Goal: Transaction & Acquisition: Purchase product/service

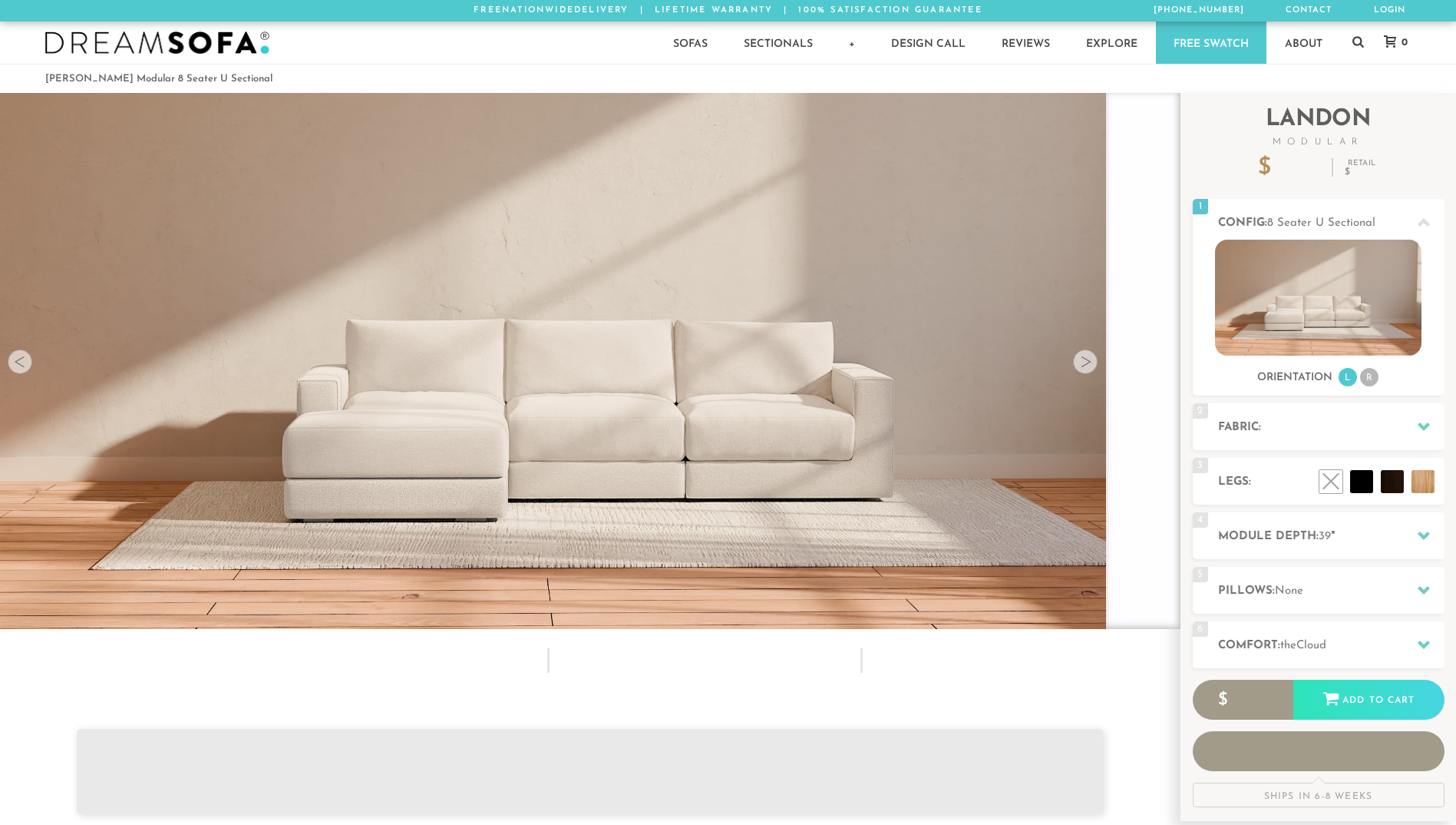
click at [1087, 360] on div at bounding box center [1086, 362] width 25 height 25
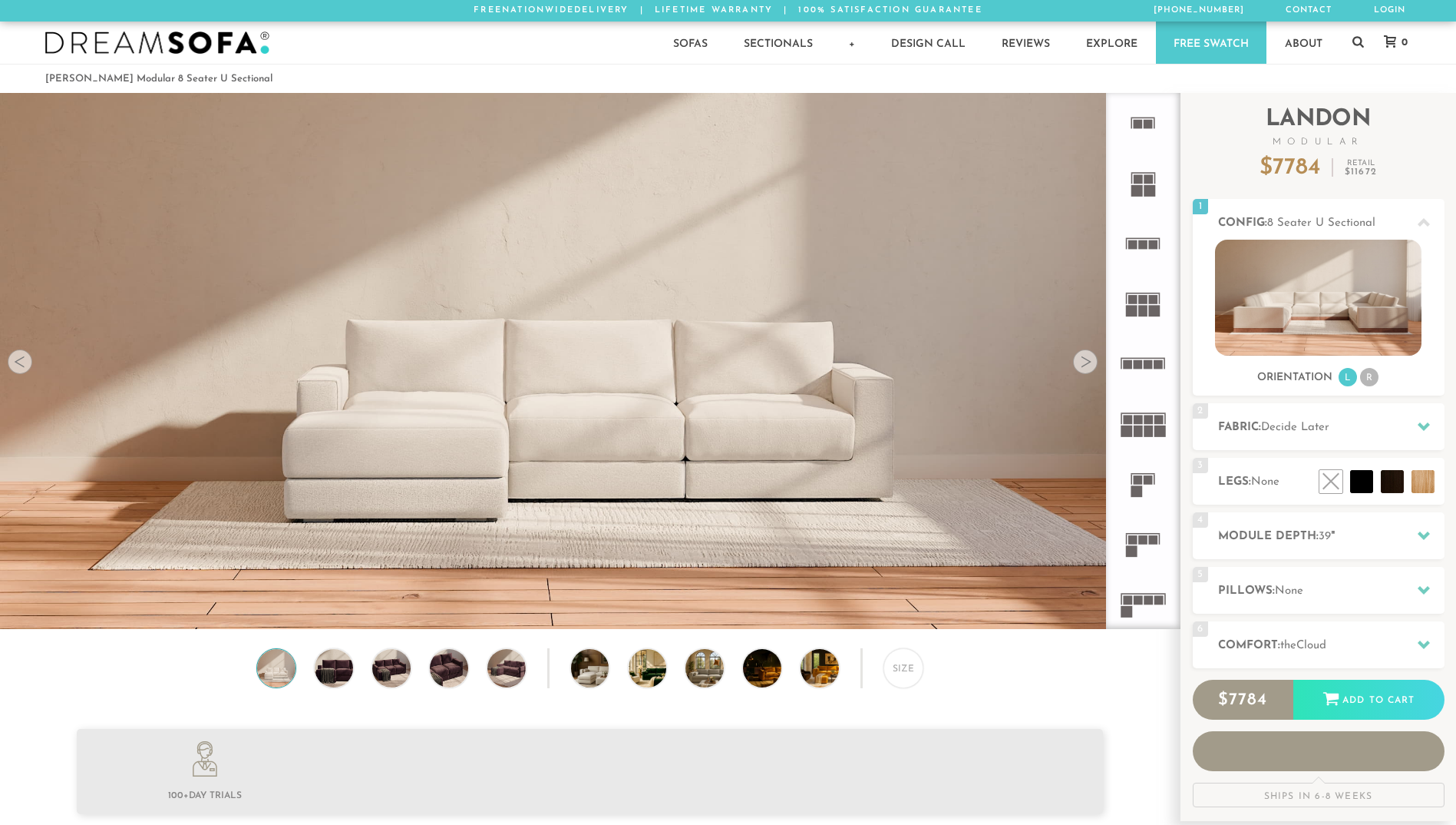
scroll to position [12, 12]
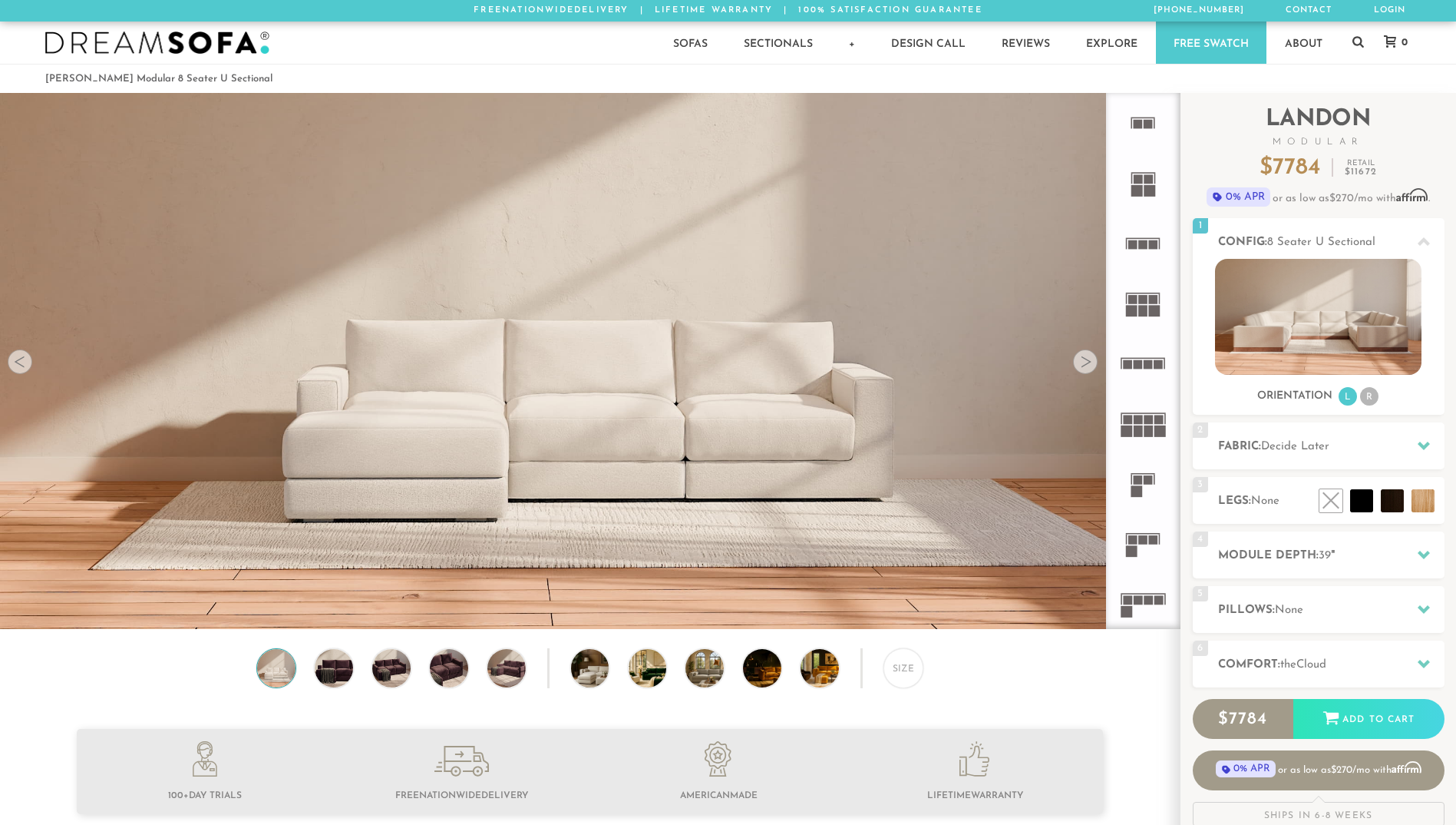
click at [1083, 368] on div at bounding box center [1086, 362] width 25 height 25
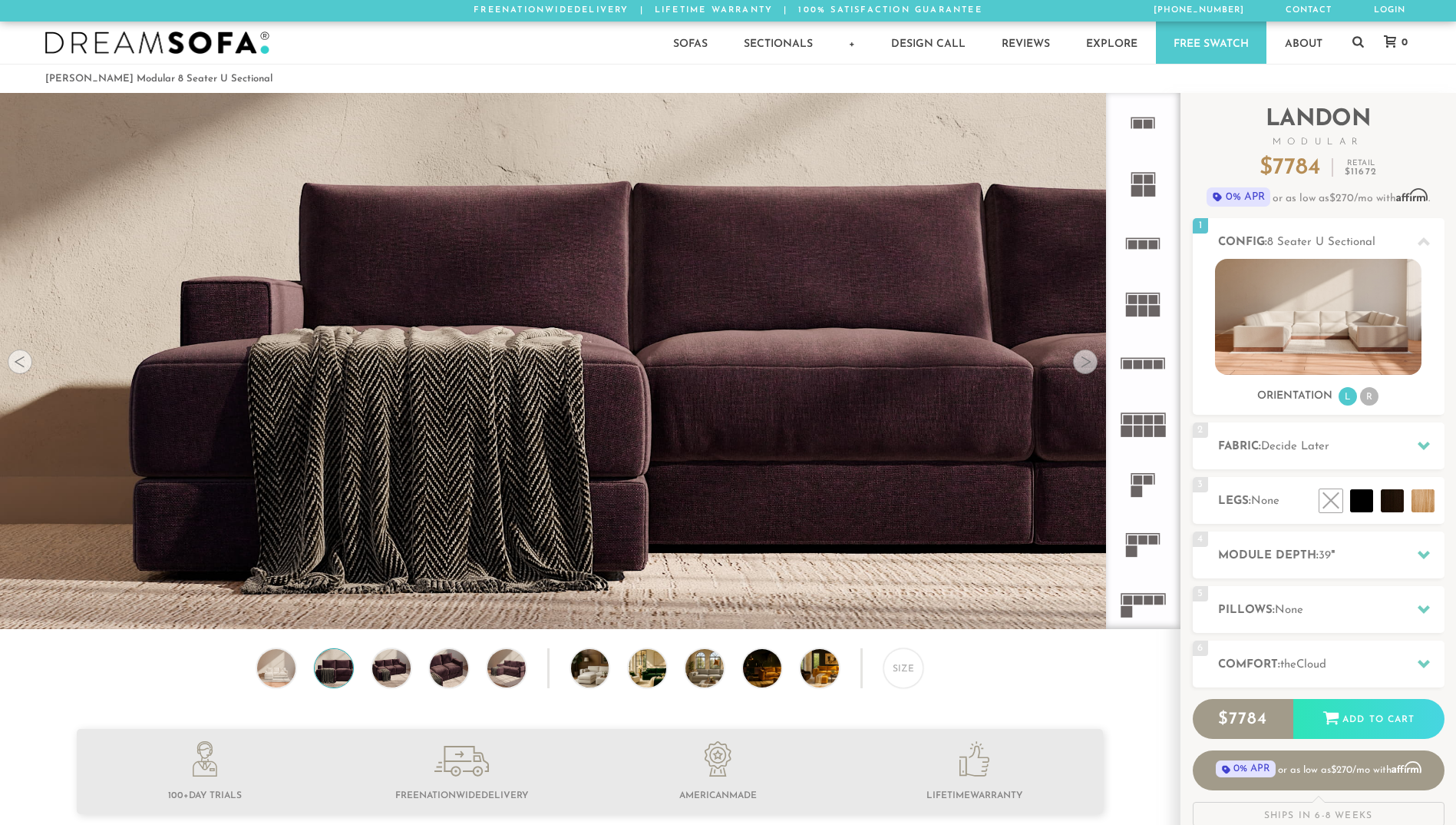
click at [1087, 358] on div at bounding box center [1086, 362] width 25 height 25
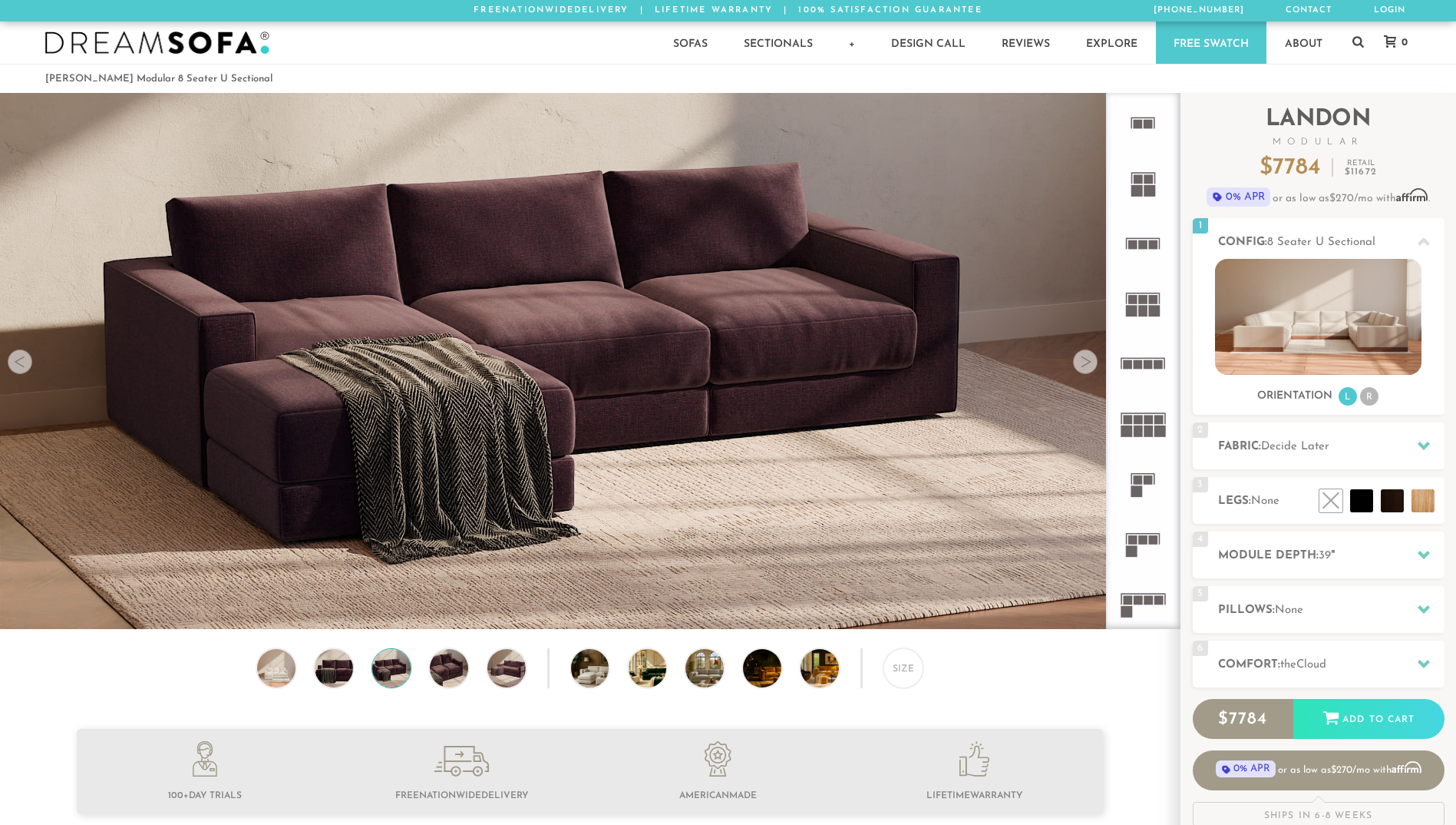
click at [1087, 358] on div at bounding box center [1086, 362] width 25 height 25
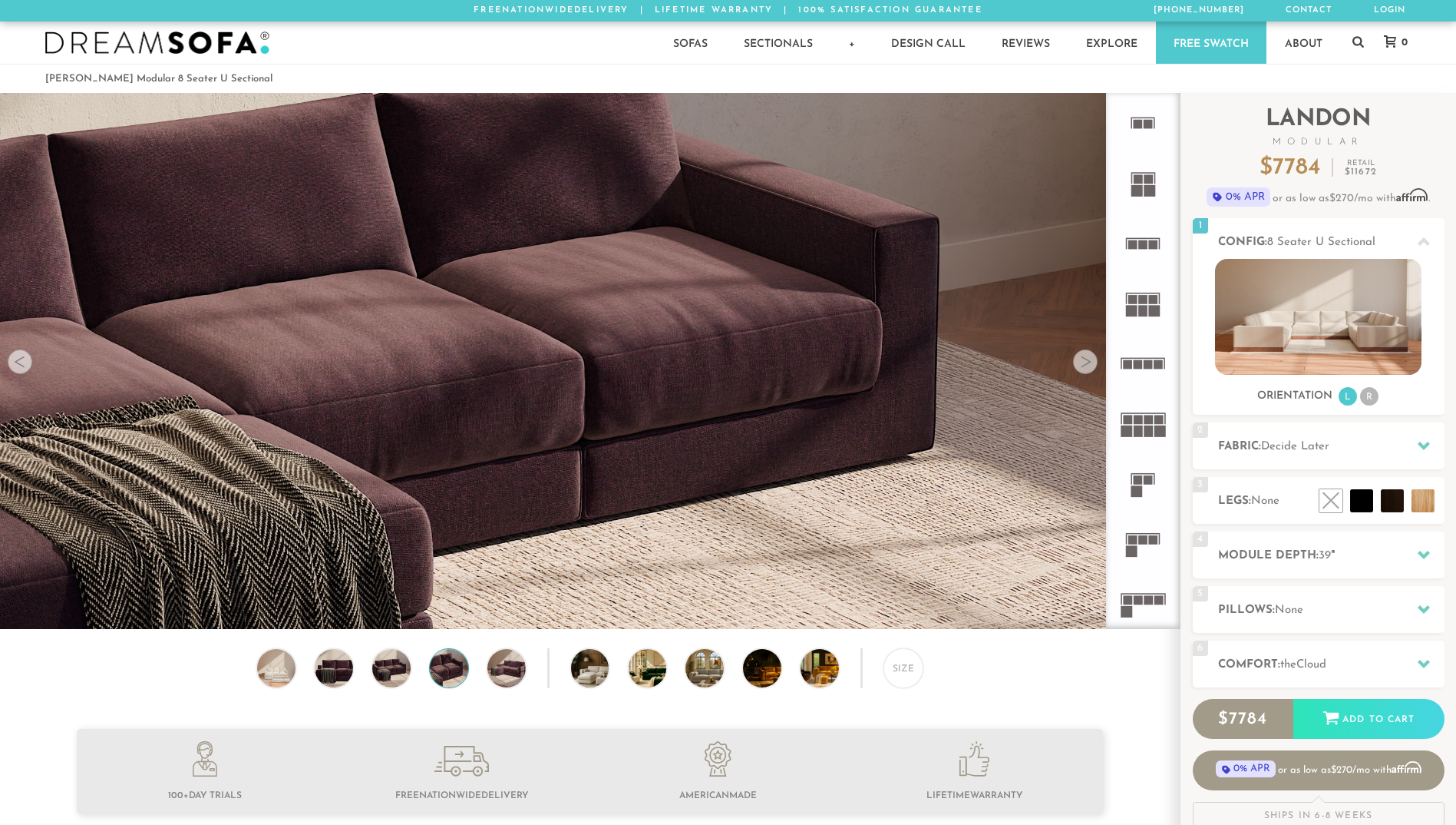
click at [1087, 358] on div at bounding box center [1086, 362] width 25 height 25
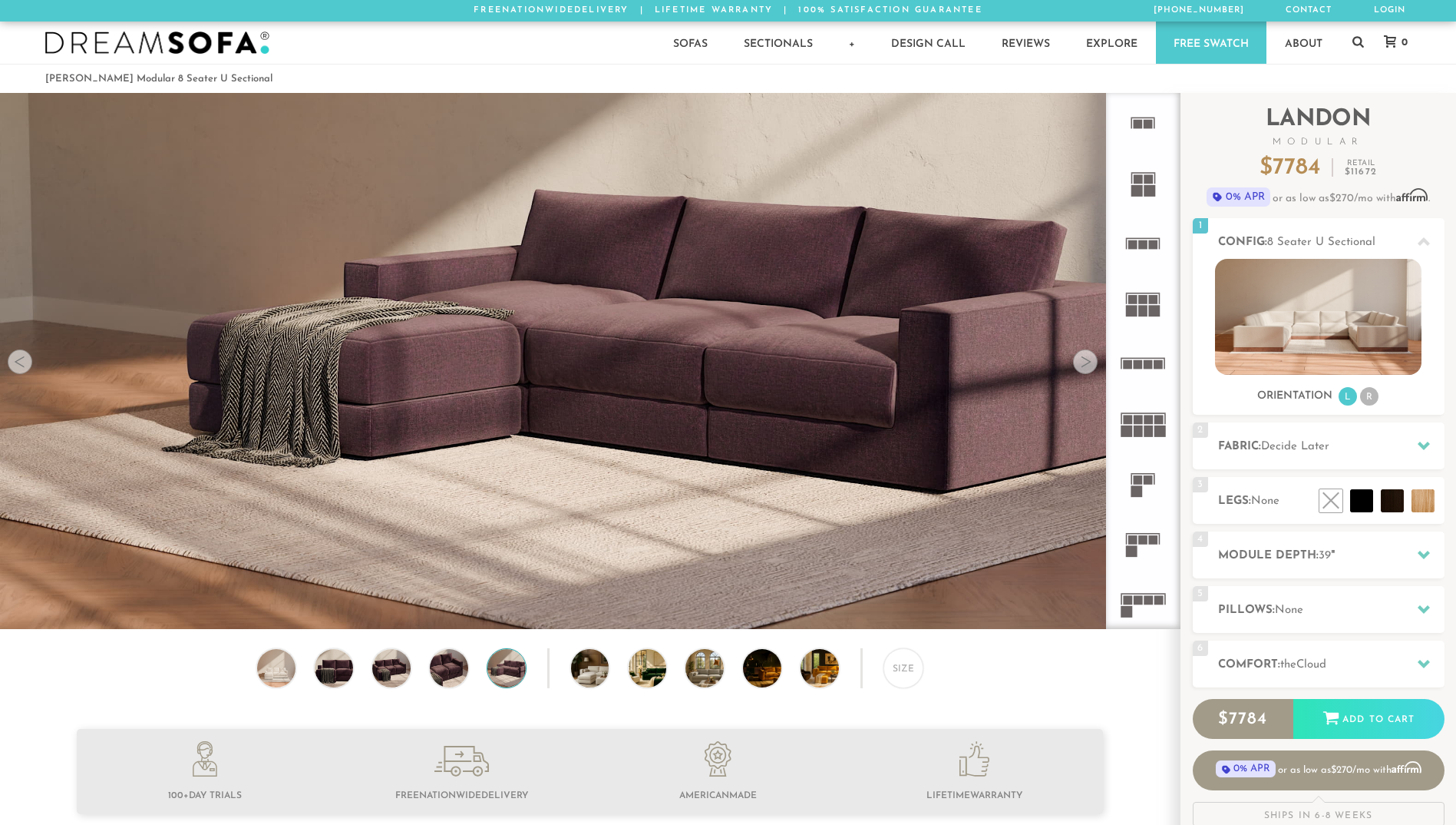
click at [1087, 358] on div at bounding box center [1086, 362] width 25 height 25
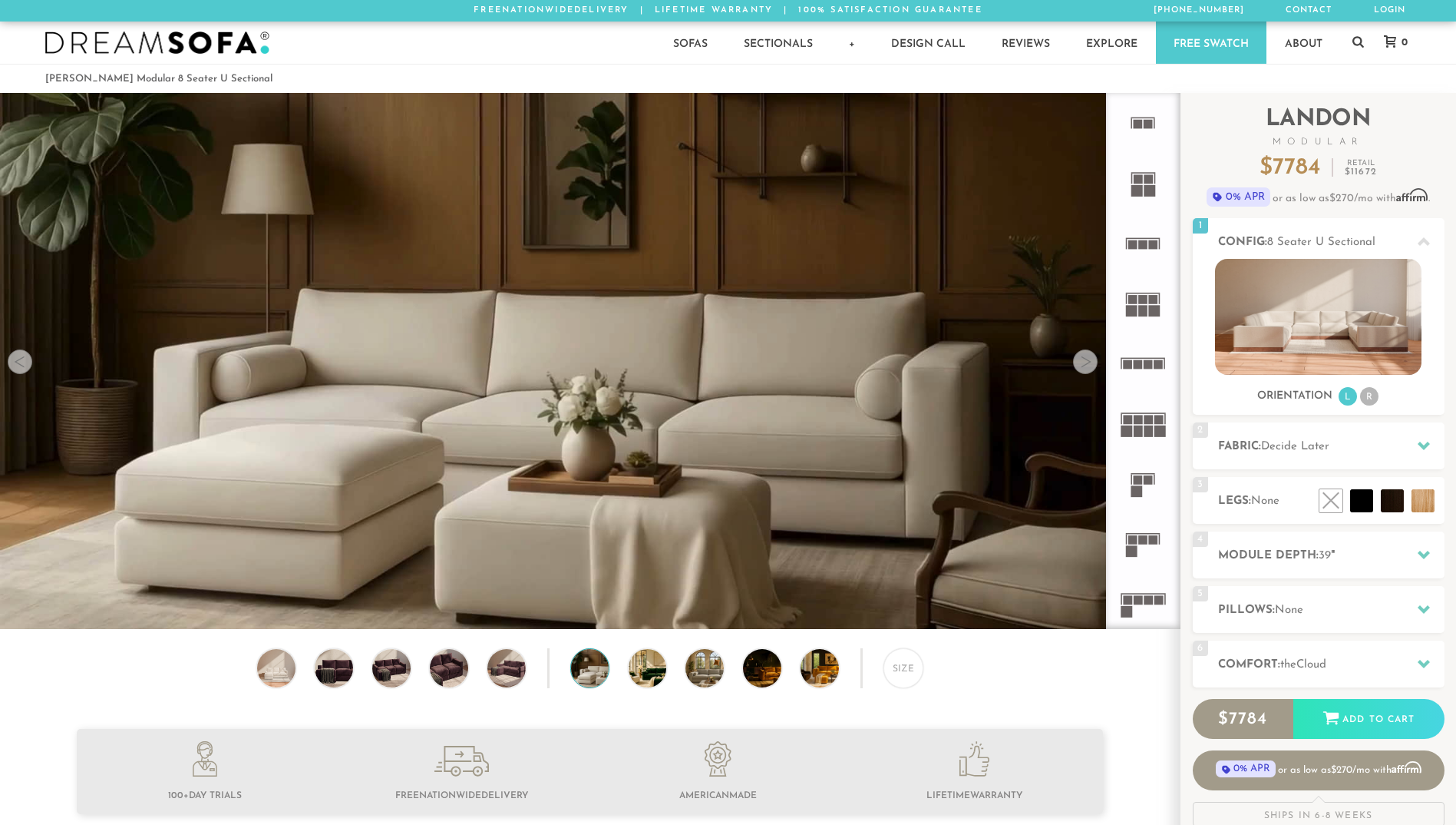
click at [1084, 360] on div at bounding box center [1086, 362] width 25 height 25
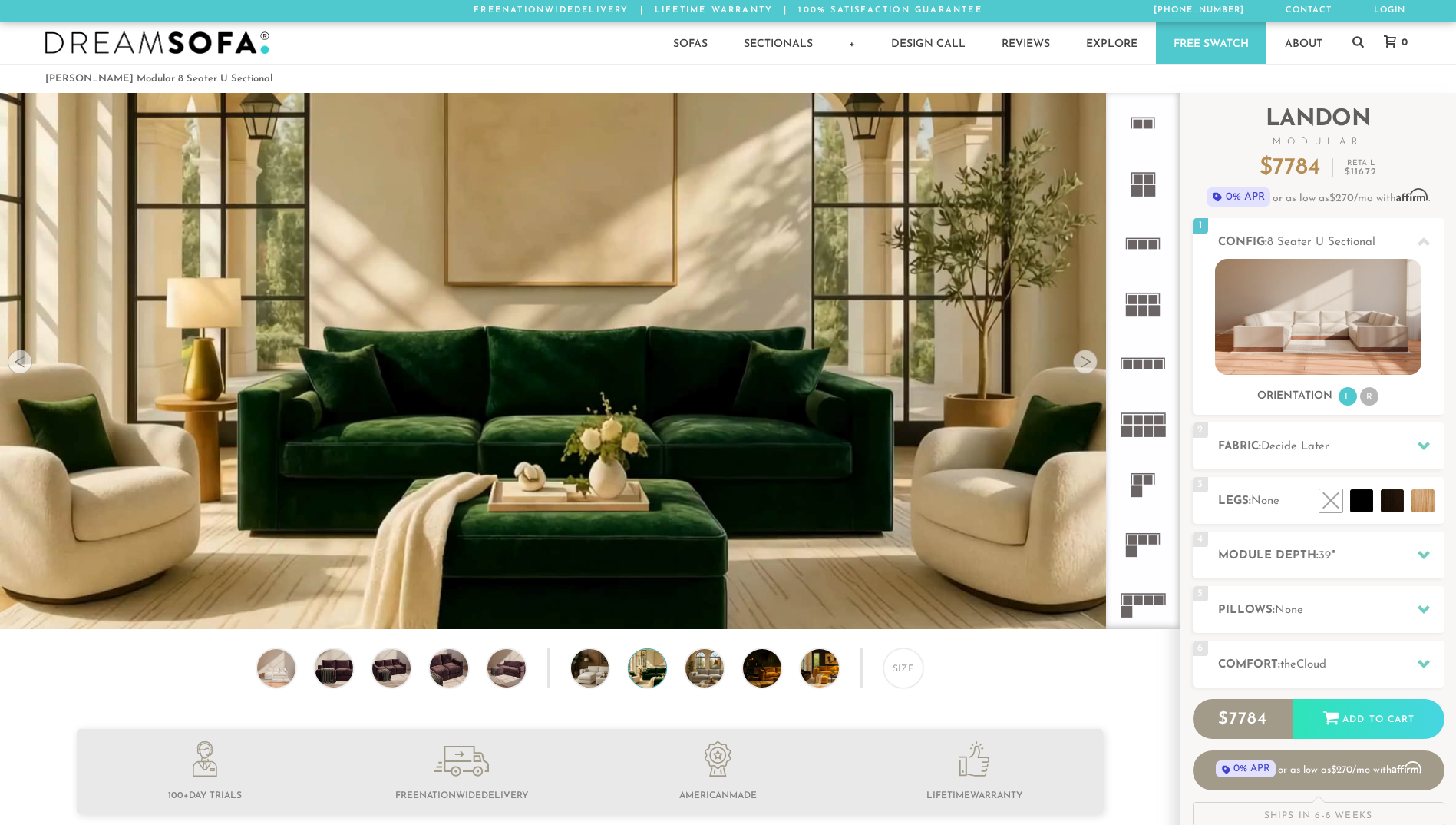
click at [1088, 361] on div at bounding box center [1086, 362] width 25 height 25
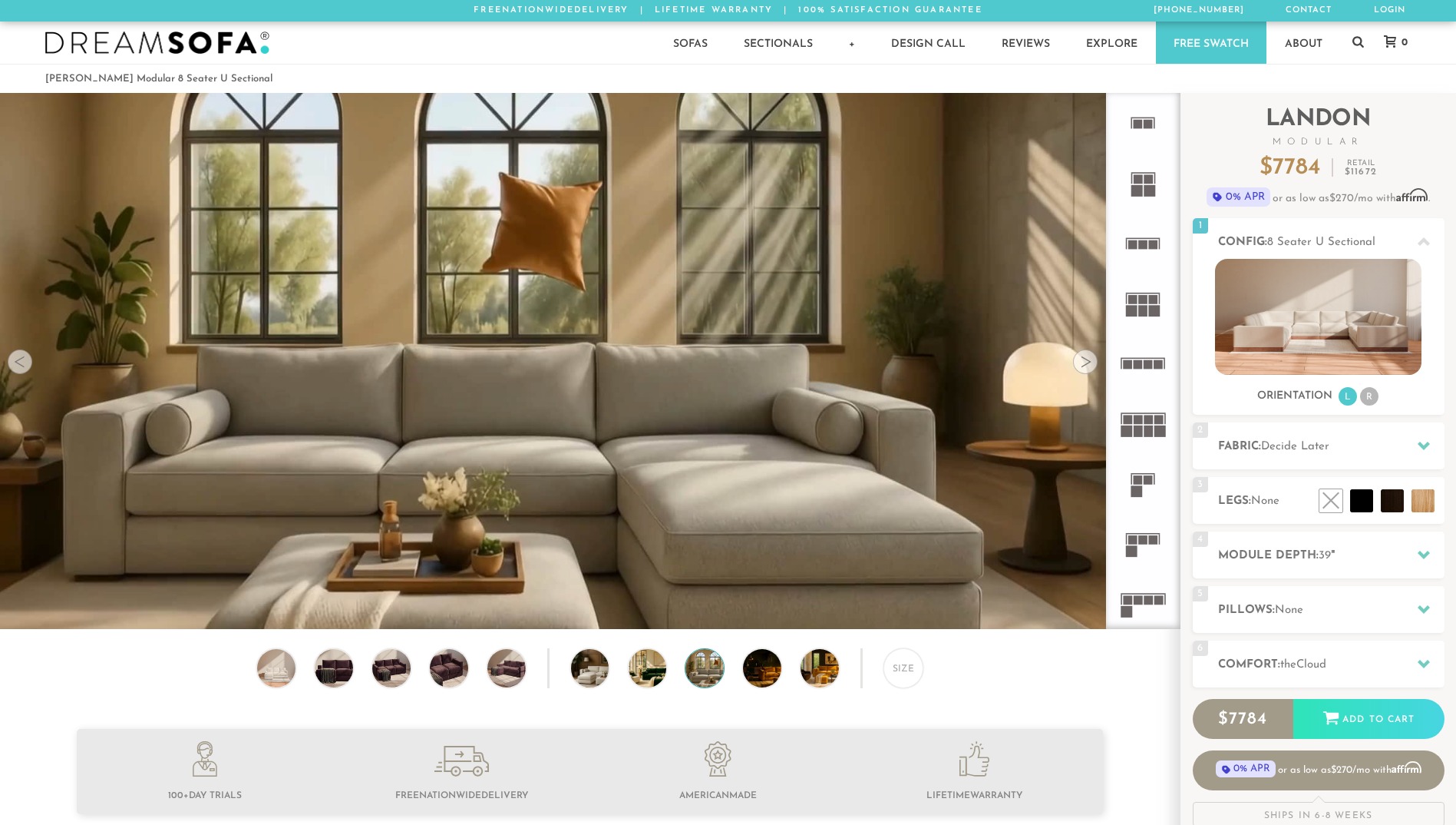
click at [1087, 359] on div at bounding box center [1086, 362] width 25 height 25
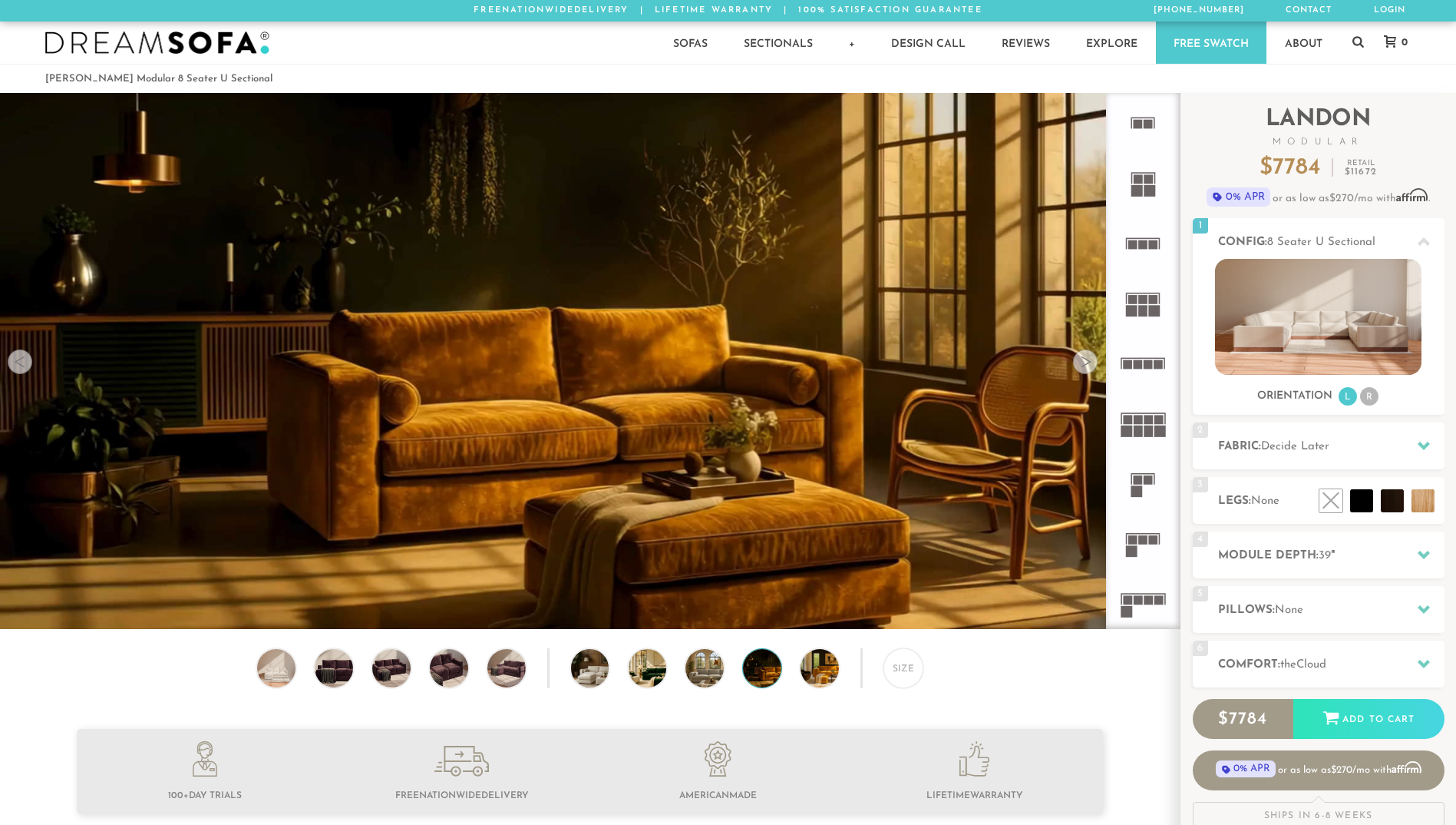
click at [1087, 359] on div at bounding box center [1086, 362] width 25 height 25
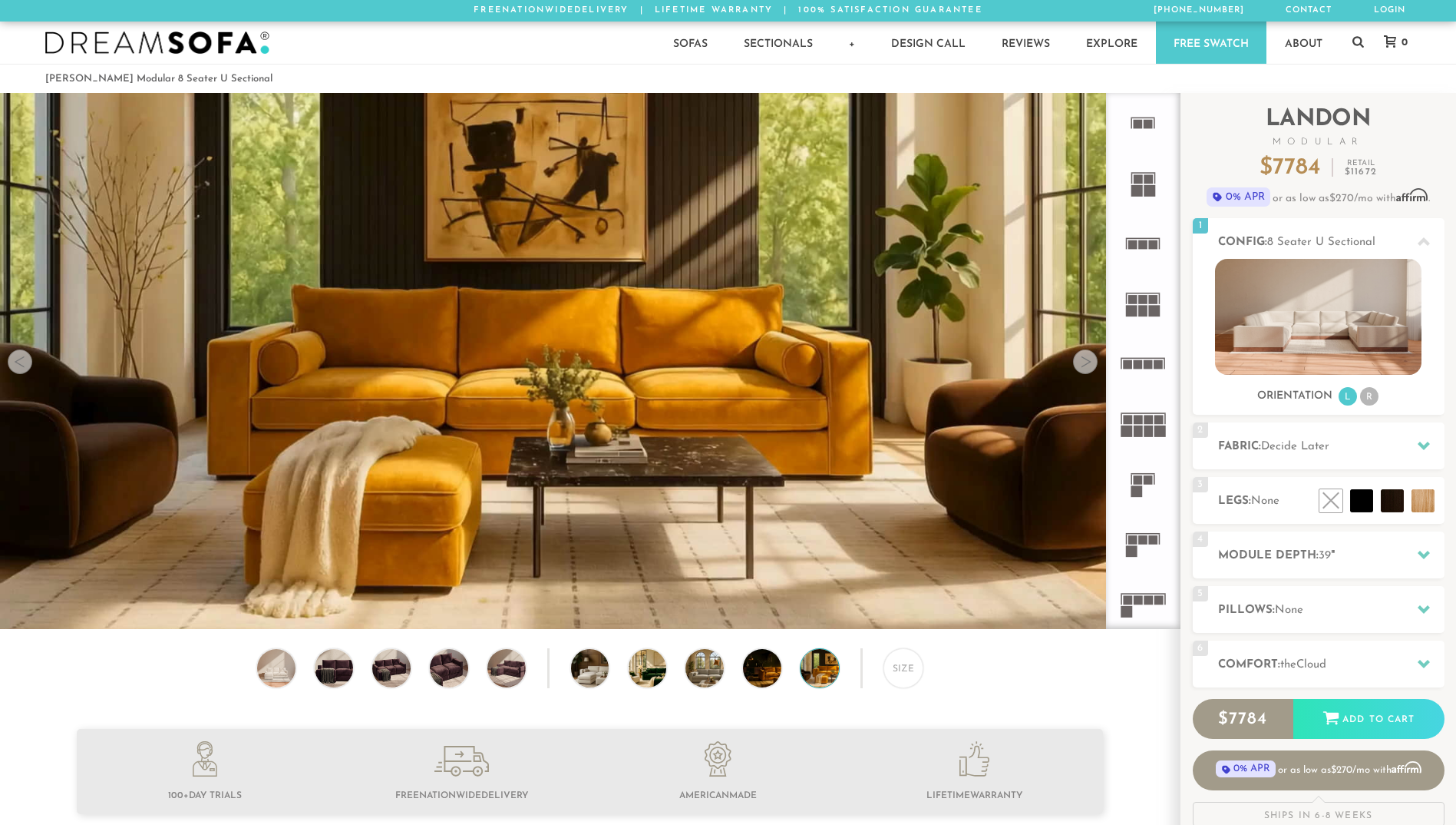
click at [1087, 359] on div at bounding box center [1086, 362] width 25 height 25
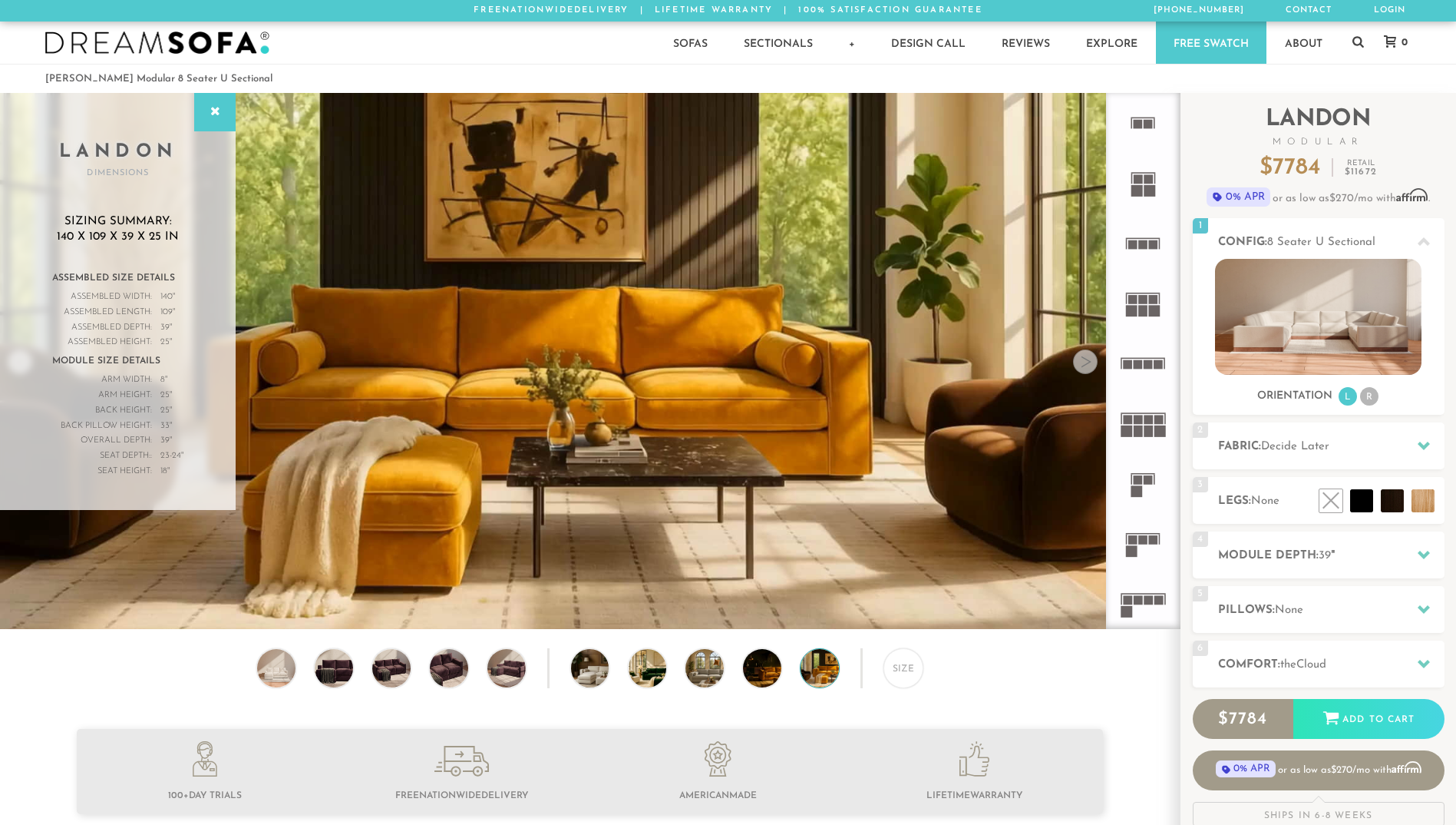
click at [1087, 359] on div at bounding box center [1086, 362] width 25 height 25
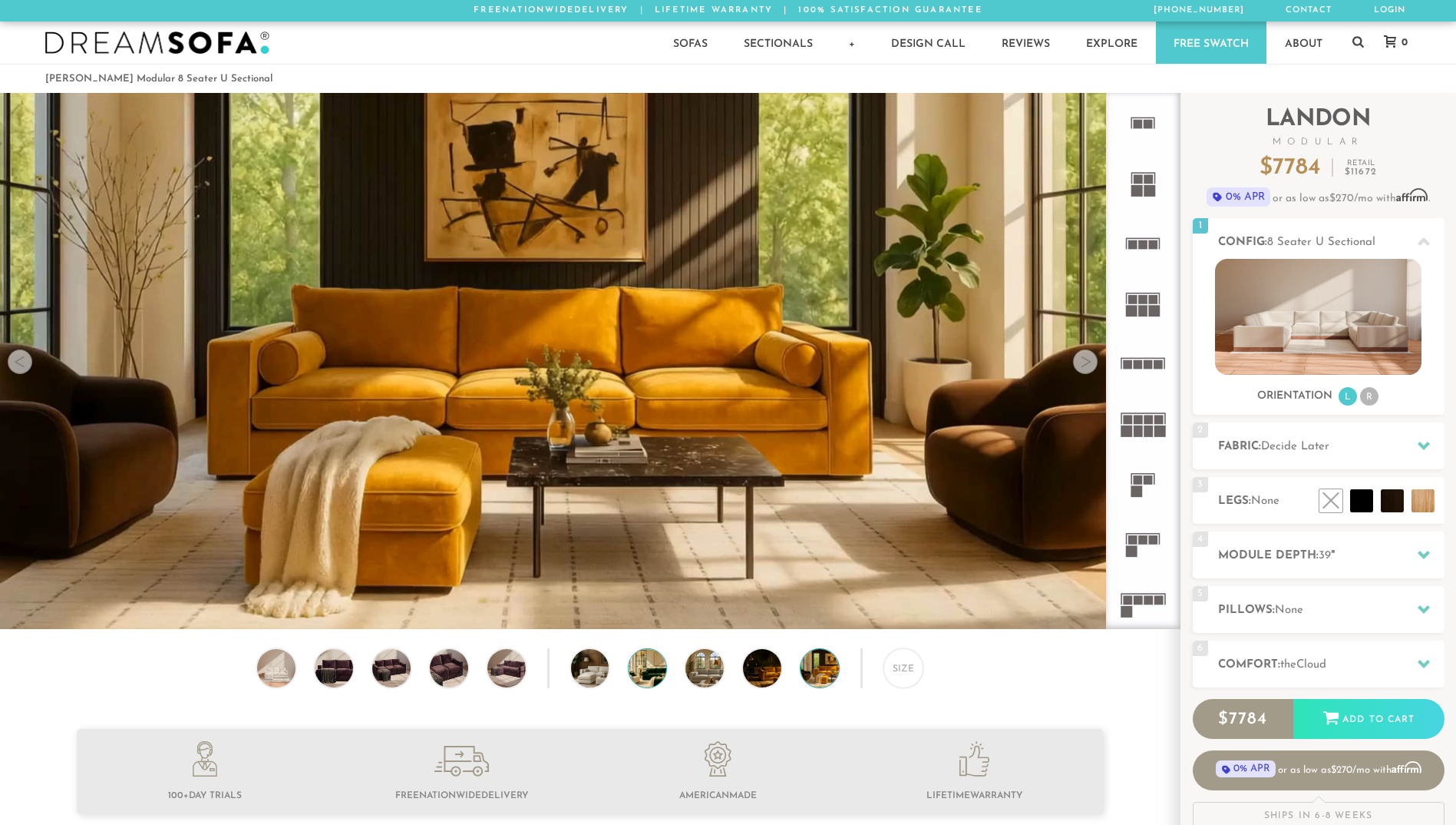
click at [640, 674] on img at bounding box center [663, 668] width 68 height 38
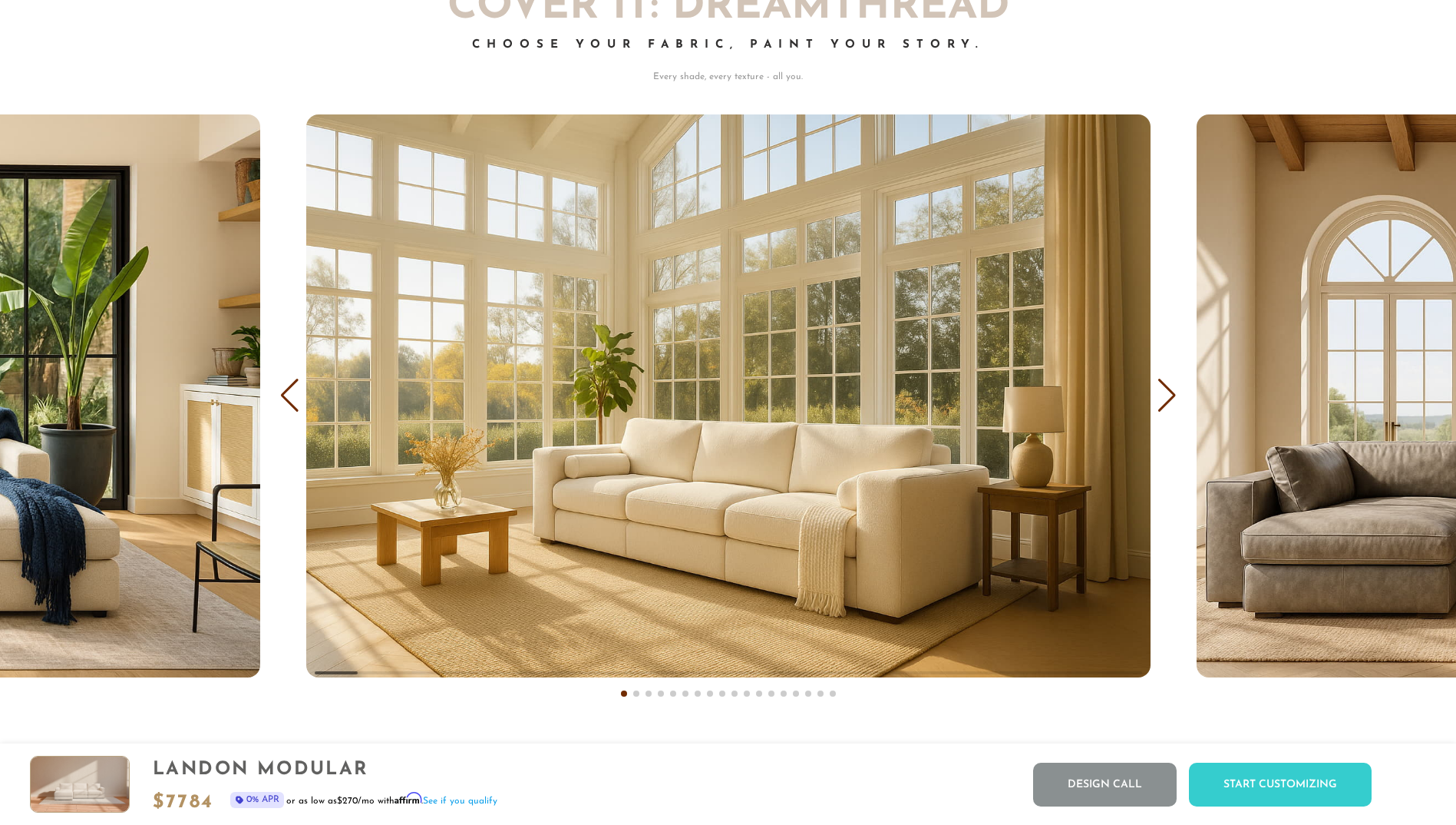
scroll to position [9681, 0]
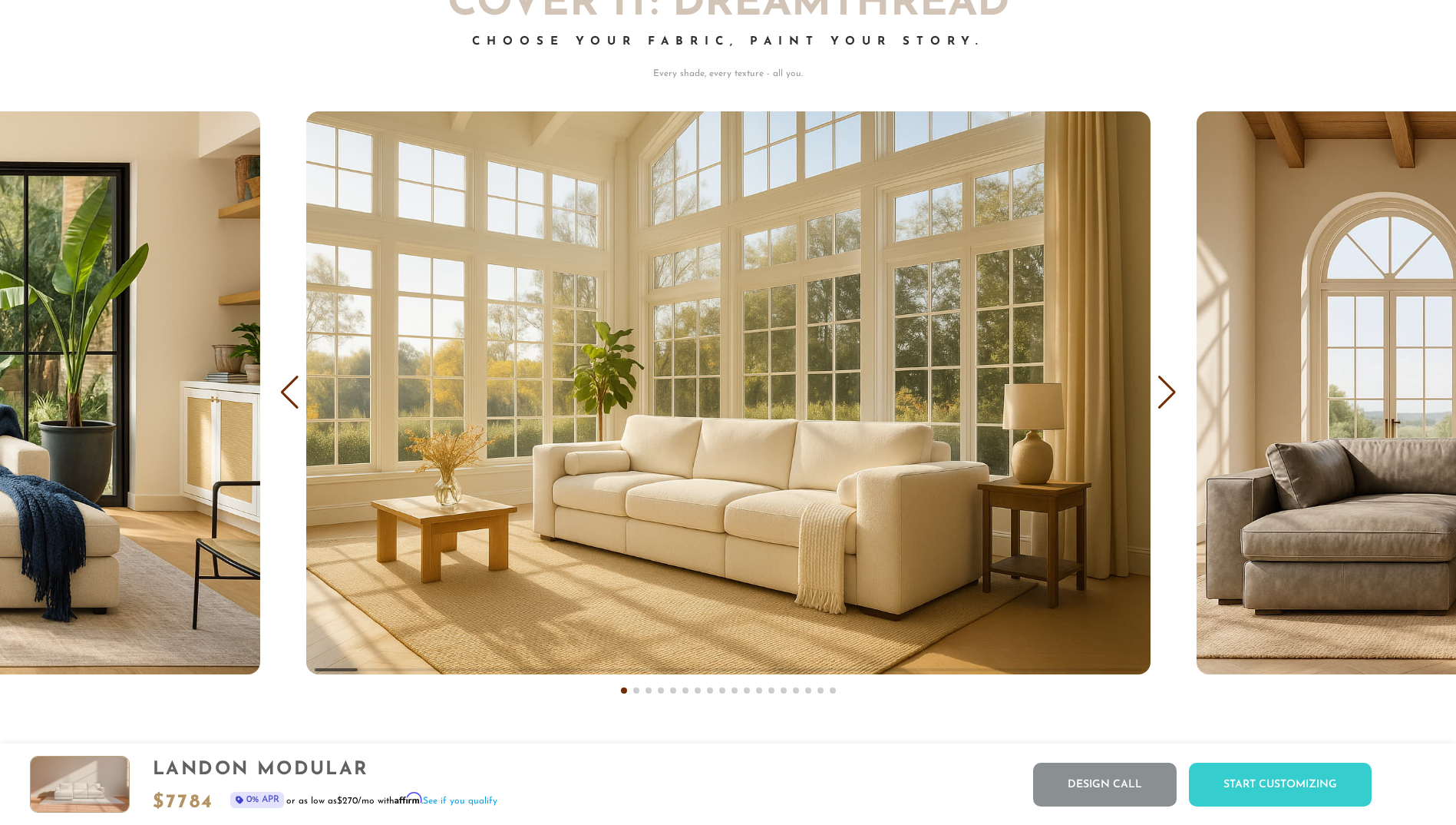
click at [1164, 392] on div "Next slide" at bounding box center [1167, 393] width 21 height 34
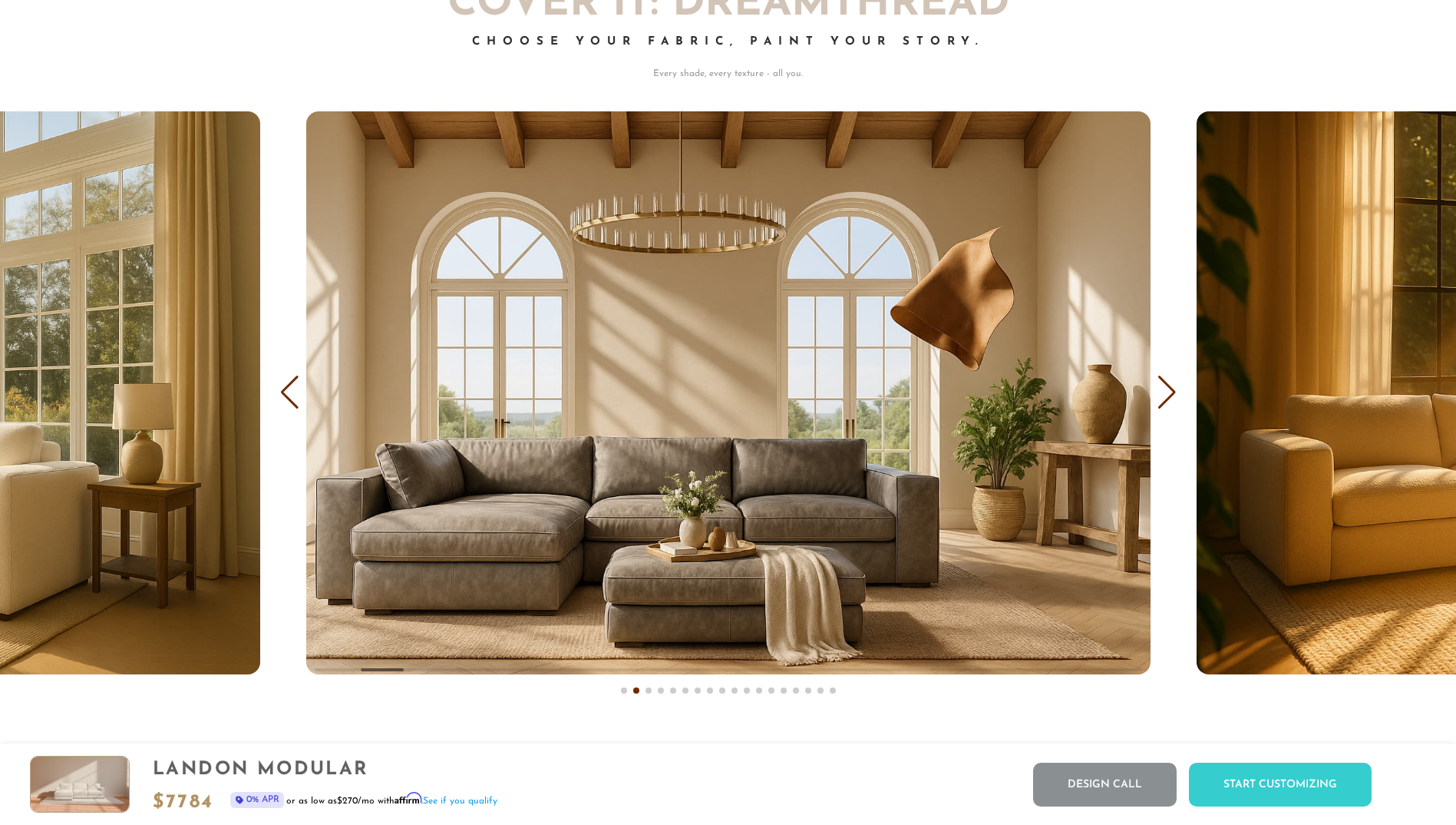
click at [283, 396] on div "Previous slide" at bounding box center [290, 393] width 21 height 34
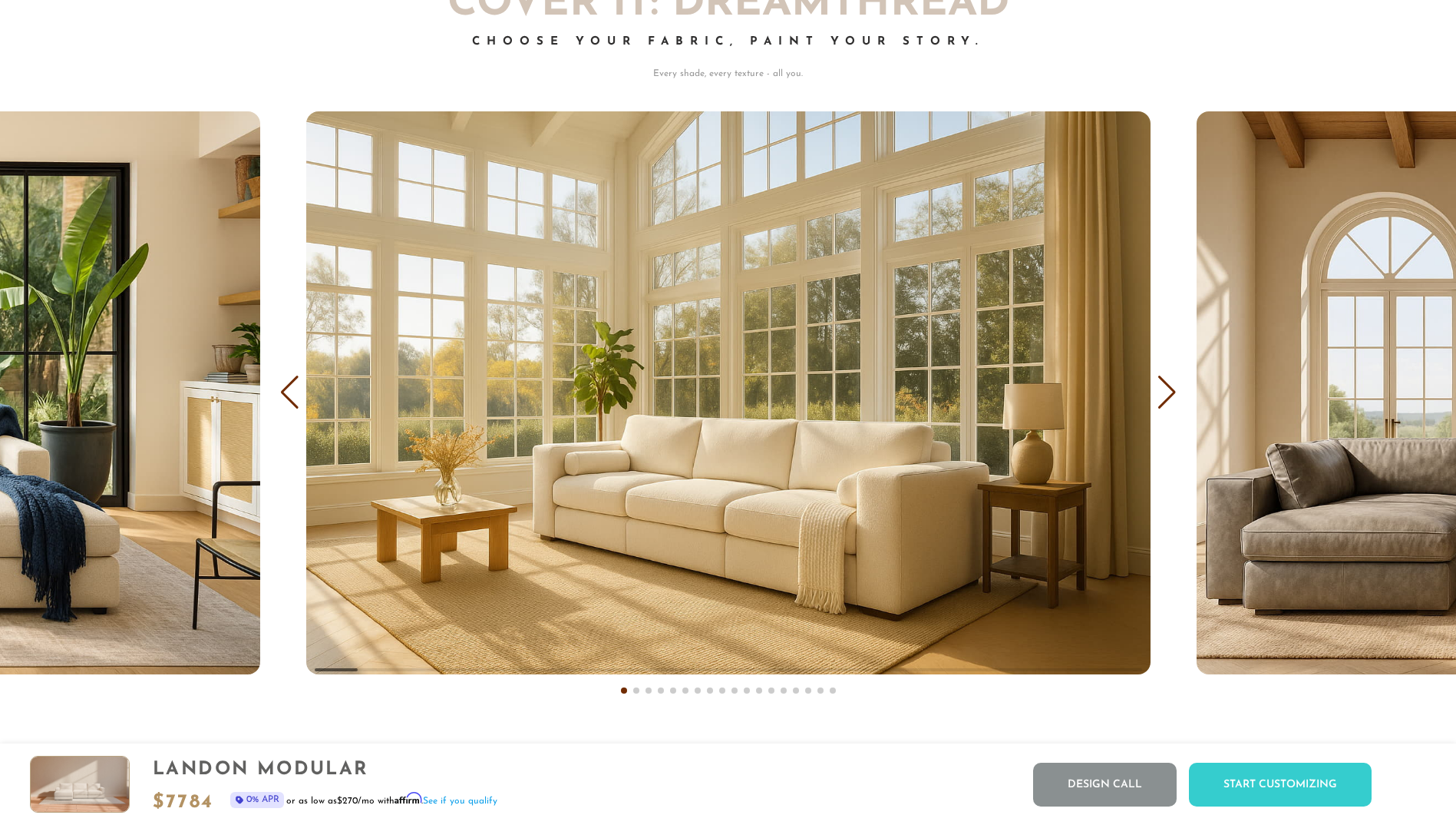
click at [283, 396] on div "Previous slide" at bounding box center [290, 393] width 21 height 34
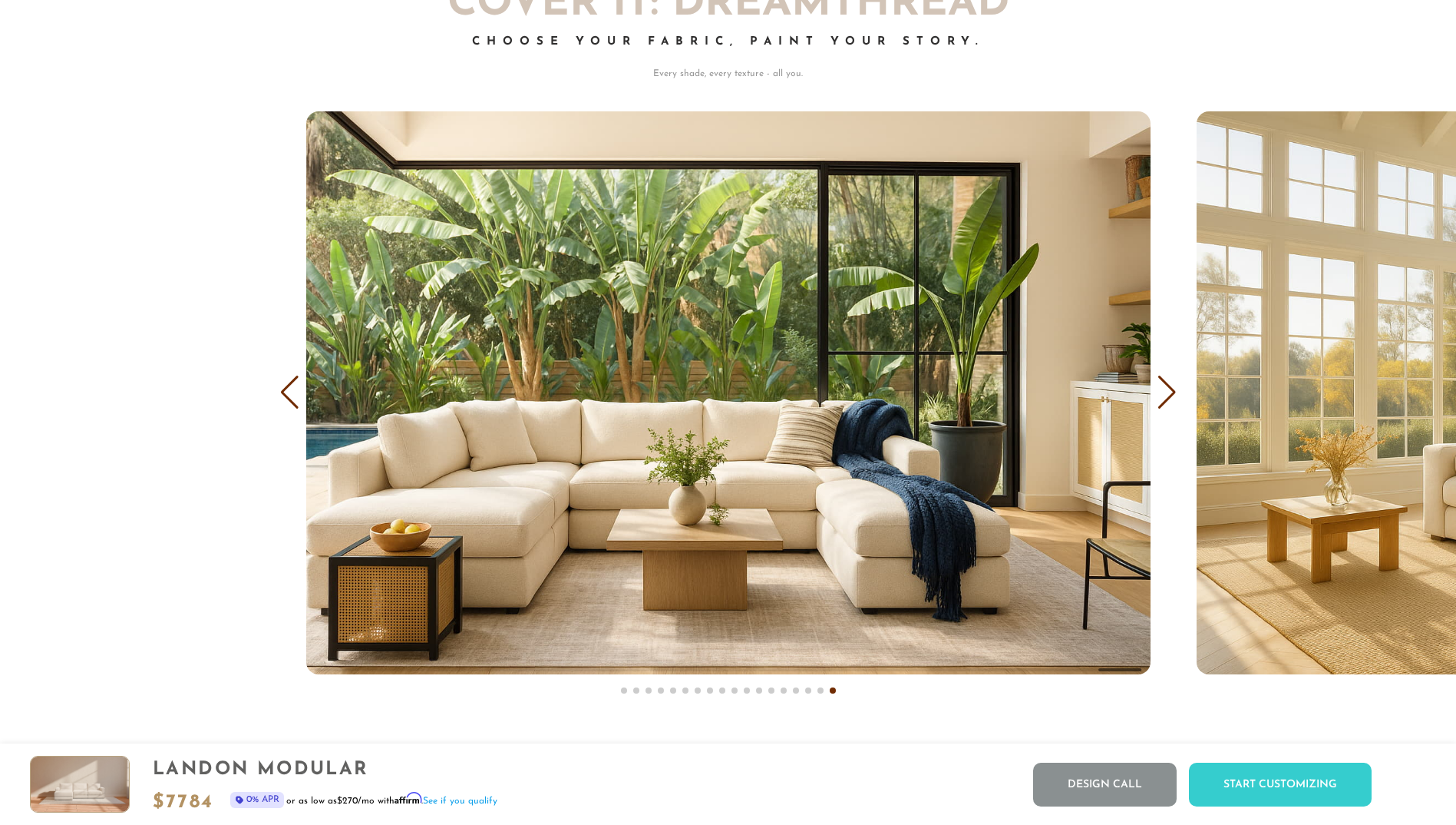
click at [293, 391] on div "Previous slide" at bounding box center [290, 393] width 21 height 34
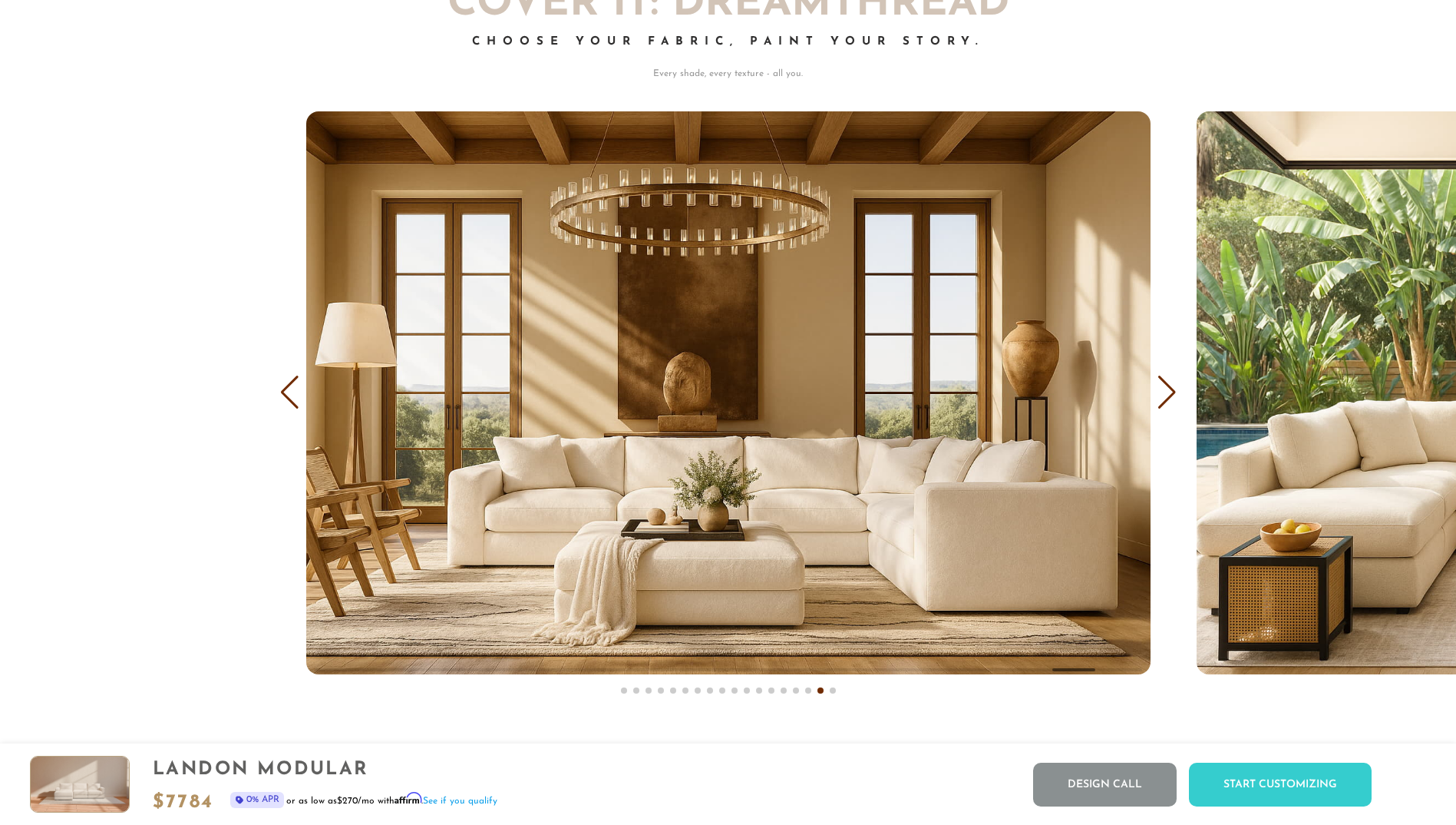
click at [293, 391] on div "Previous slide" at bounding box center [290, 393] width 21 height 34
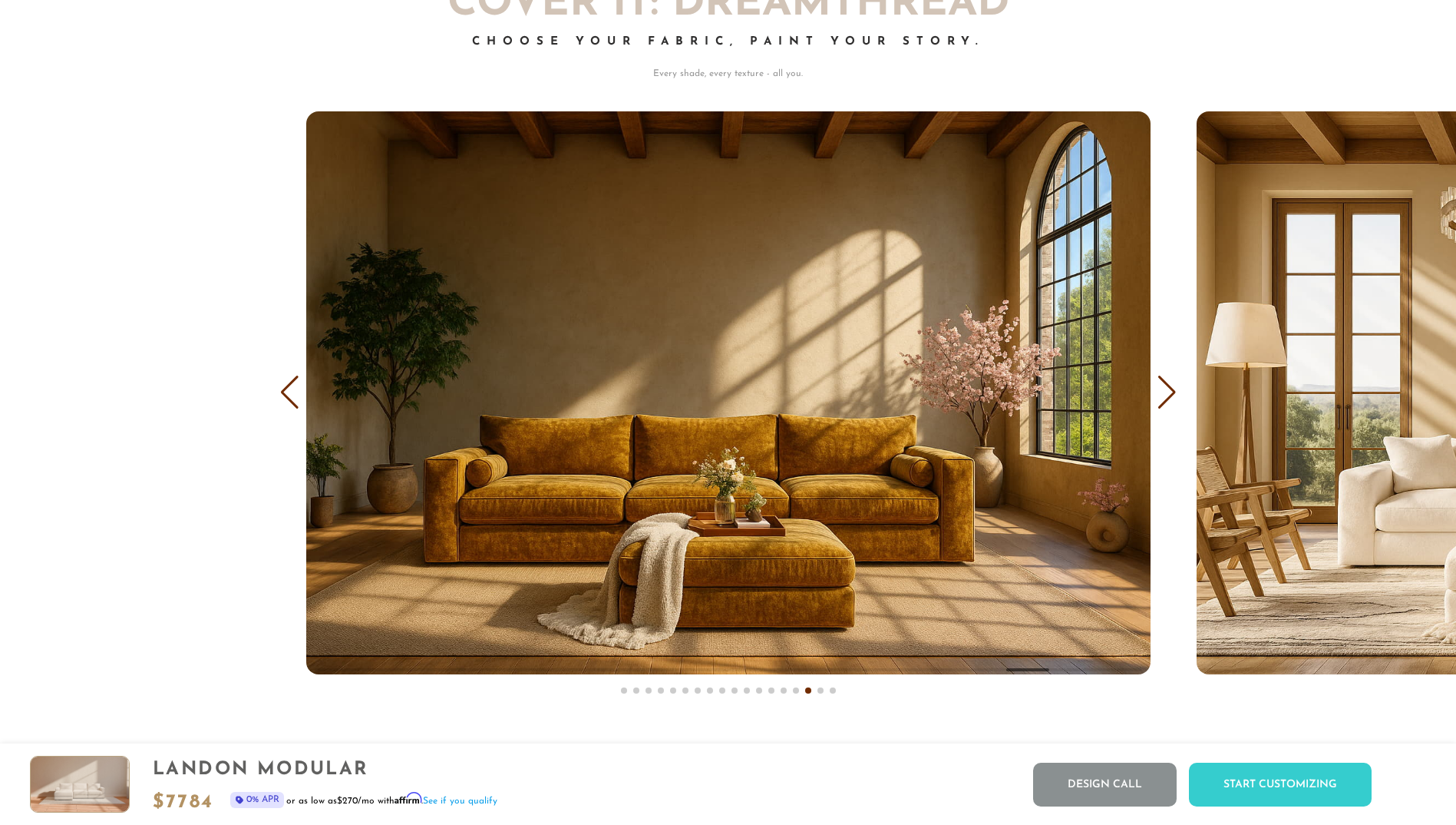
click at [293, 391] on div "Previous slide" at bounding box center [290, 393] width 21 height 34
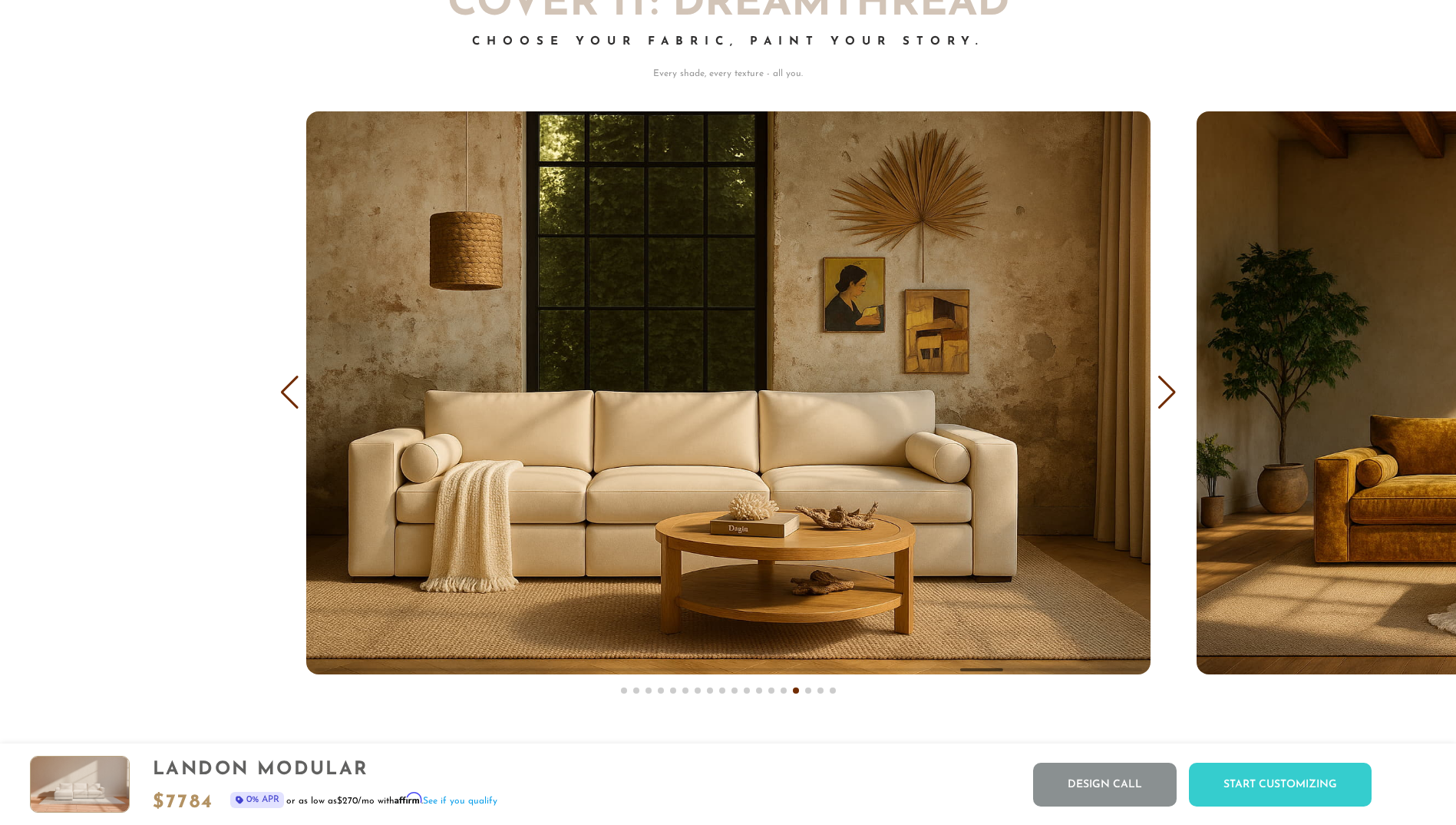
click at [293, 399] on div "Previous slide" at bounding box center [290, 393] width 21 height 34
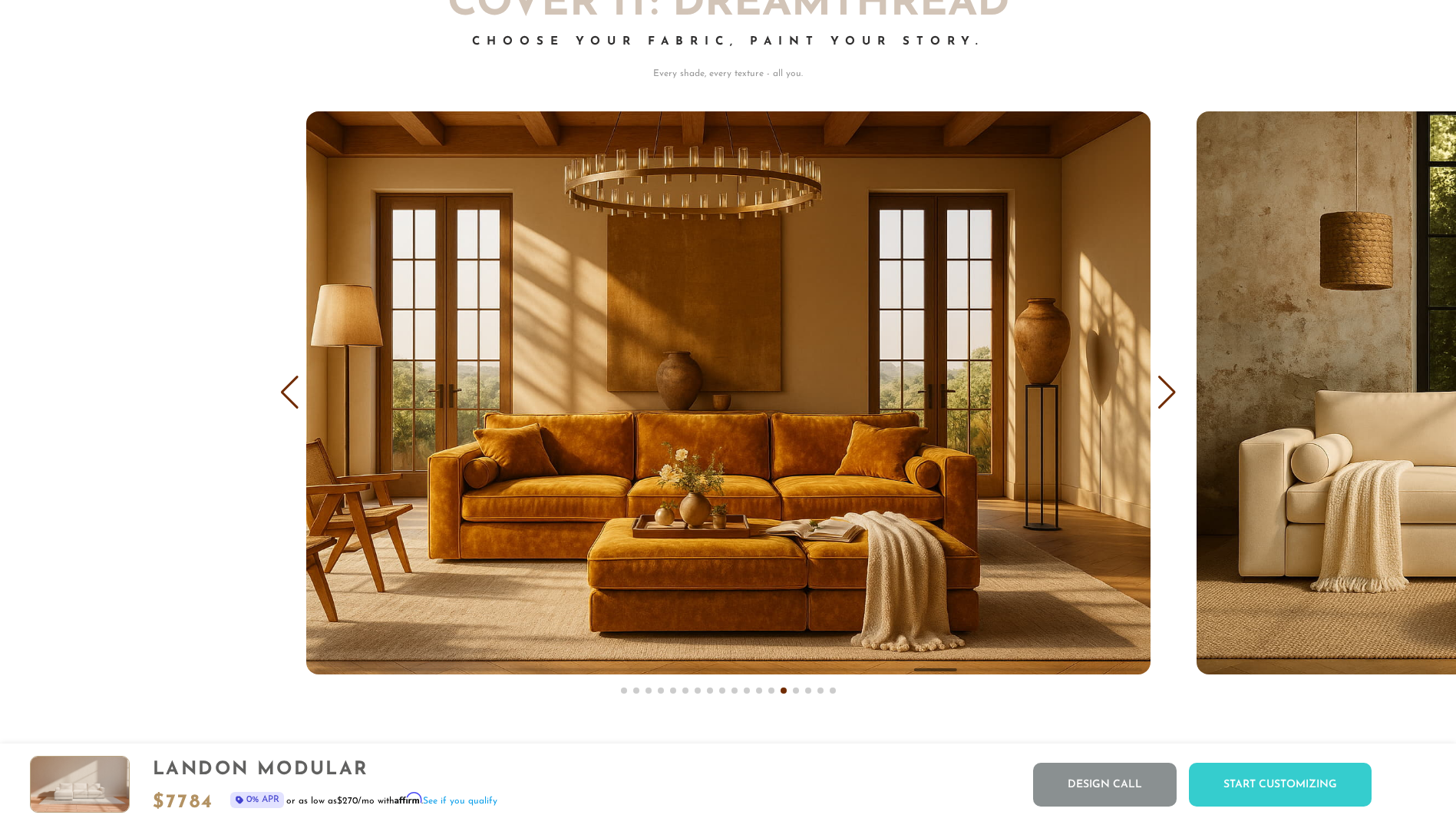
click at [290, 398] on div "Previous slide" at bounding box center [290, 393] width 21 height 34
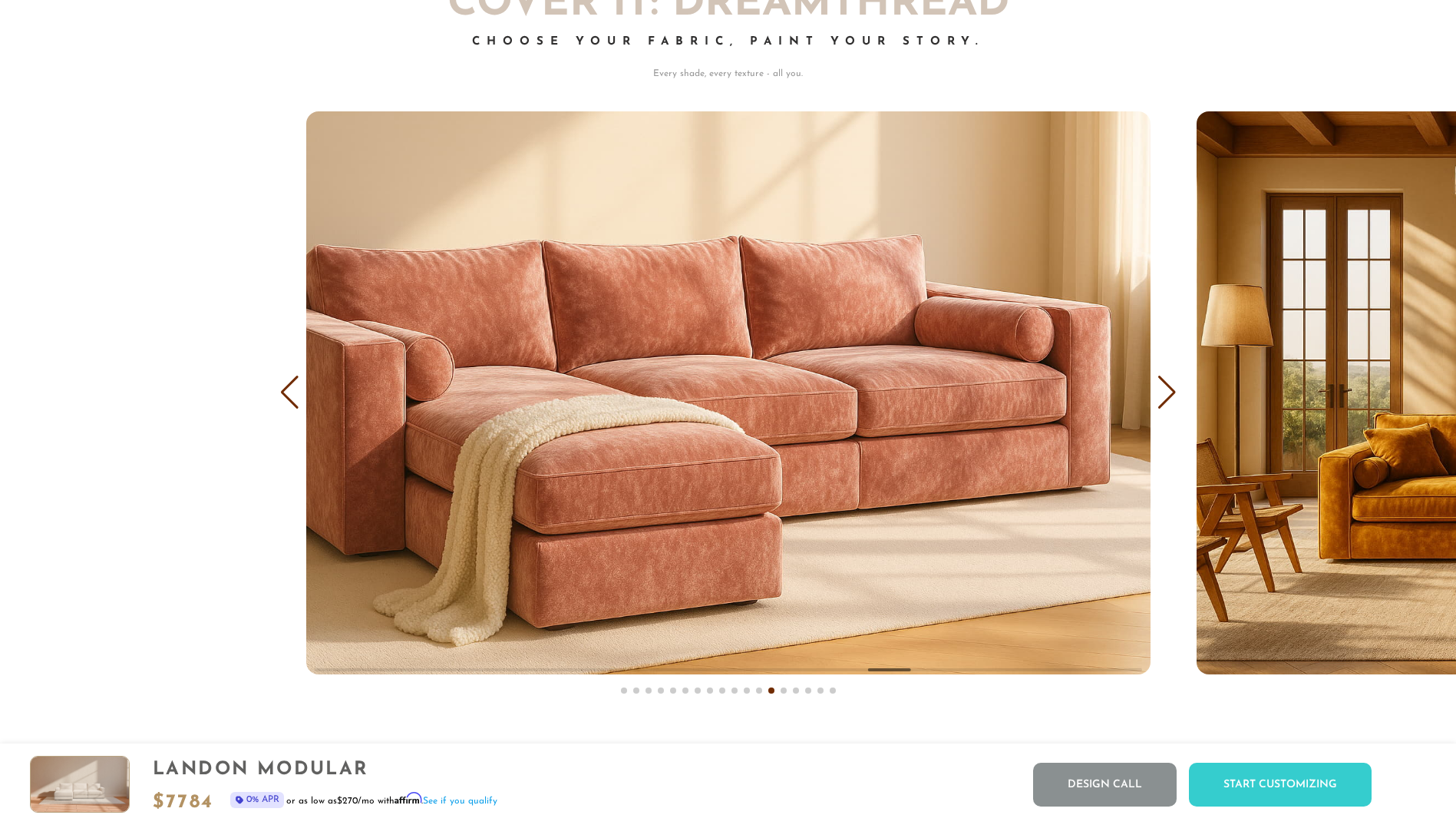
click at [290, 398] on div "Previous slide" at bounding box center [290, 393] width 21 height 34
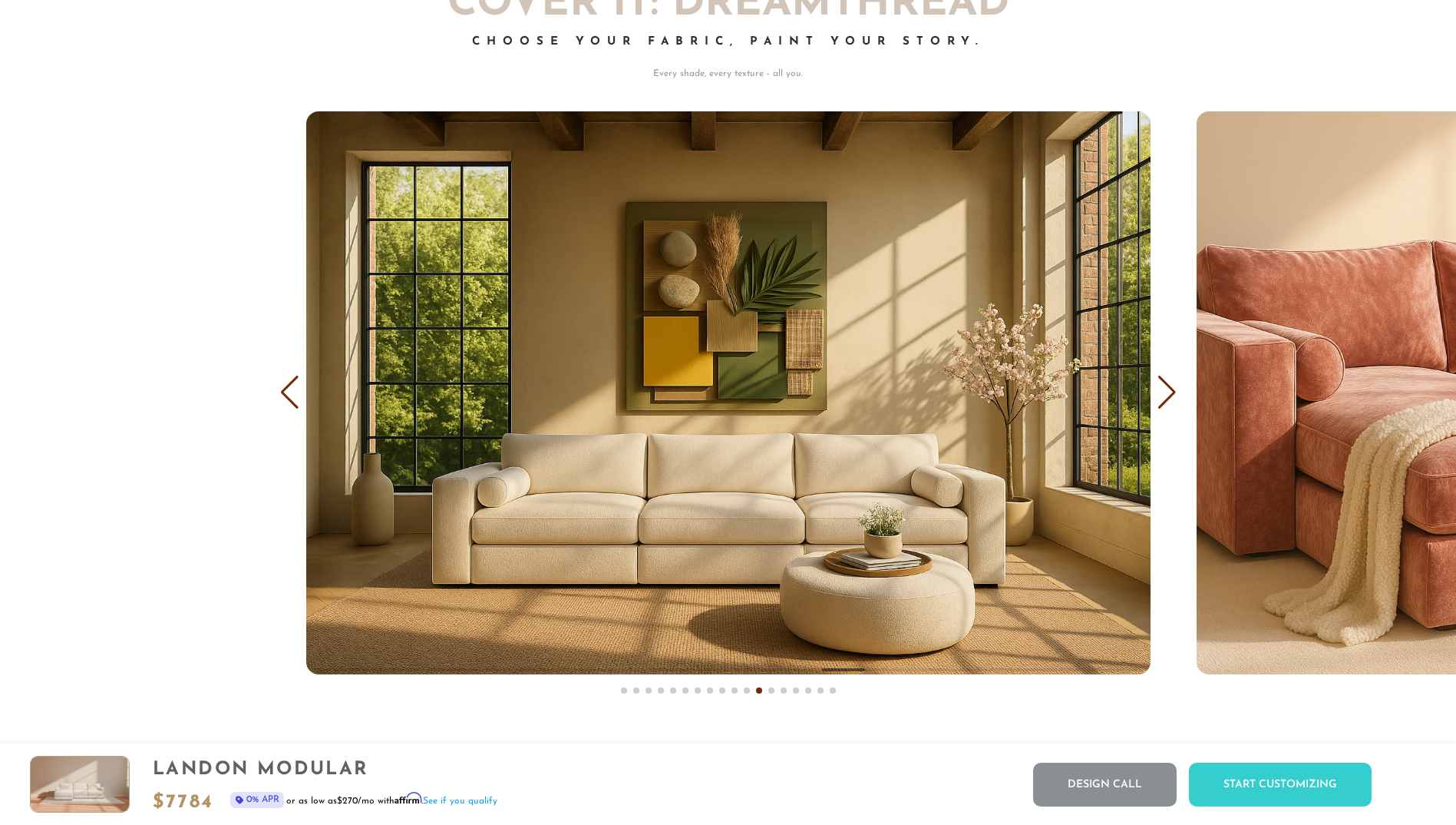
click at [290, 398] on div "Previous slide" at bounding box center [290, 393] width 21 height 34
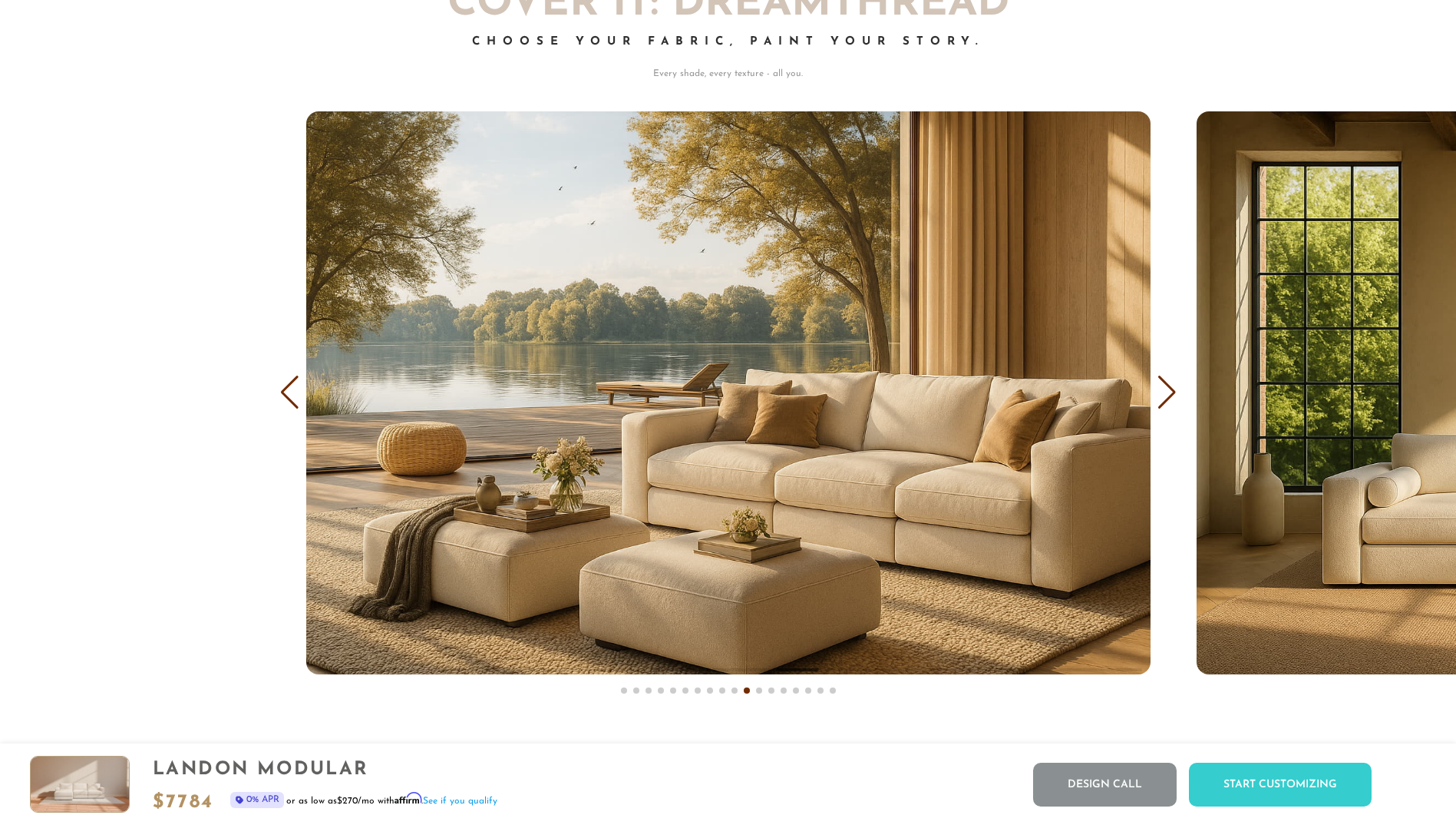
click at [290, 398] on div "Previous slide" at bounding box center [290, 393] width 21 height 34
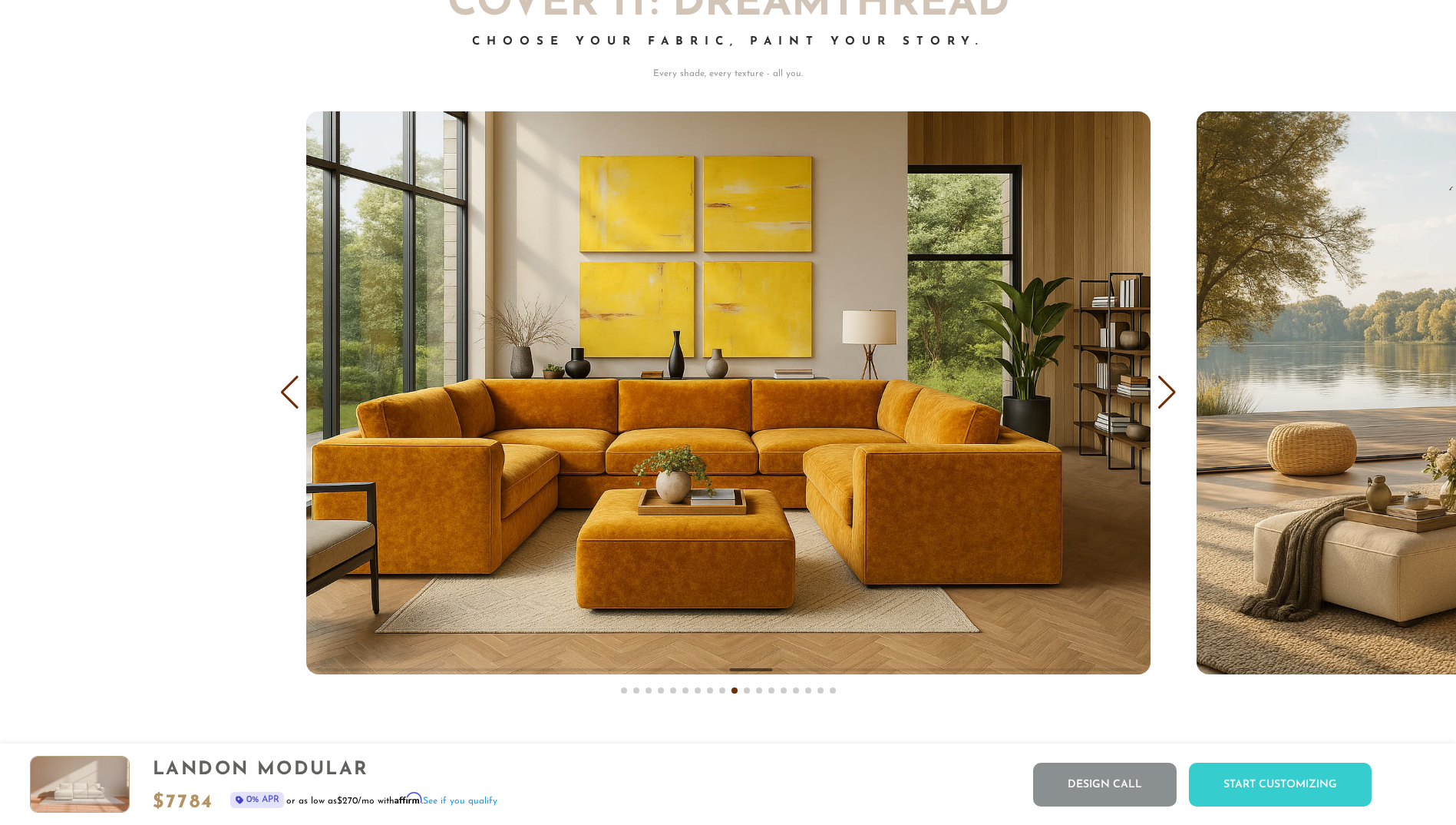
click at [291, 401] on div "Previous slide" at bounding box center [290, 393] width 21 height 34
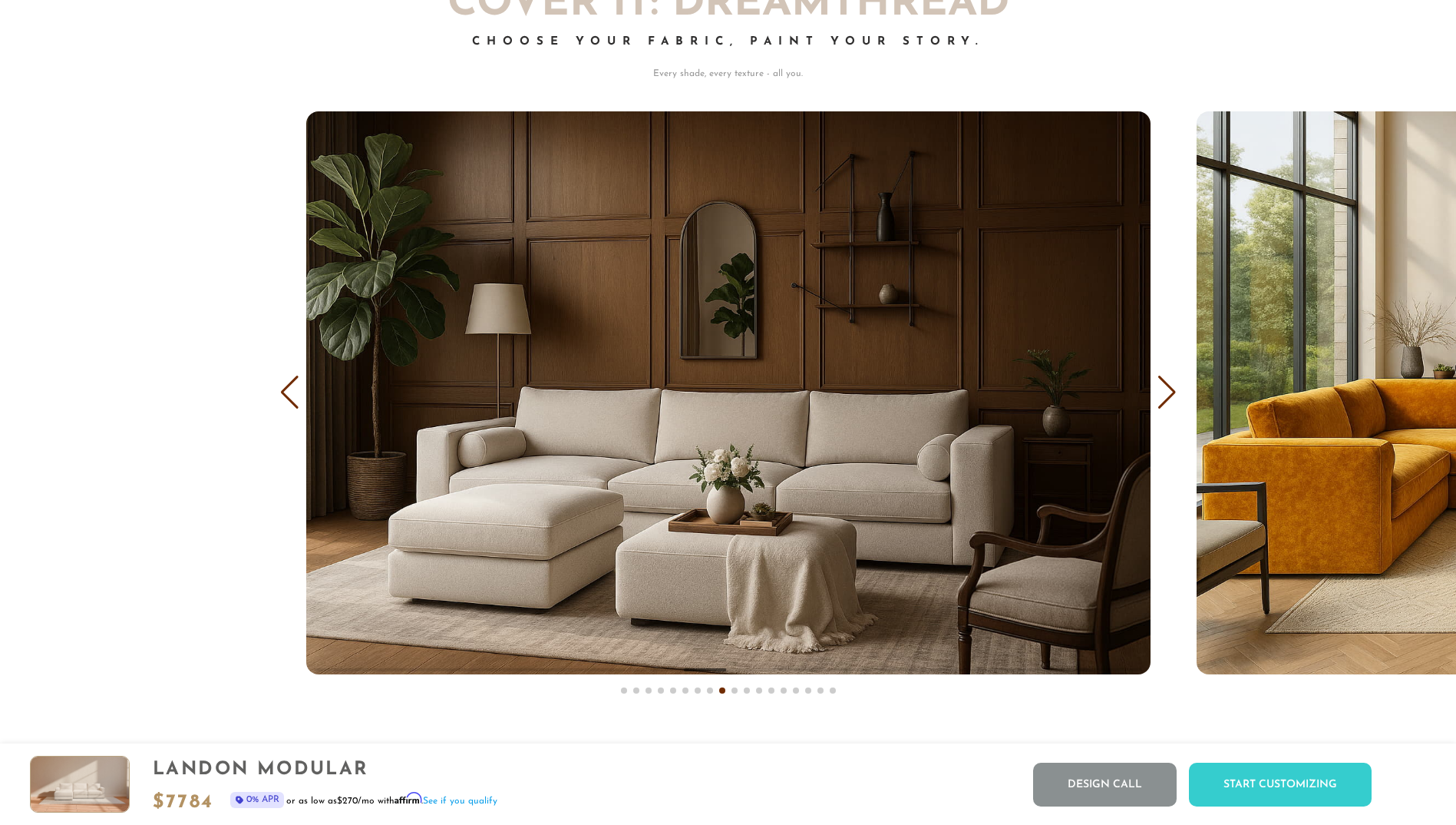
click at [291, 401] on div "Previous slide" at bounding box center [290, 393] width 21 height 34
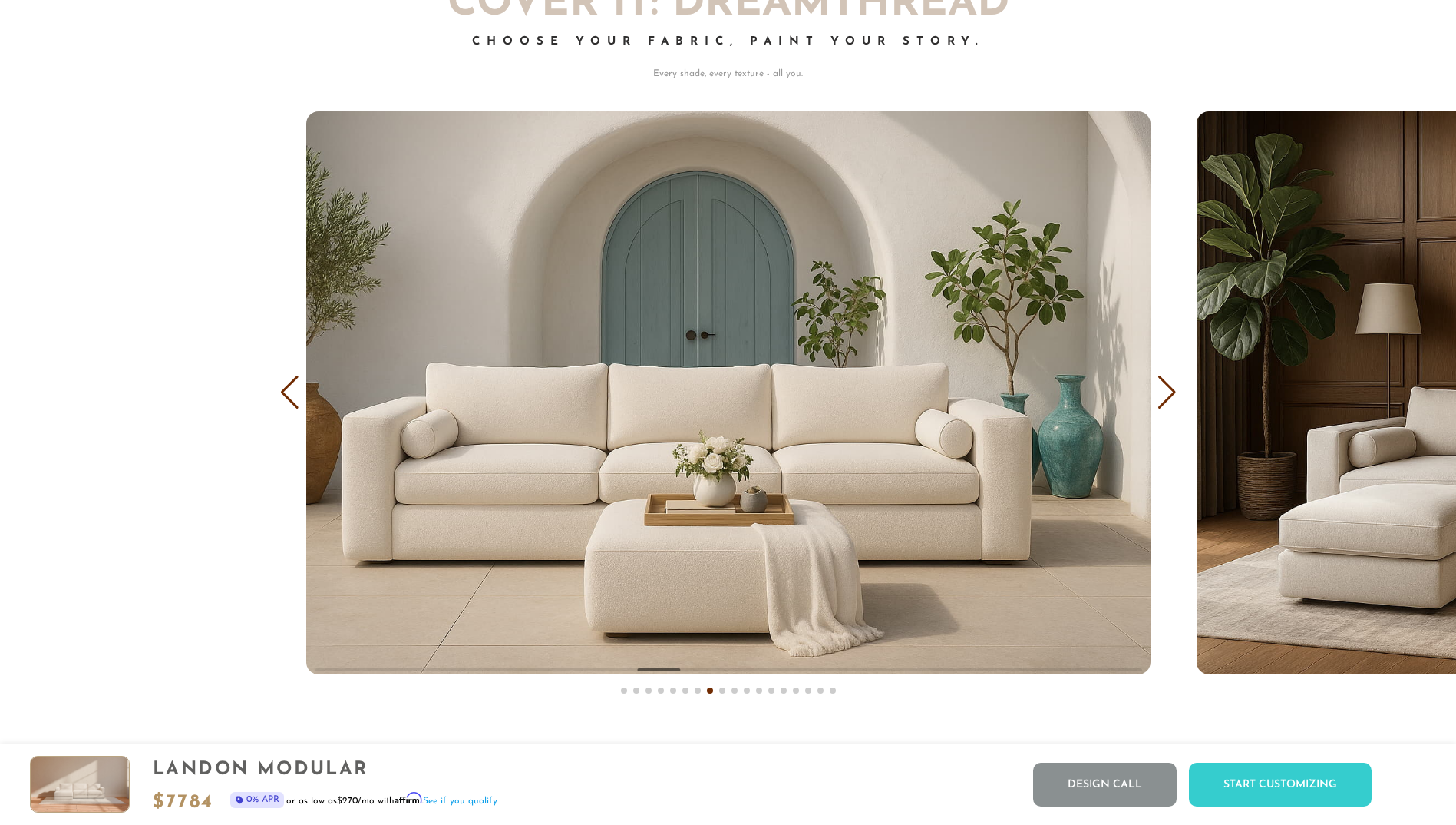
click at [291, 401] on div "Previous slide" at bounding box center [290, 393] width 21 height 34
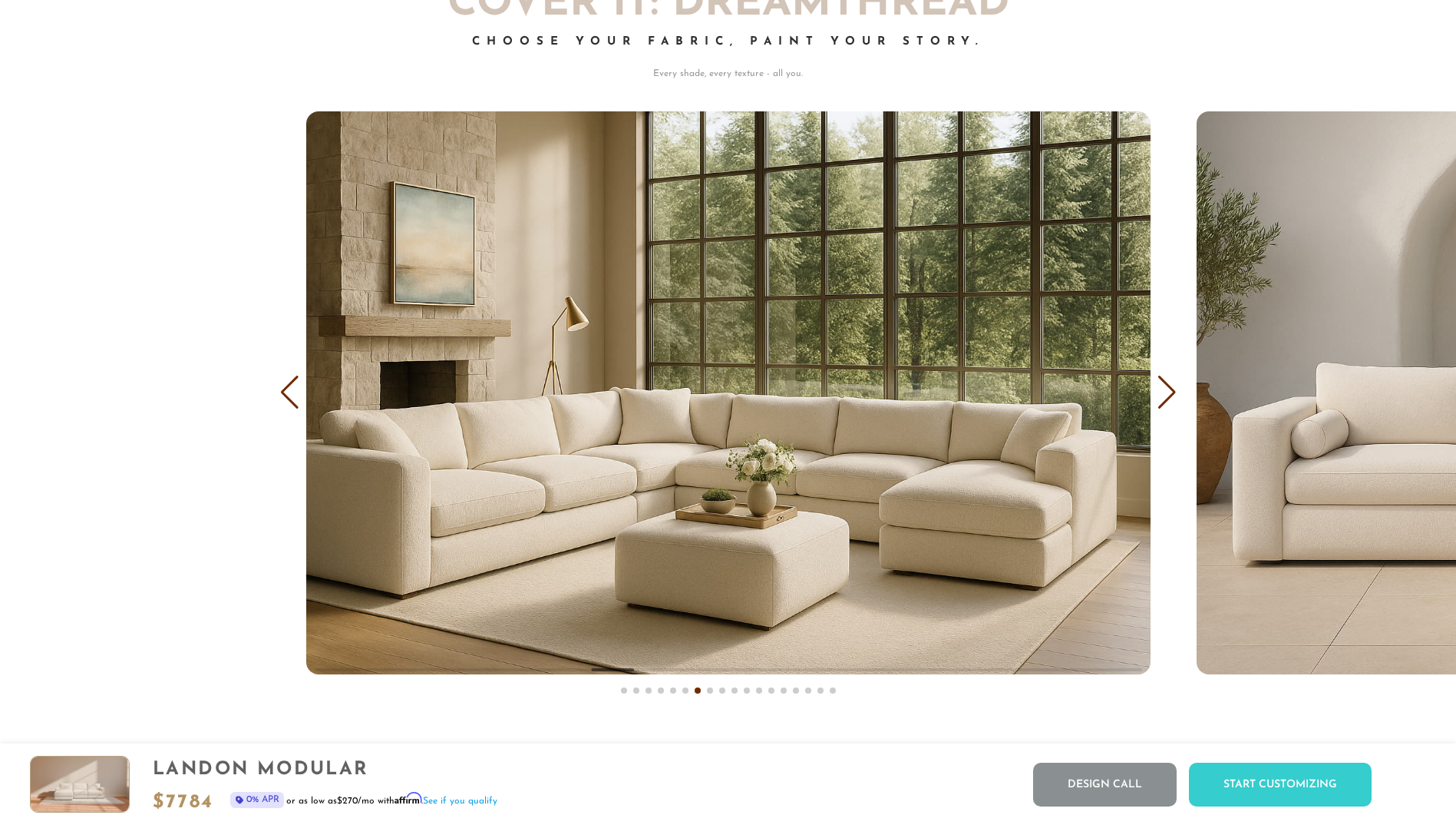
click at [288, 395] on div "Previous slide" at bounding box center [290, 393] width 21 height 34
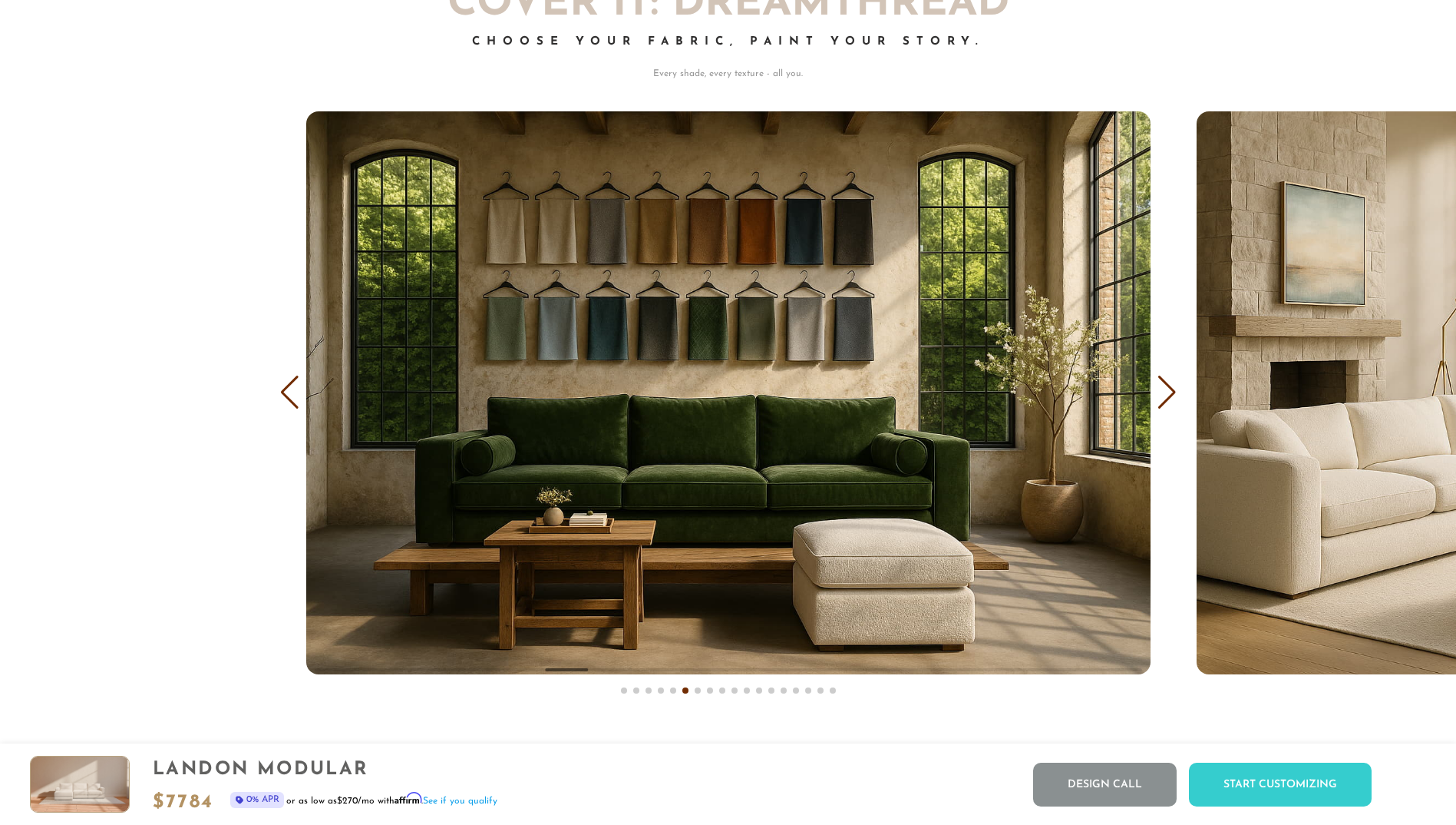
click at [288, 394] on div "Previous slide" at bounding box center [290, 393] width 21 height 34
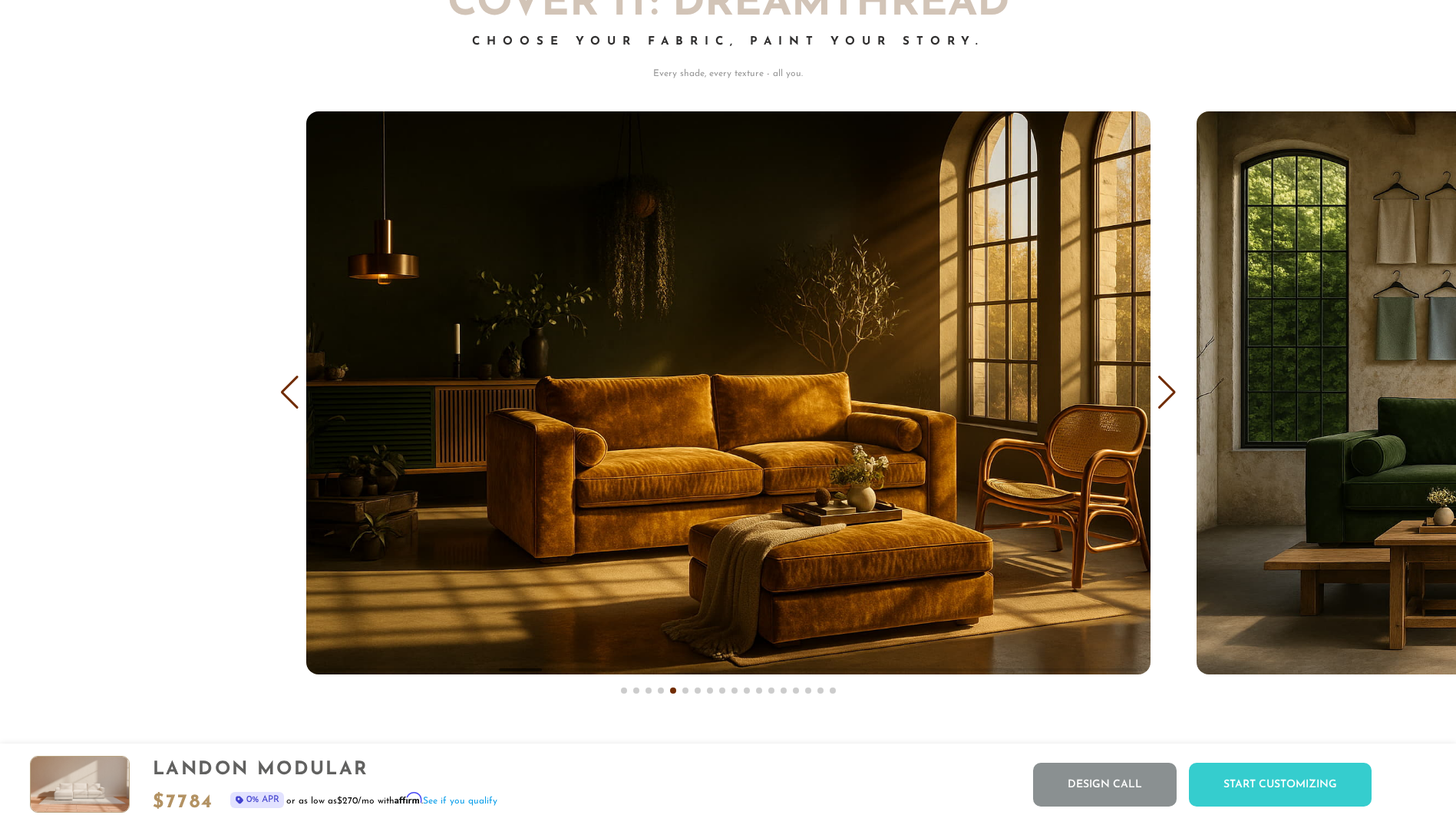
click at [288, 394] on div "Previous slide" at bounding box center [290, 393] width 21 height 34
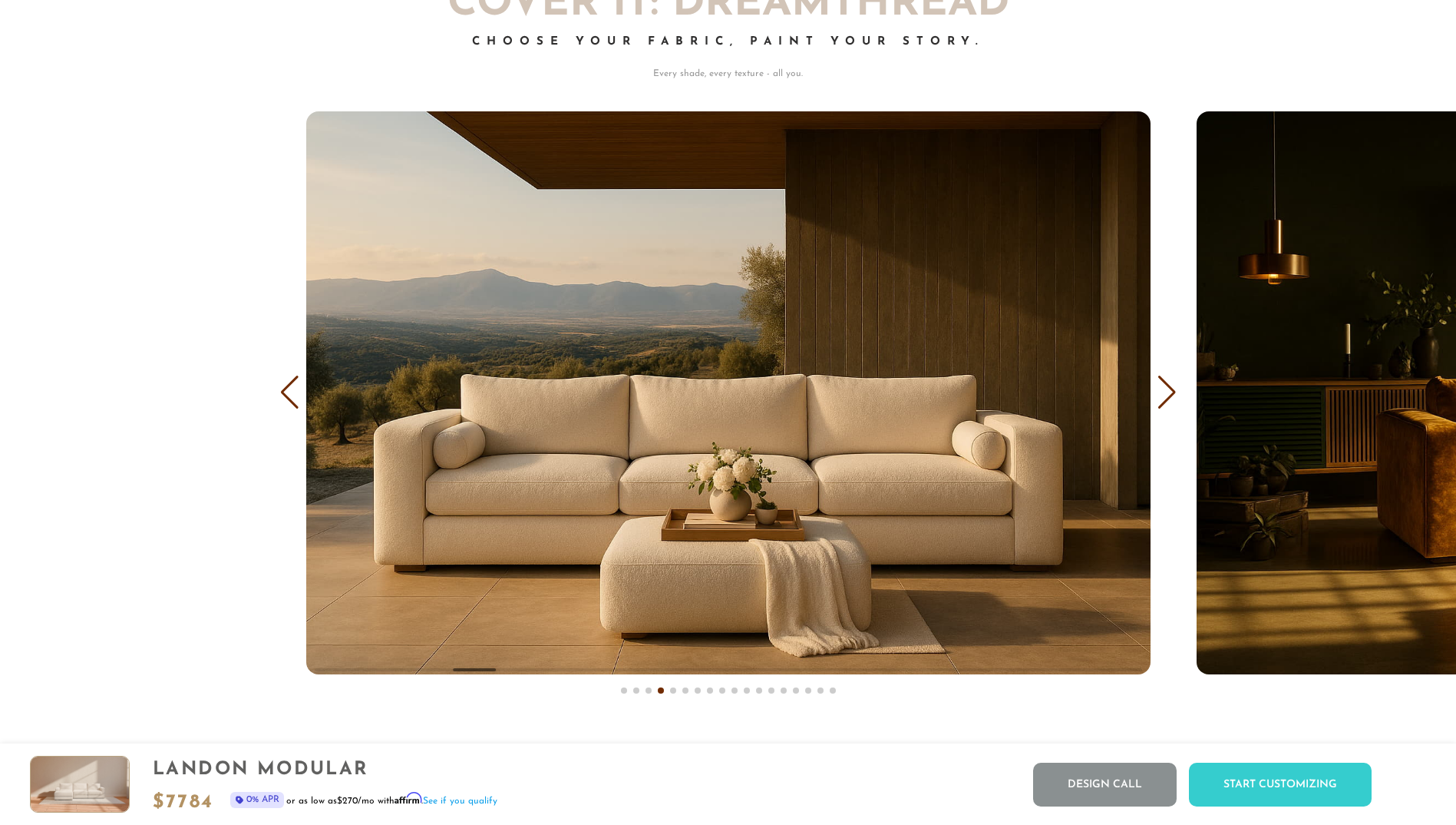
click at [288, 394] on div "Previous slide" at bounding box center [290, 393] width 21 height 34
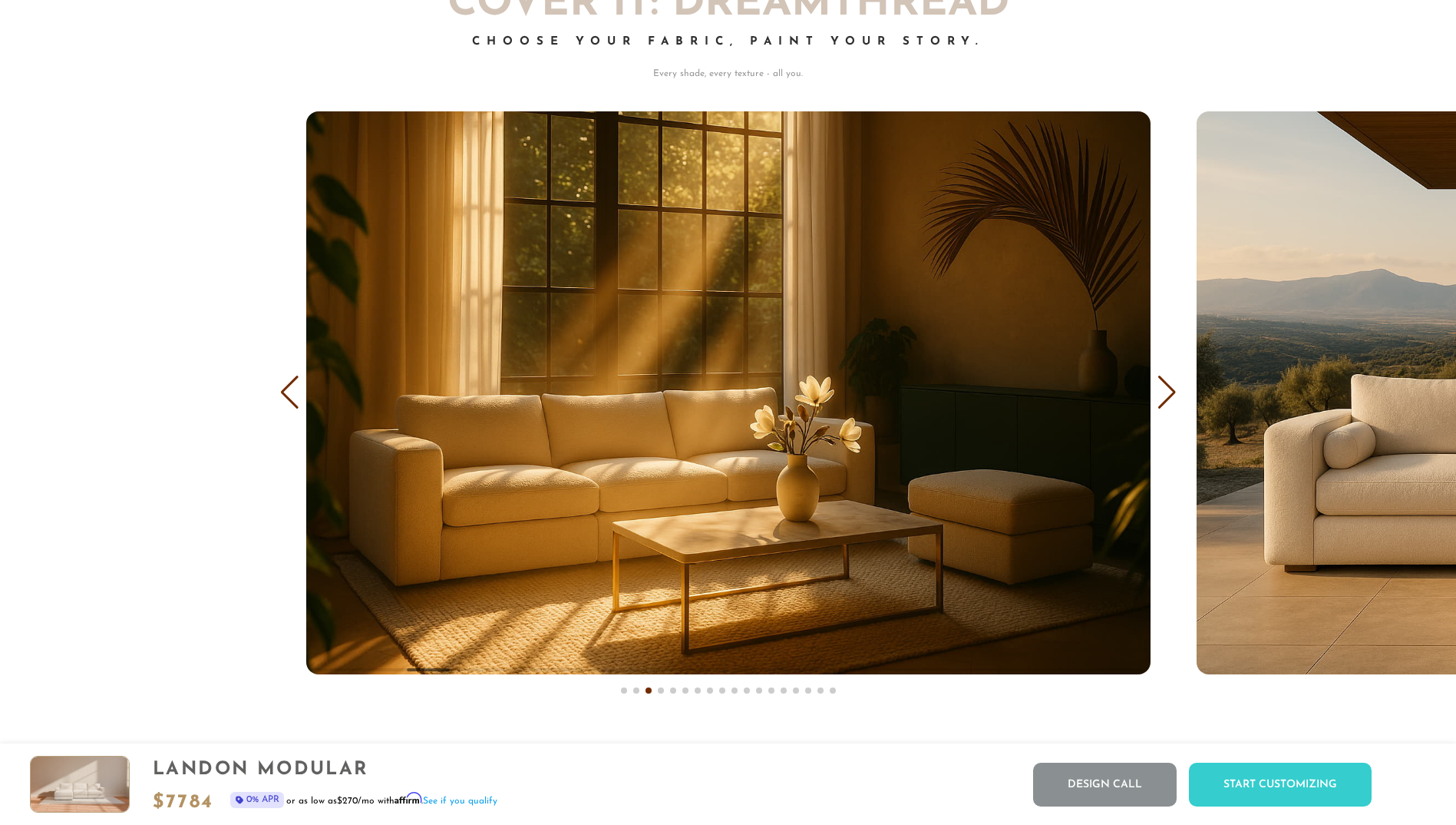
click at [288, 394] on div "Previous slide" at bounding box center [290, 393] width 21 height 34
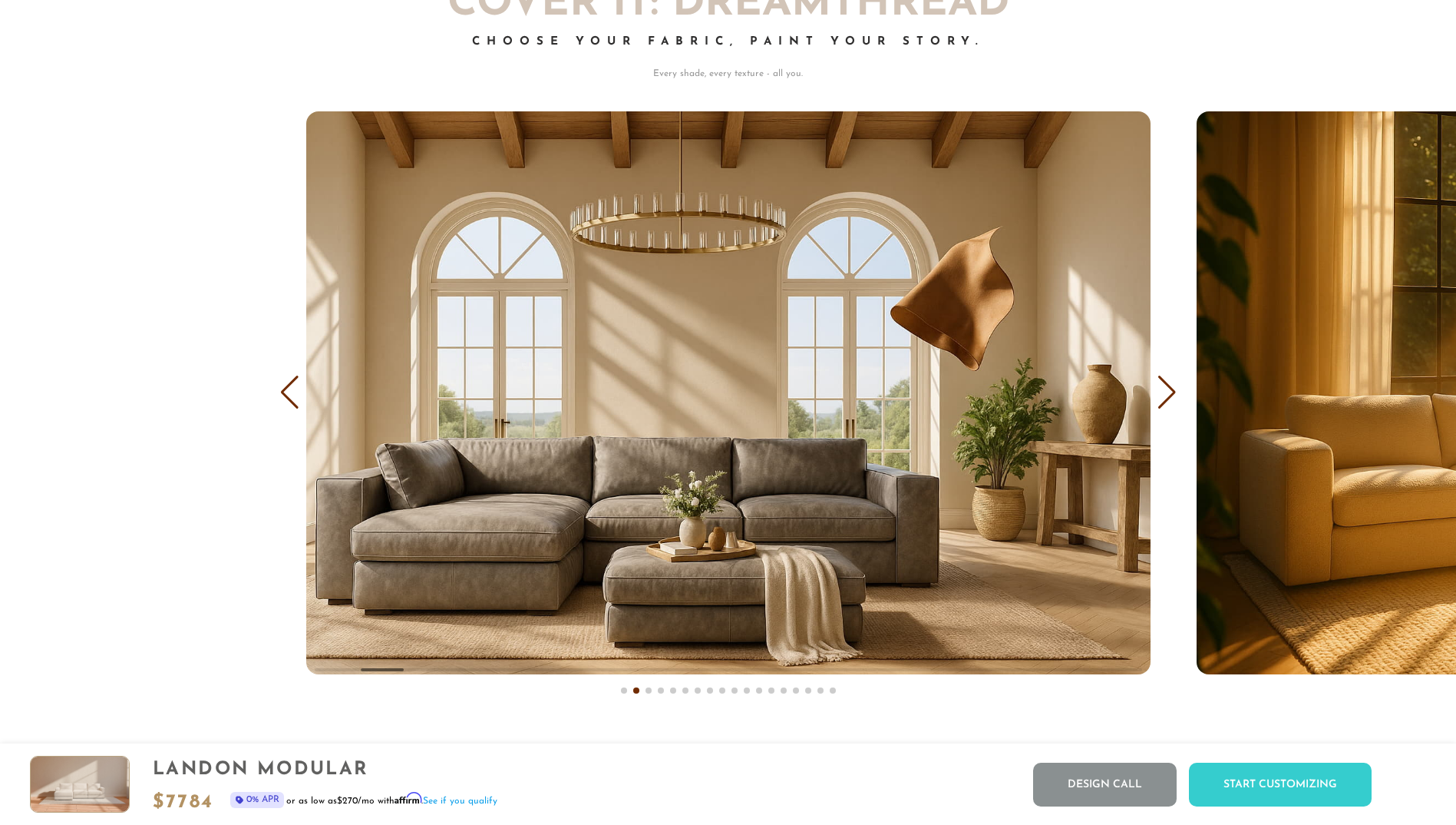
click at [288, 394] on div "Previous slide" at bounding box center [290, 393] width 21 height 34
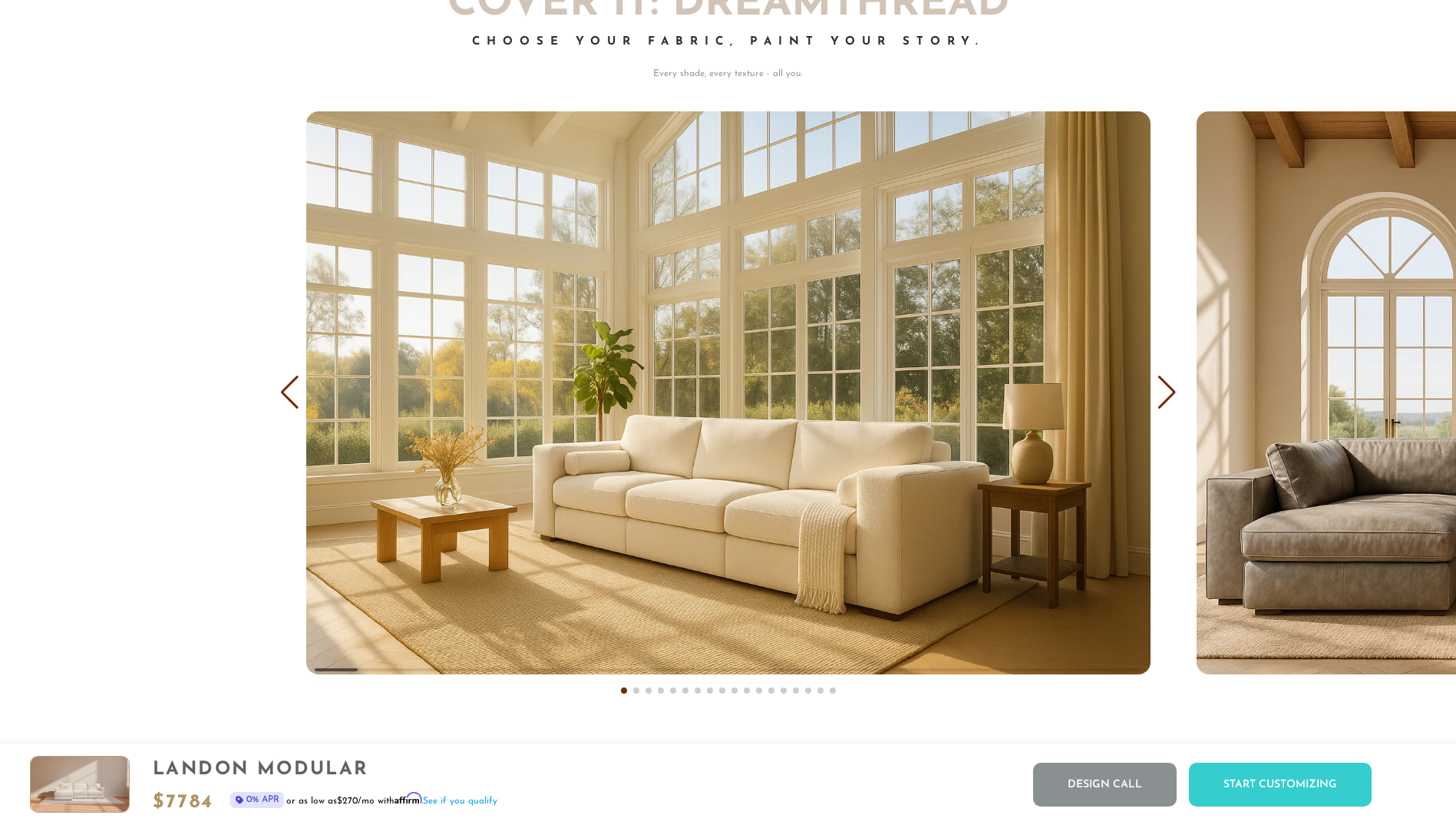
click at [1169, 391] on div "Next slide" at bounding box center [1167, 393] width 21 height 34
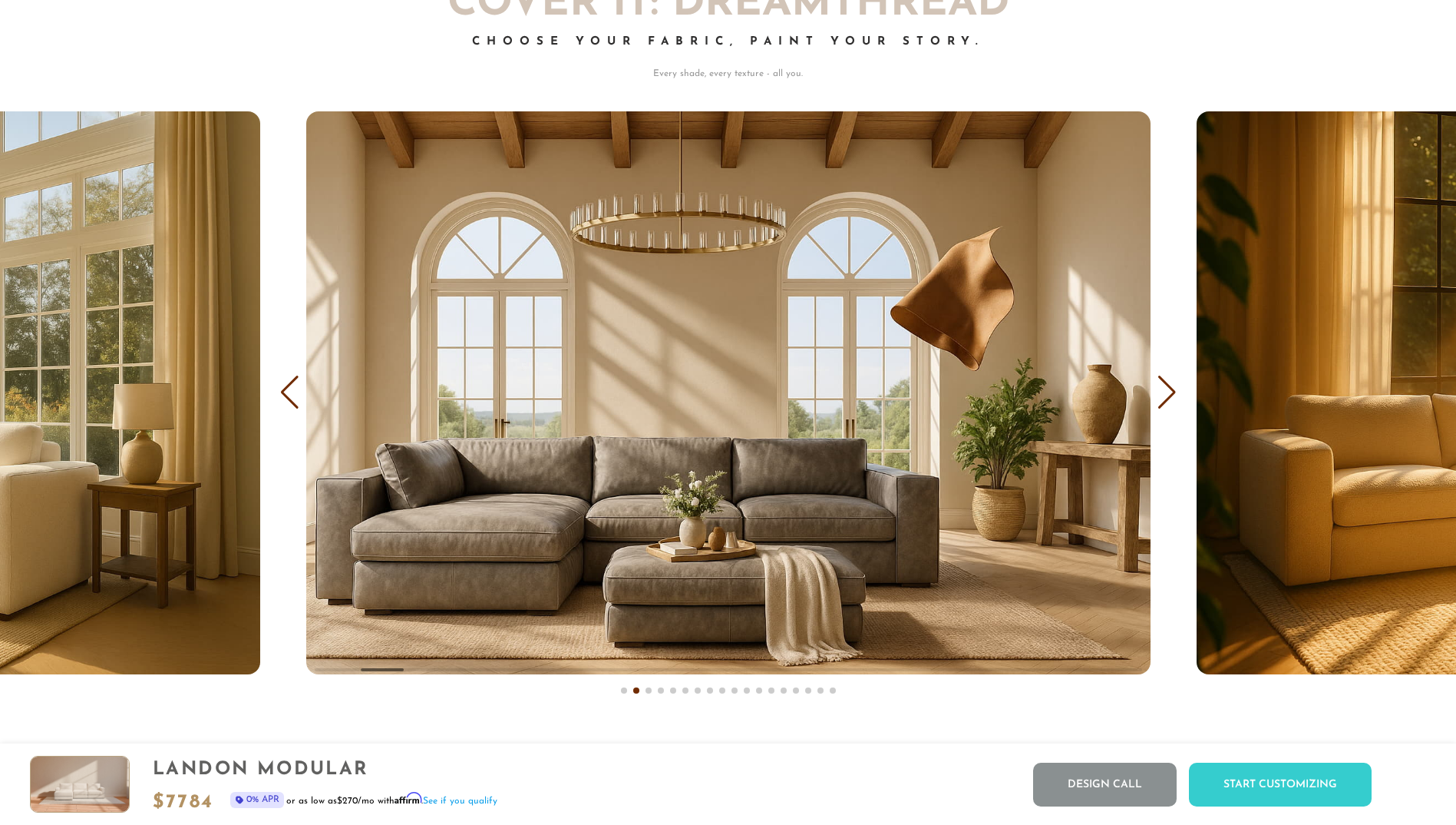
click at [1164, 389] on div "Next slide" at bounding box center [1167, 393] width 21 height 34
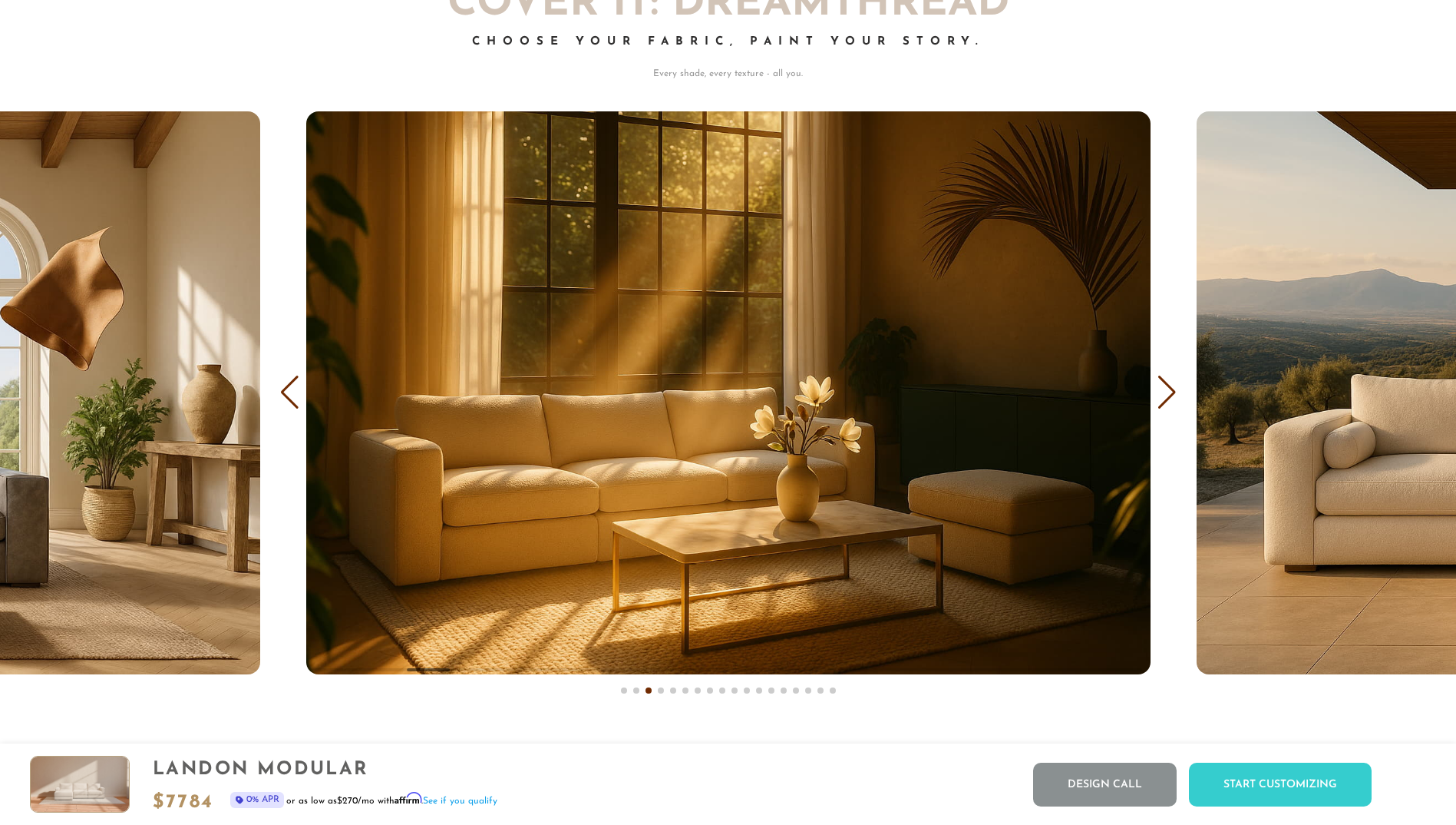
click at [1164, 389] on div "Next slide" at bounding box center [1167, 393] width 21 height 34
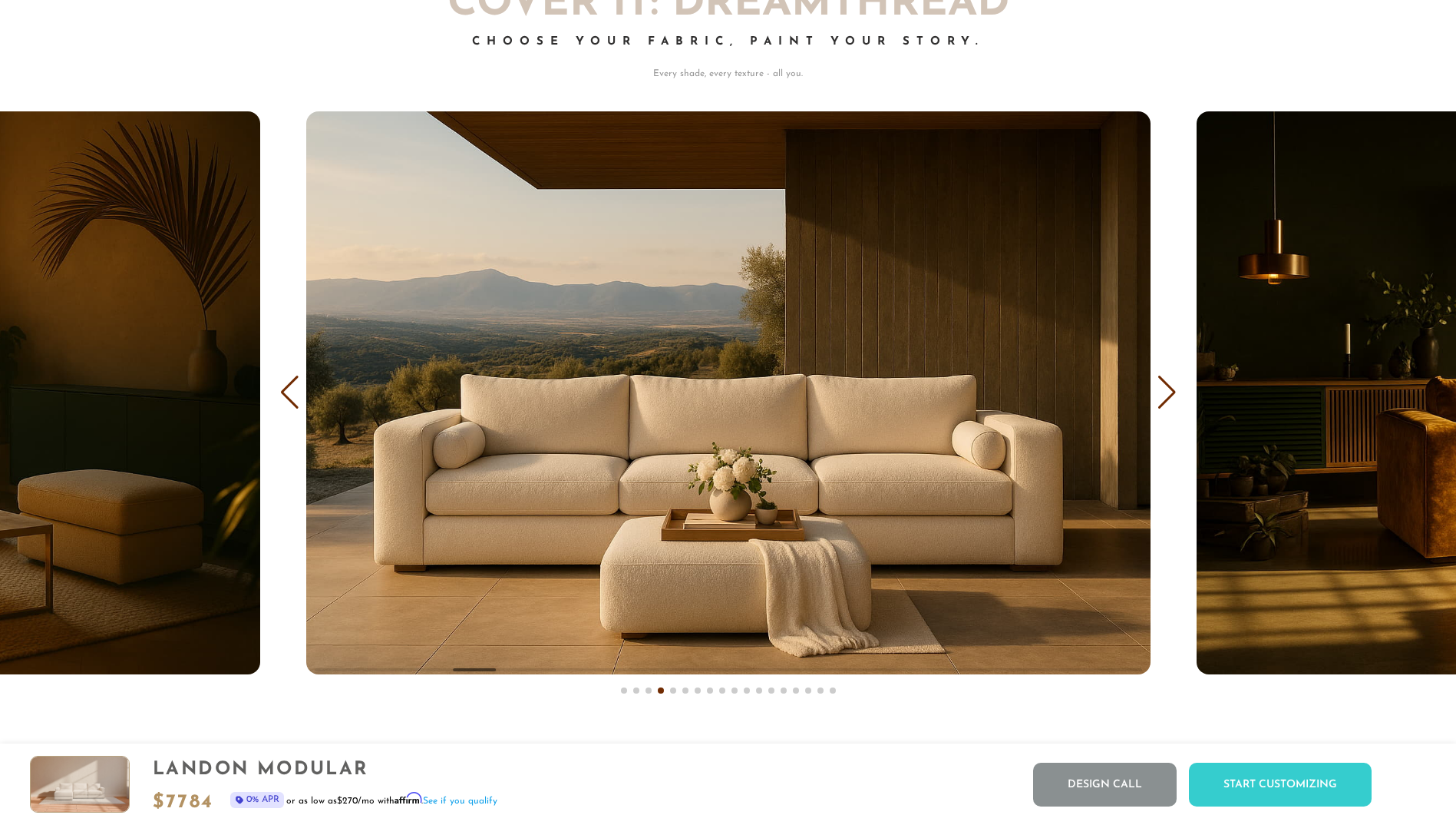
click at [1164, 389] on div "Next slide" at bounding box center [1167, 393] width 21 height 34
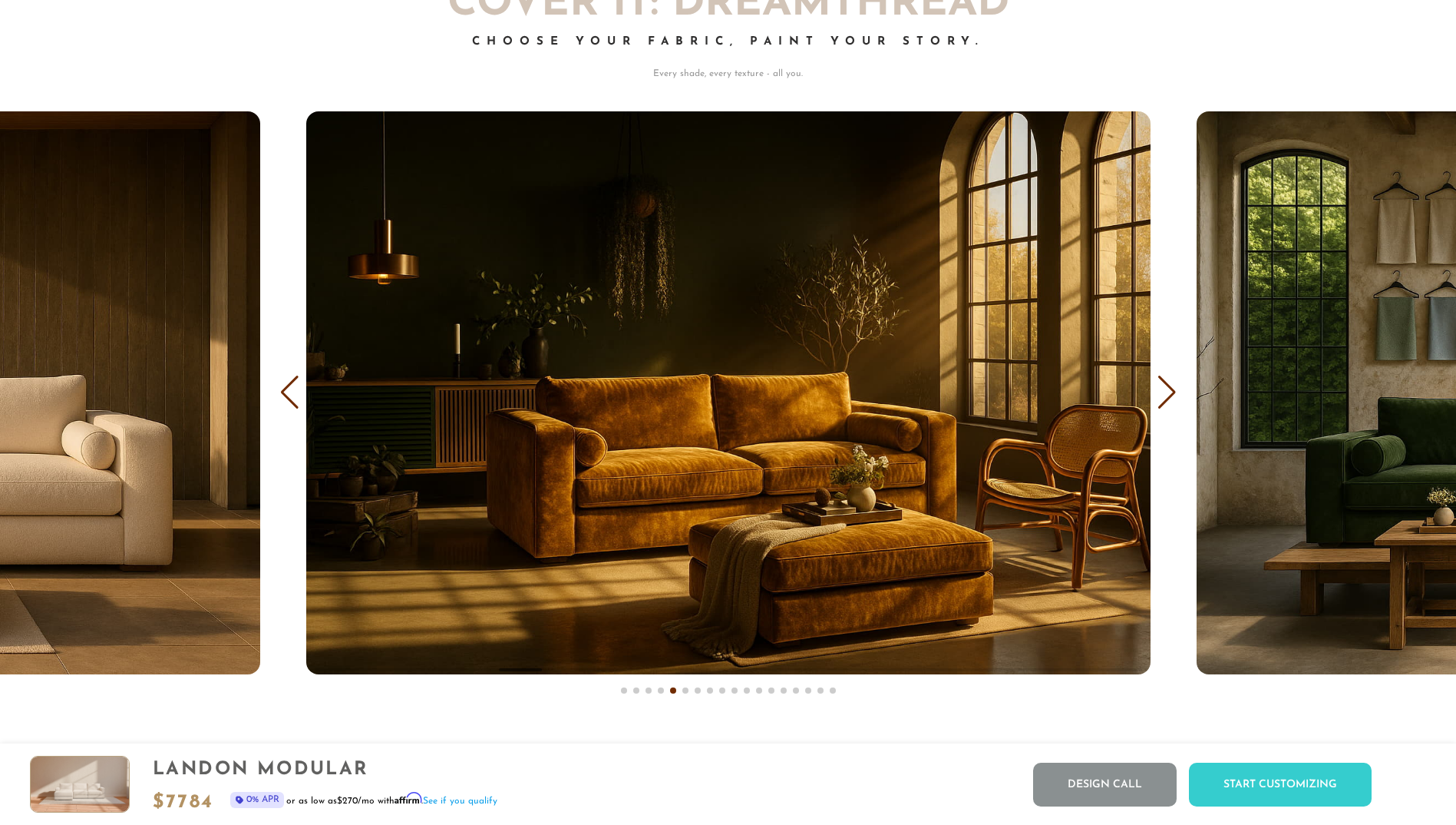
click at [1164, 389] on div "Next slide" at bounding box center [1167, 393] width 21 height 34
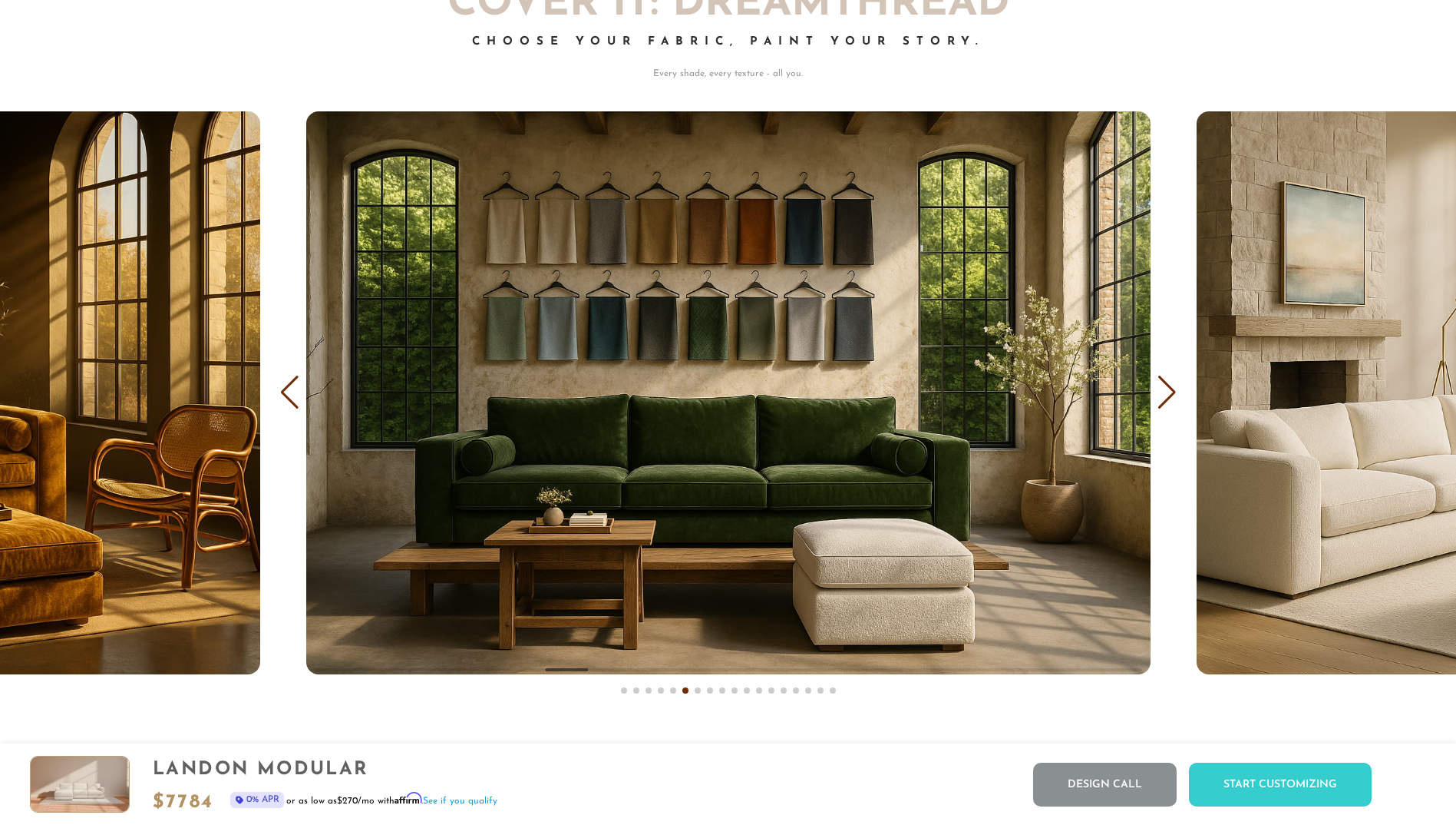
click at [1164, 389] on div "Next slide" at bounding box center [1167, 393] width 21 height 34
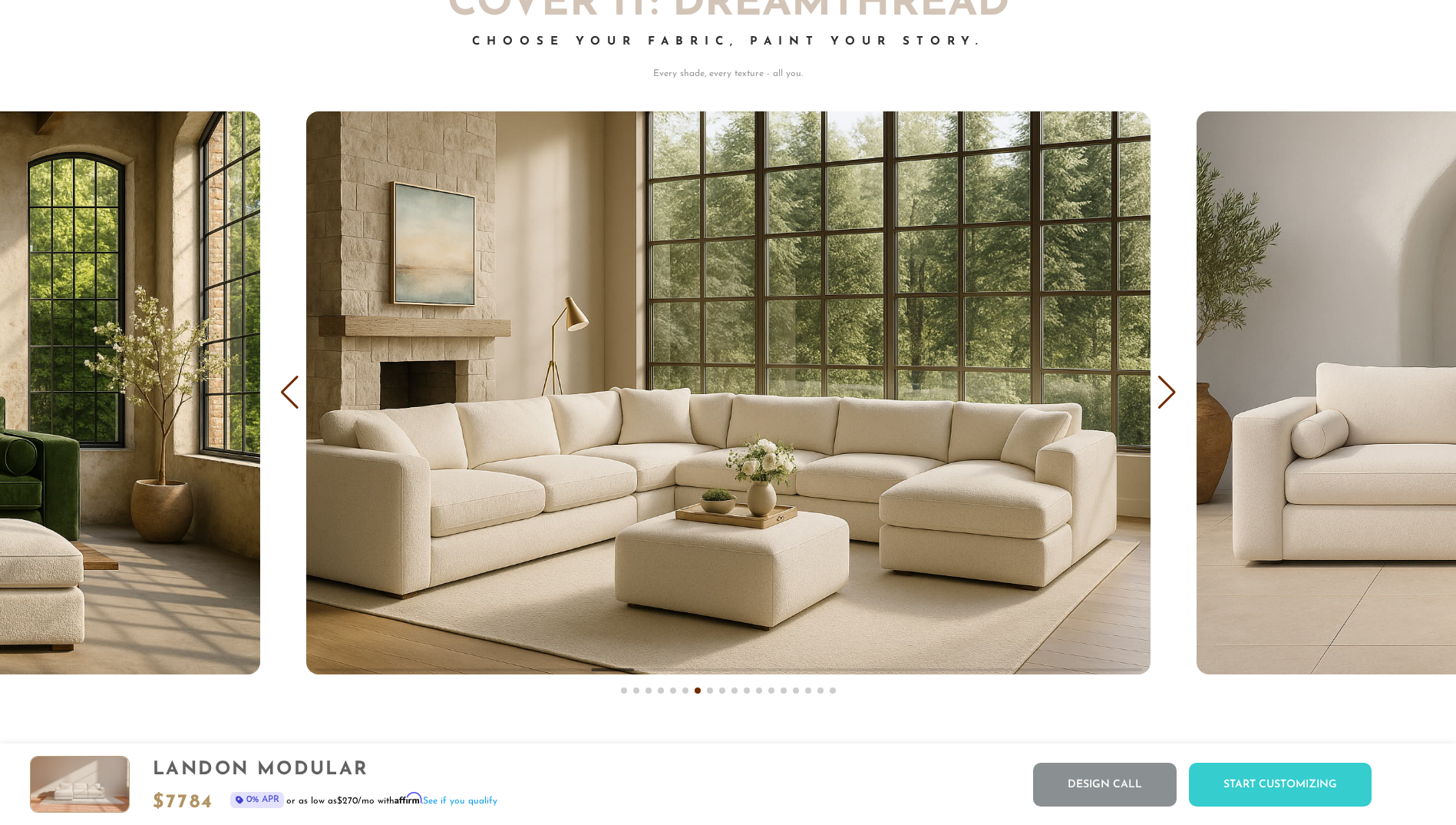
click at [1164, 389] on div "Next slide" at bounding box center [1167, 393] width 21 height 34
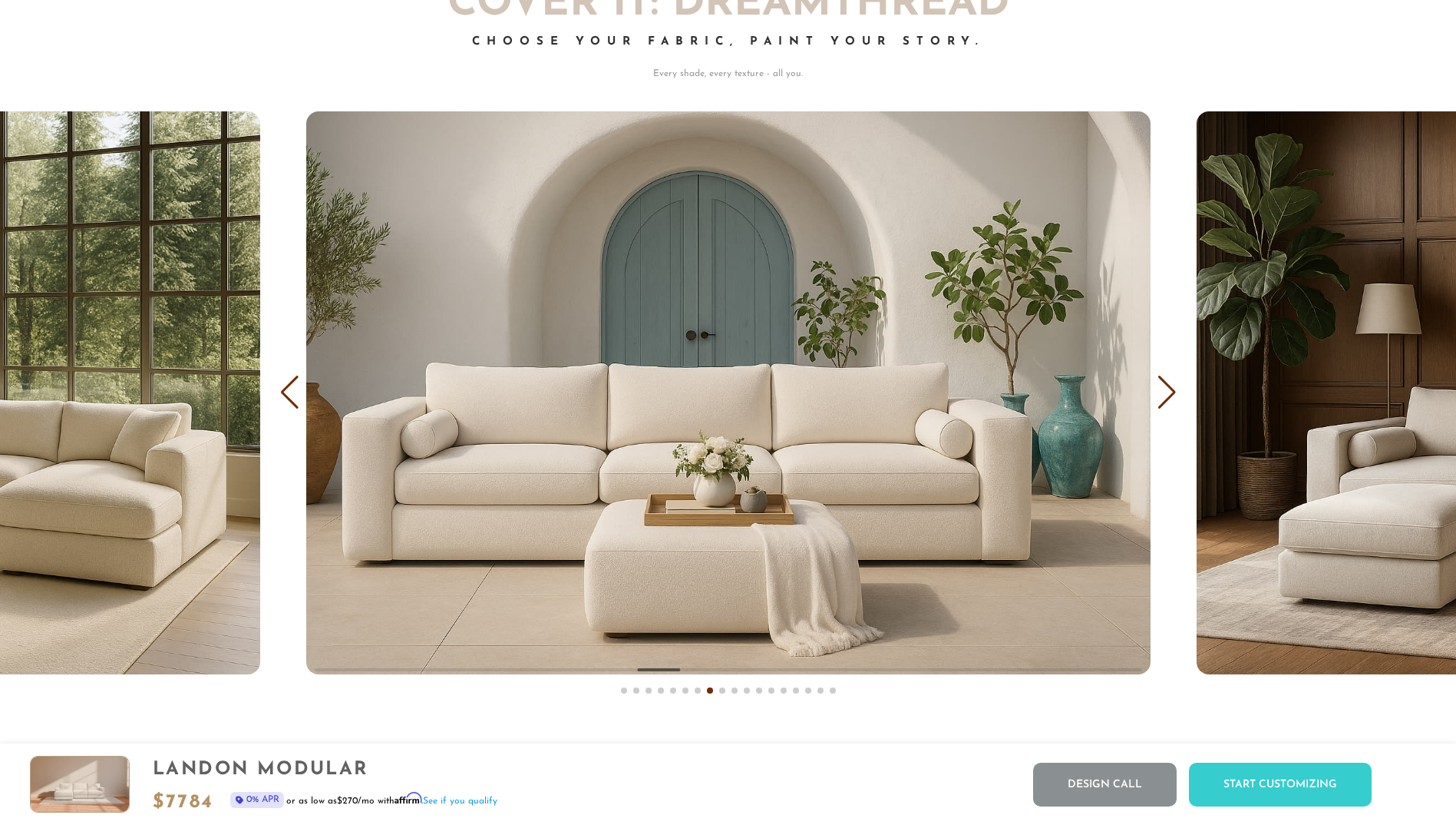
click at [1164, 389] on div "Next slide" at bounding box center [1167, 393] width 21 height 34
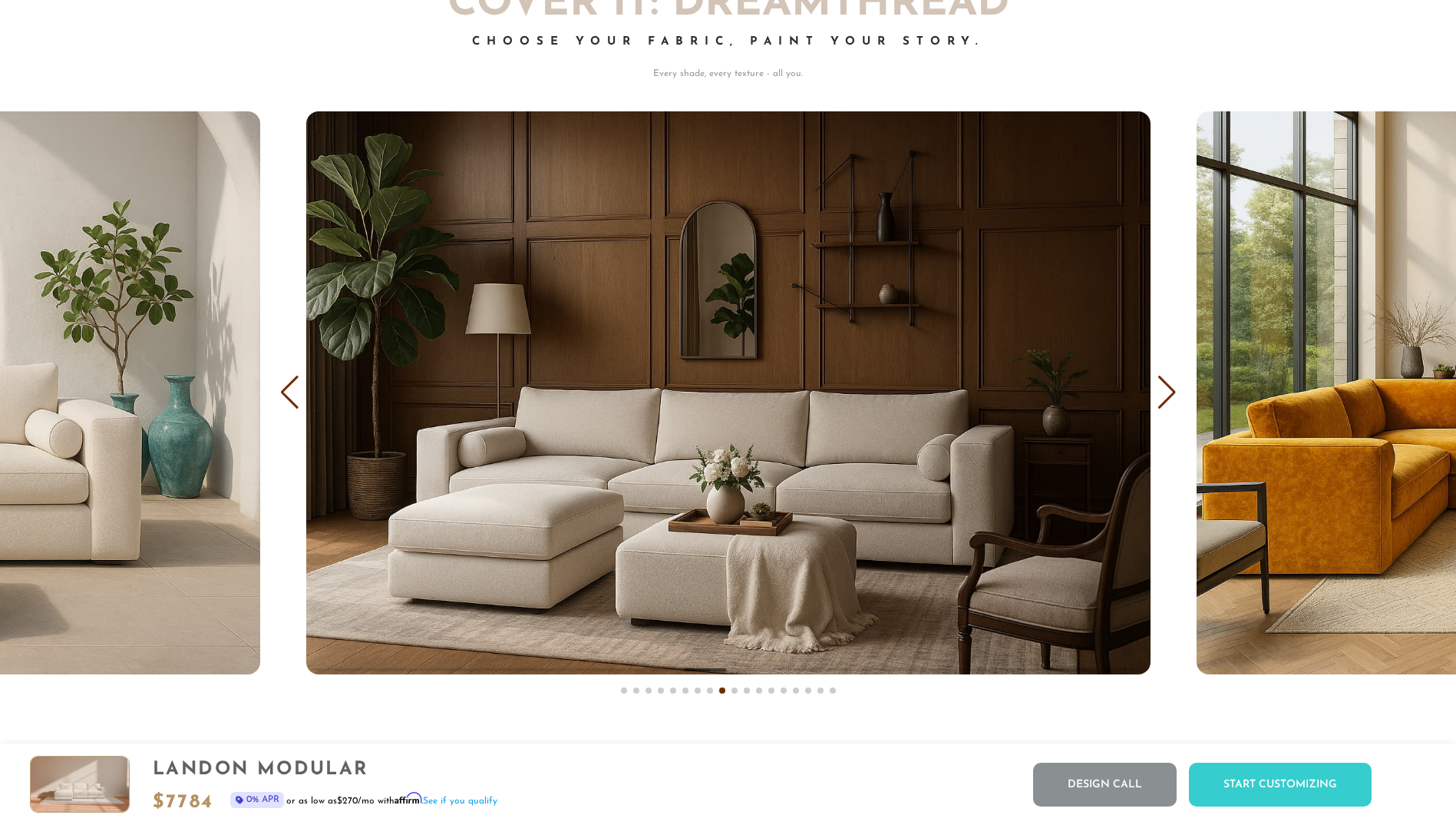
click at [1164, 389] on div "Next slide" at bounding box center [1167, 393] width 21 height 34
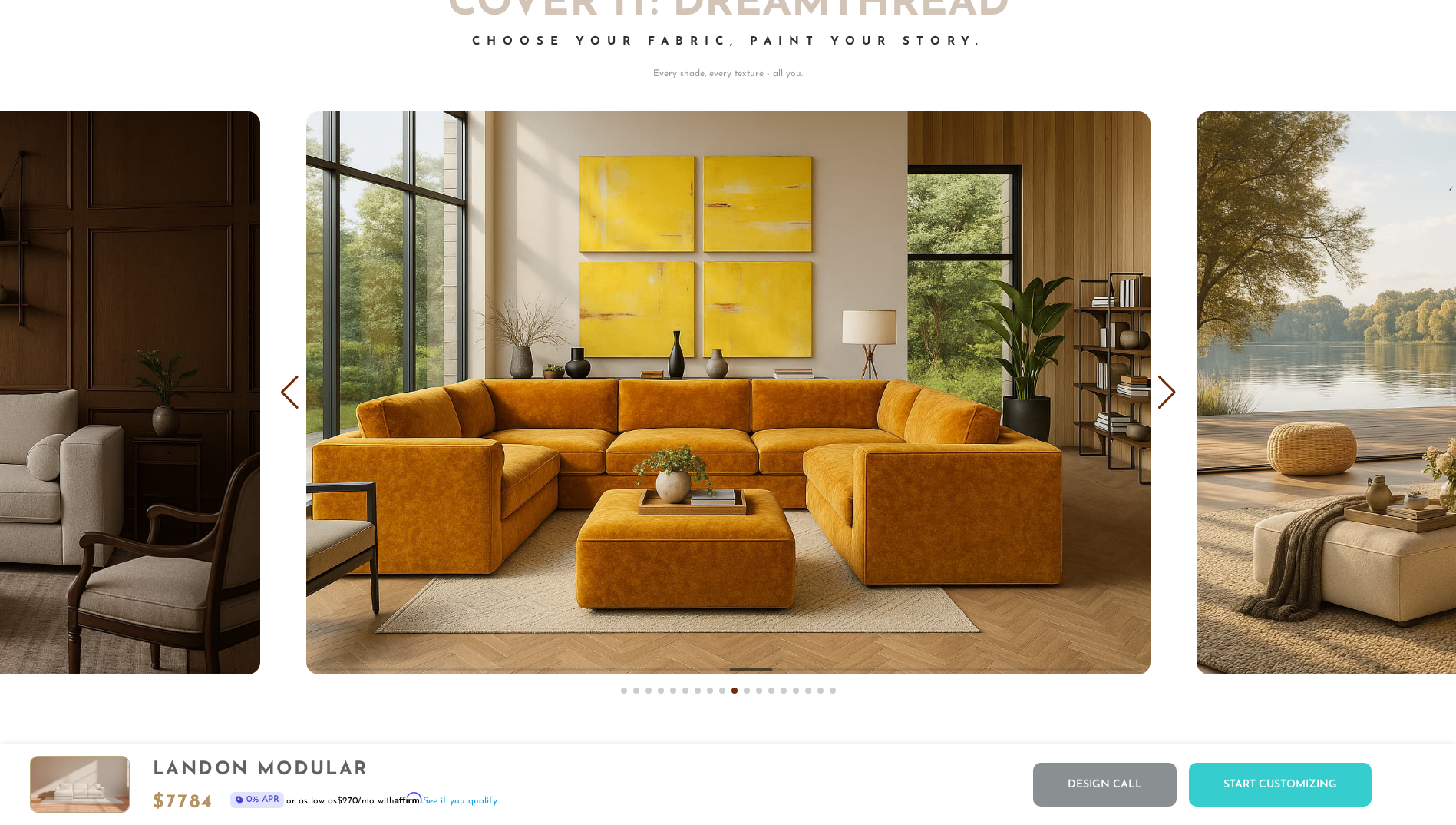
click at [1162, 392] on div "Next slide" at bounding box center [1167, 393] width 21 height 34
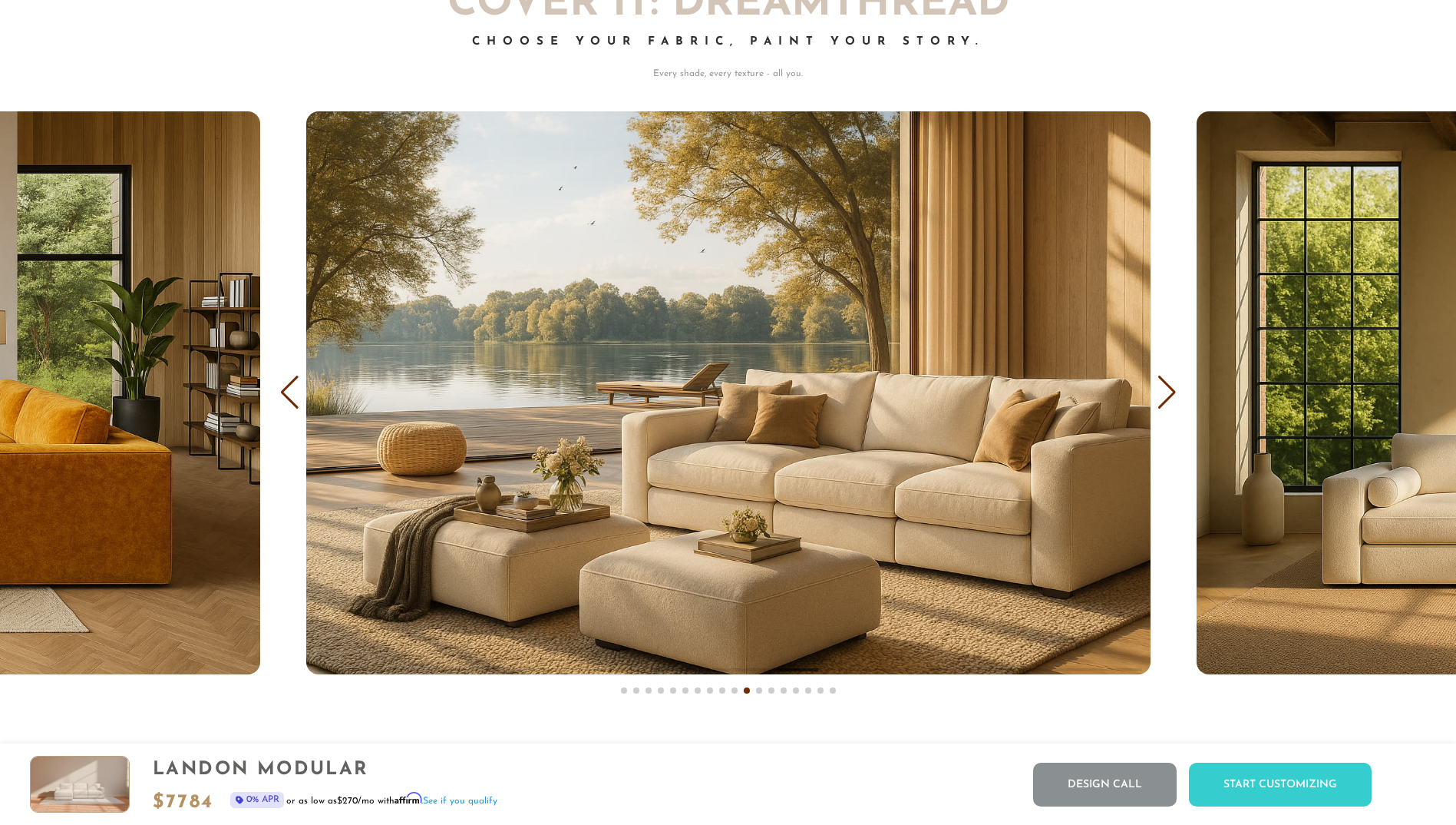
click at [1163, 390] on div "Next slide" at bounding box center [1167, 393] width 21 height 34
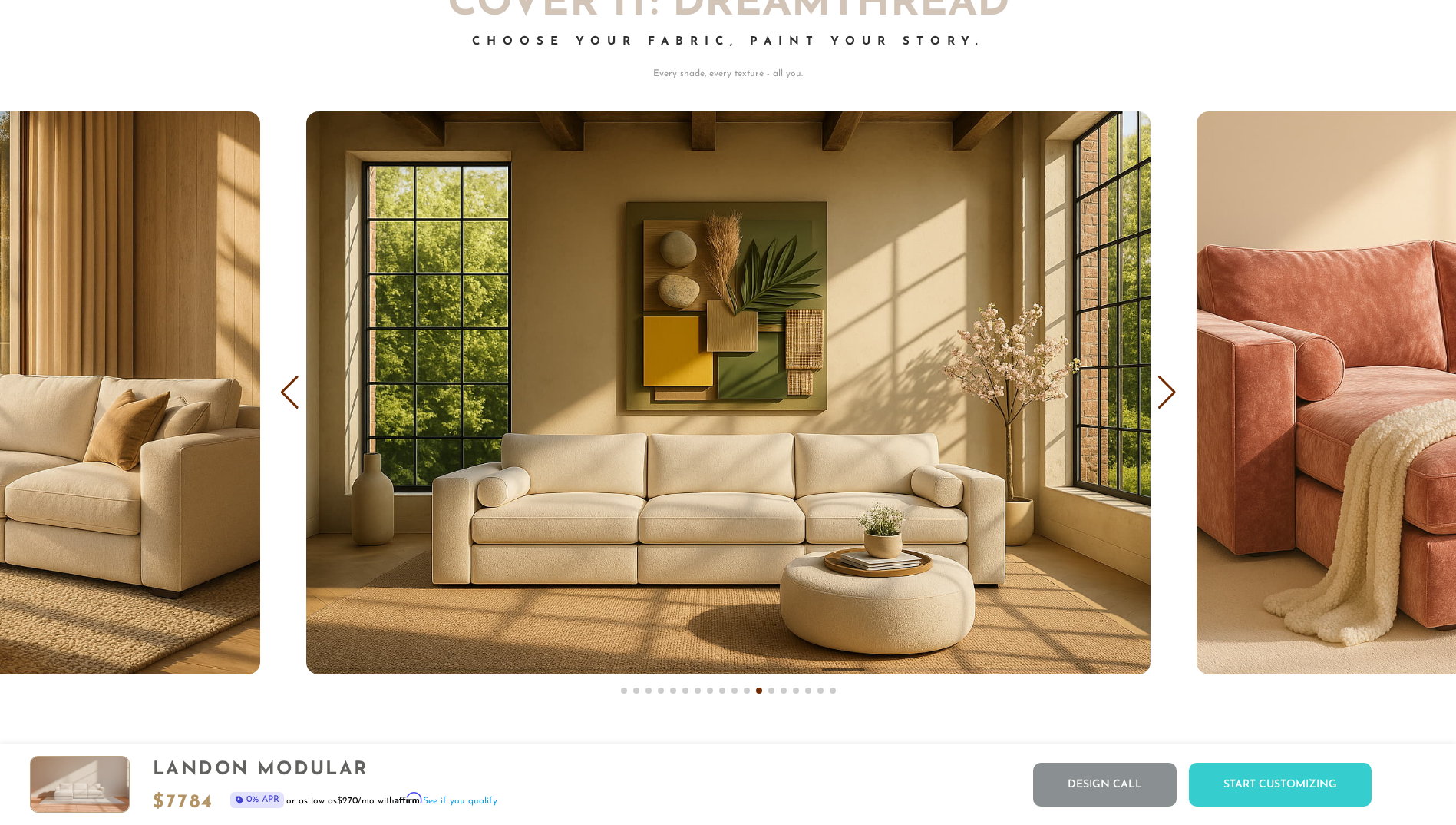
click at [1163, 394] on div "Next slide" at bounding box center [1167, 393] width 21 height 34
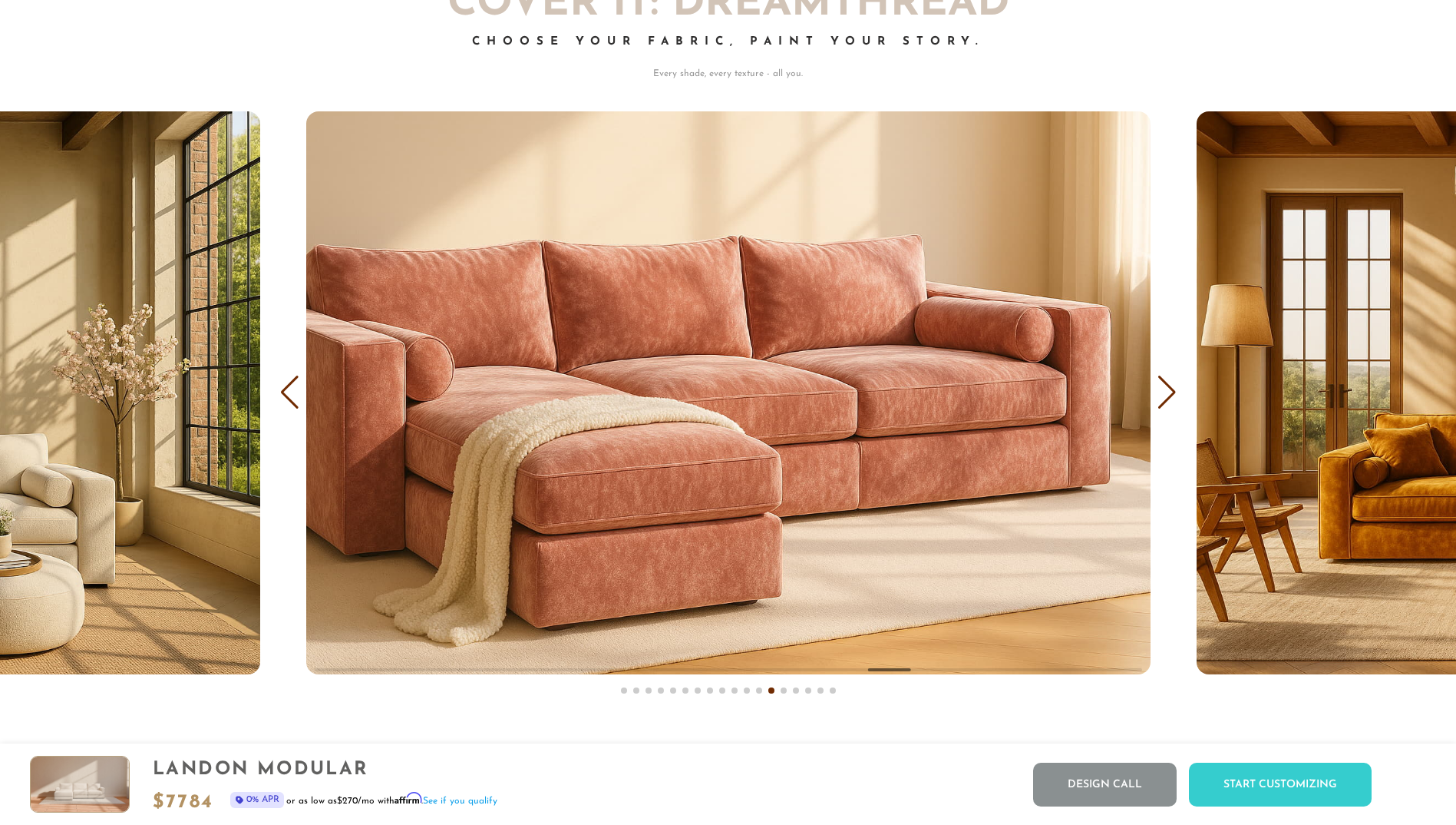
click at [1162, 389] on div "Next slide" at bounding box center [1167, 393] width 21 height 34
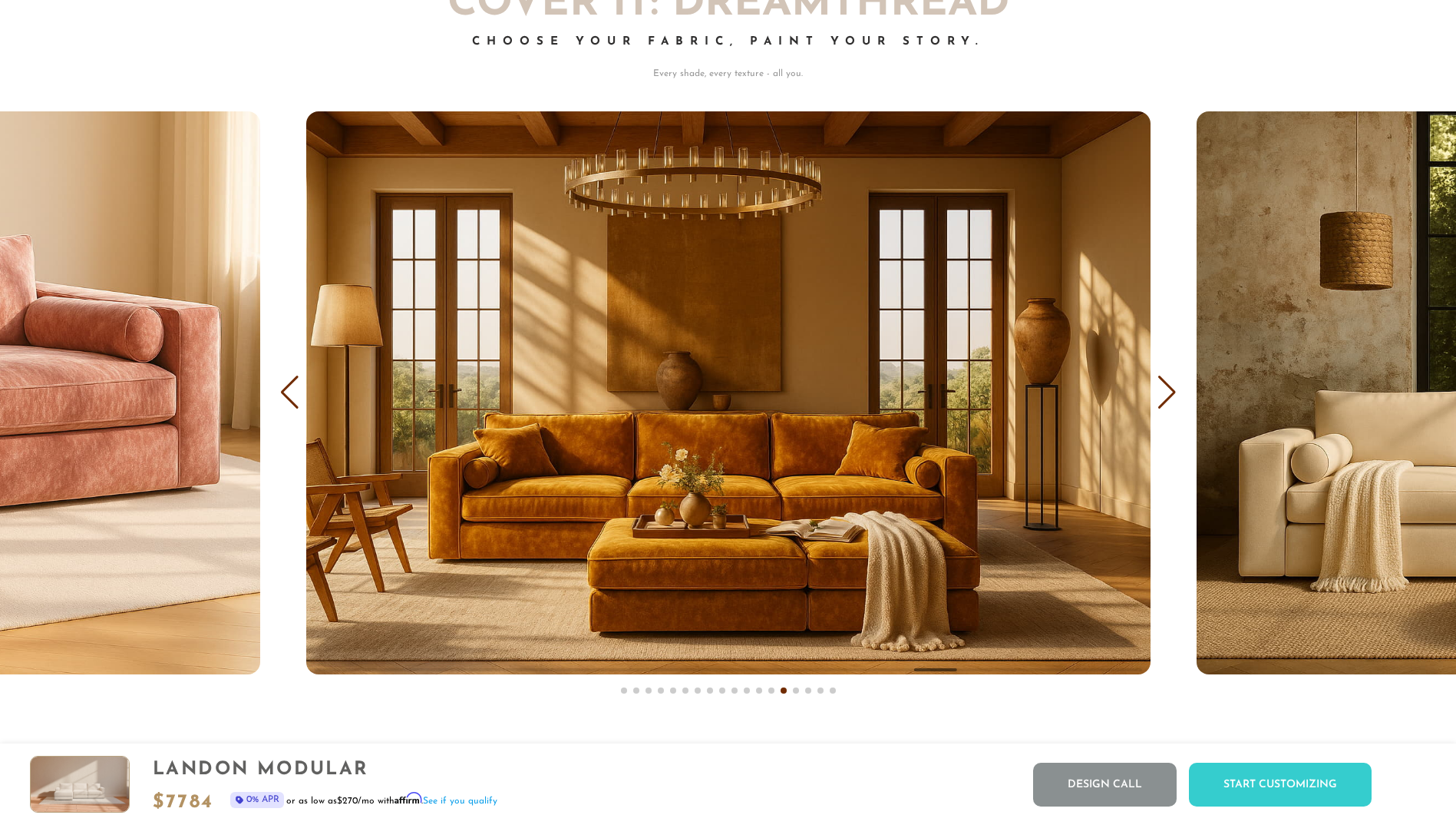
click at [1162, 388] on div "Next slide" at bounding box center [1167, 393] width 21 height 34
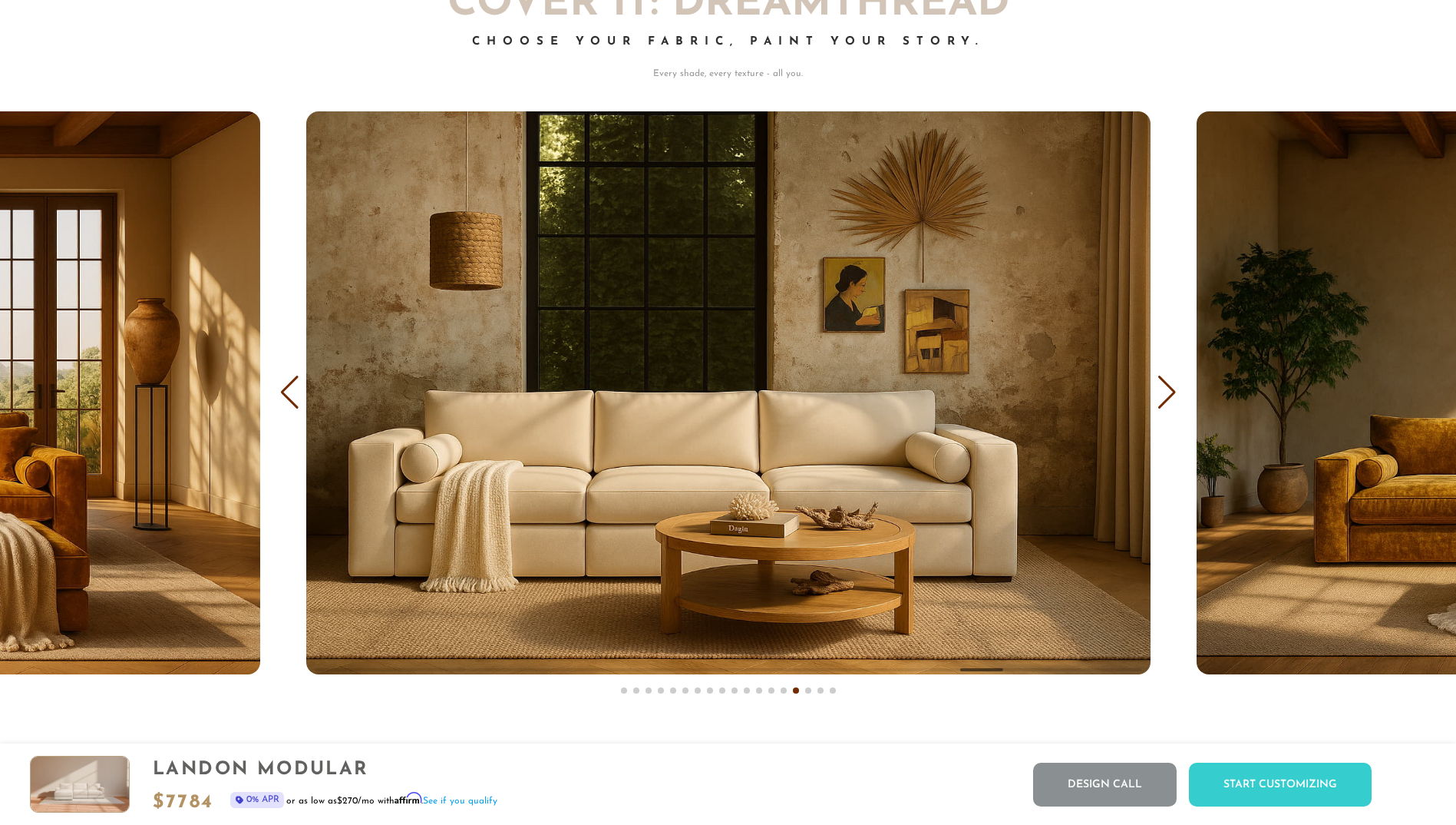
click at [1162, 388] on div "Next slide" at bounding box center [1167, 393] width 21 height 34
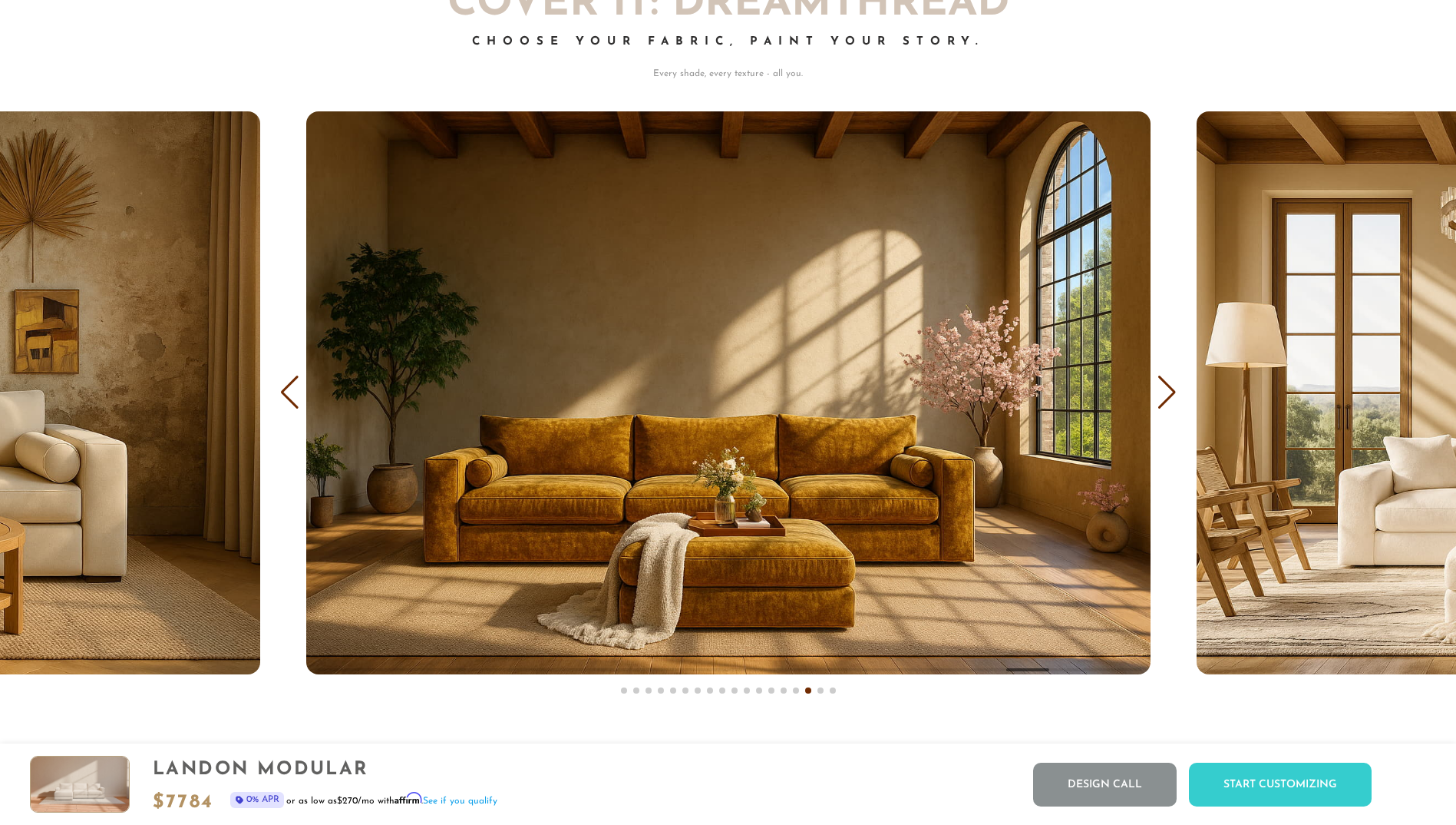
click at [1162, 388] on div "Next slide" at bounding box center [1167, 393] width 21 height 34
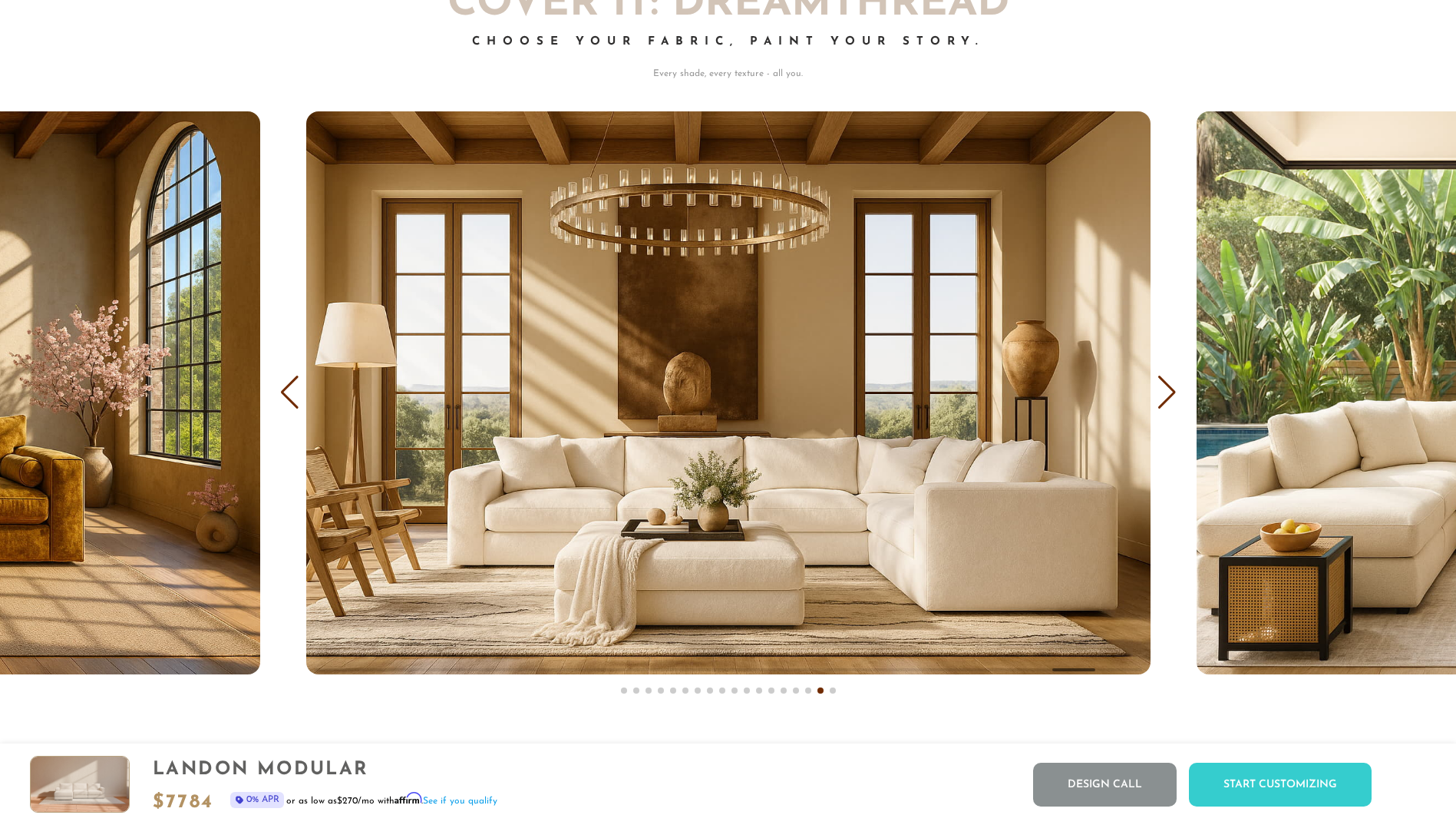
drag, startPoint x: 1162, startPoint y: 388, endPoint x: 1175, endPoint y: 395, distance: 14.8
click at [1174, 395] on div "Next slide" at bounding box center [1167, 393] width 21 height 34
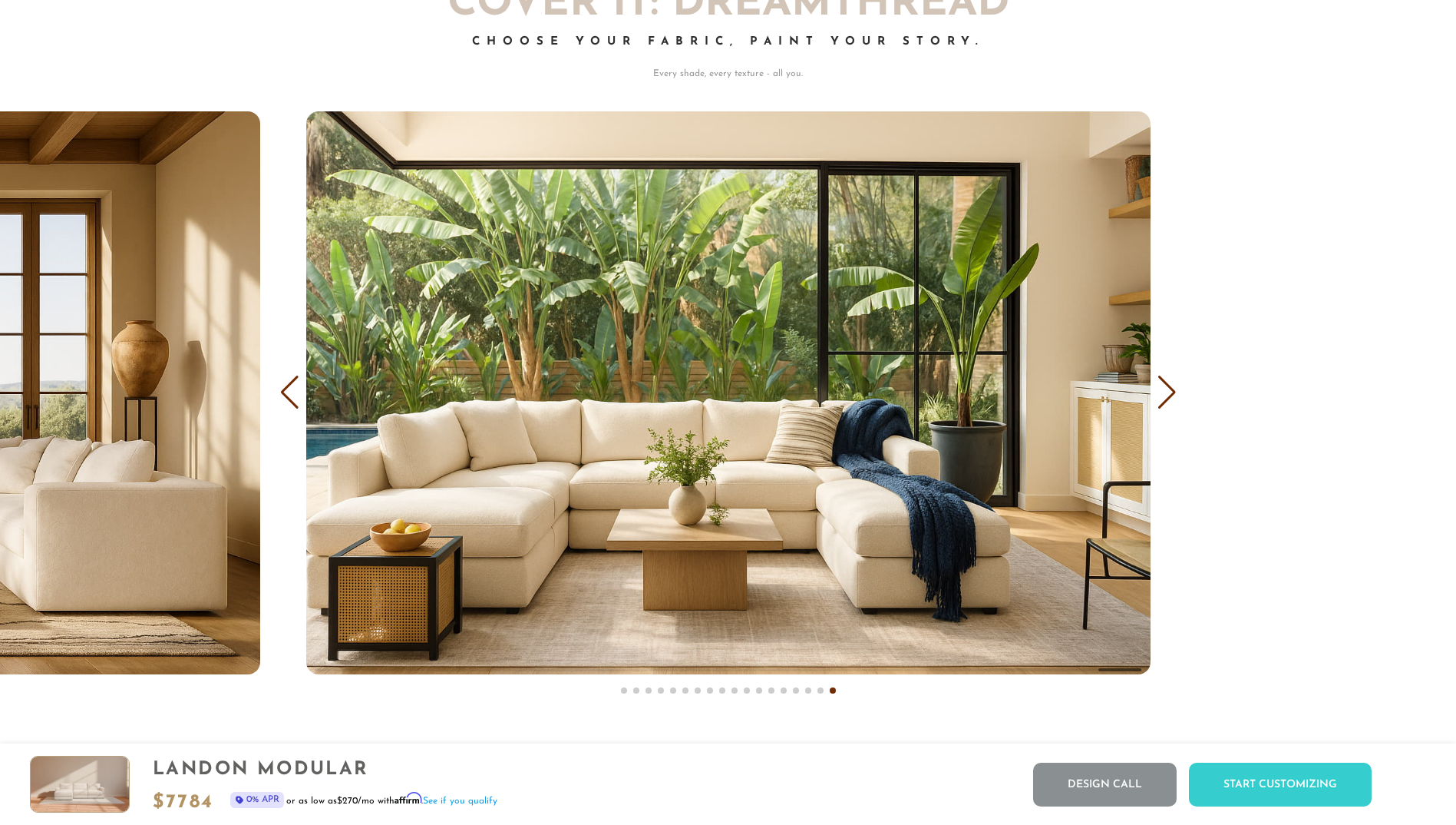
click at [284, 392] on div "Previous slide" at bounding box center [290, 393] width 21 height 34
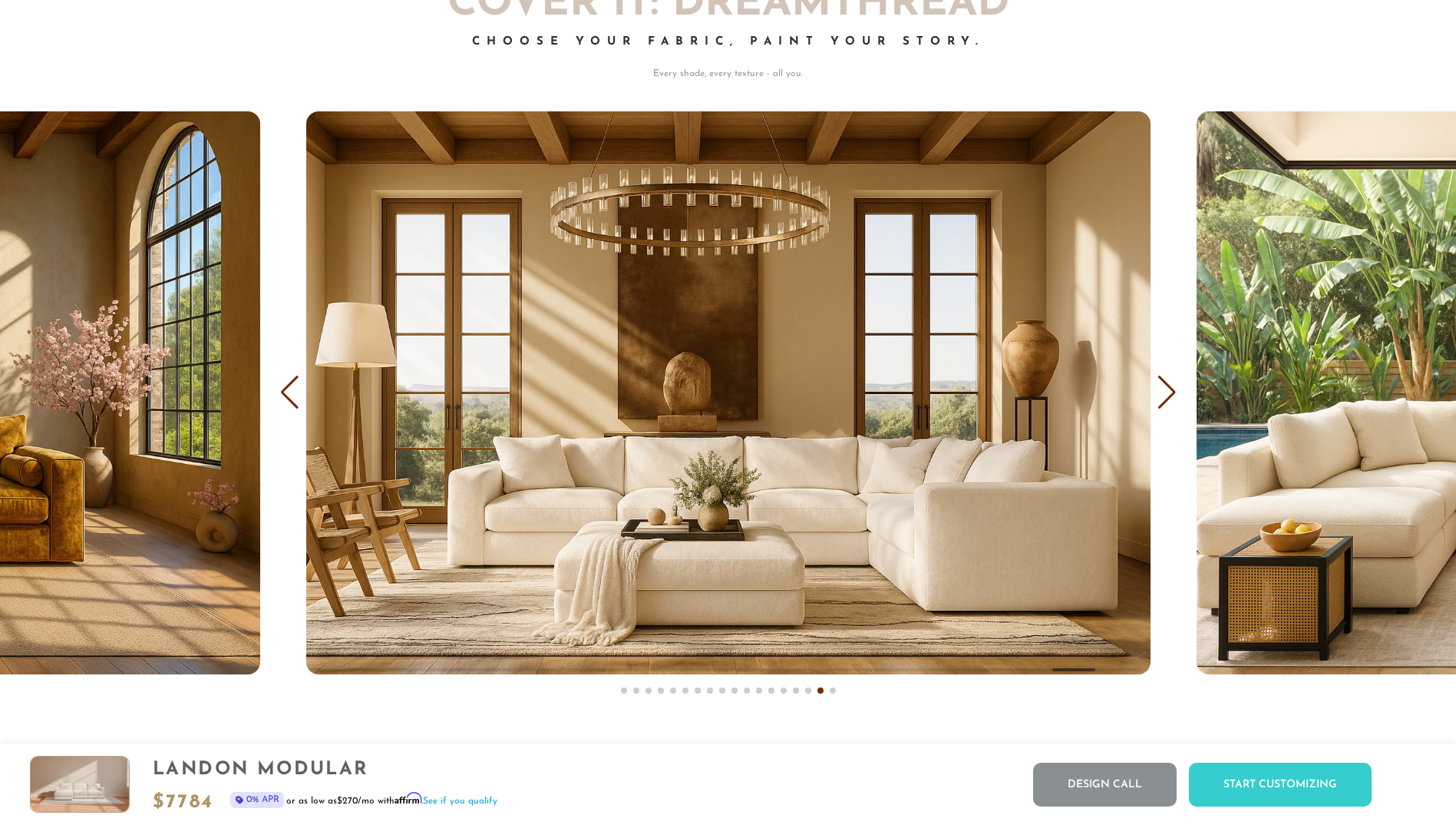
click at [284, 392] on div "Previous slide" at bounding box center [290, 393] width 21 height 34
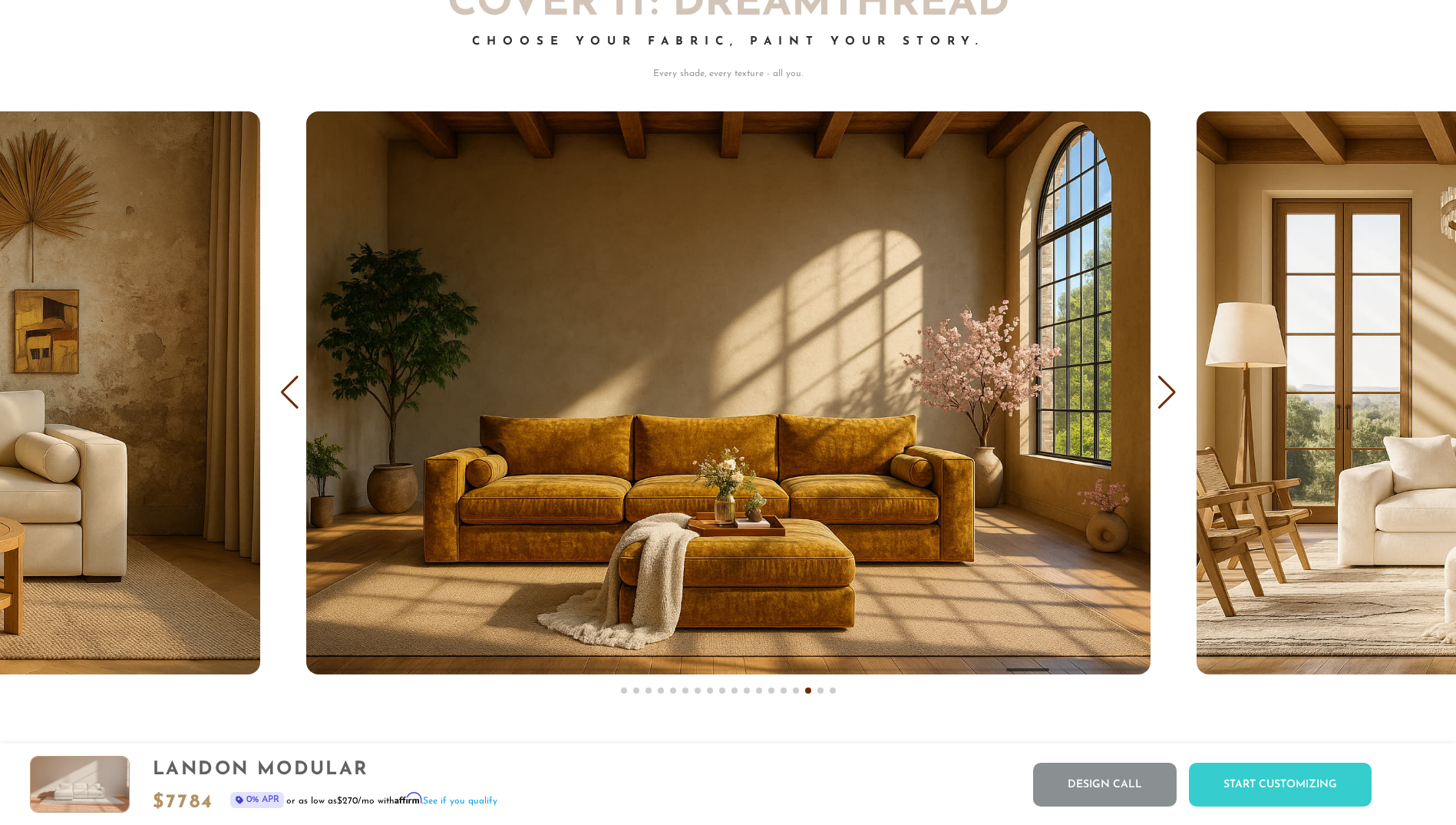
click at [293, 392] on div "Previous slide" at bounding box center [290, 393] width 21 height 34
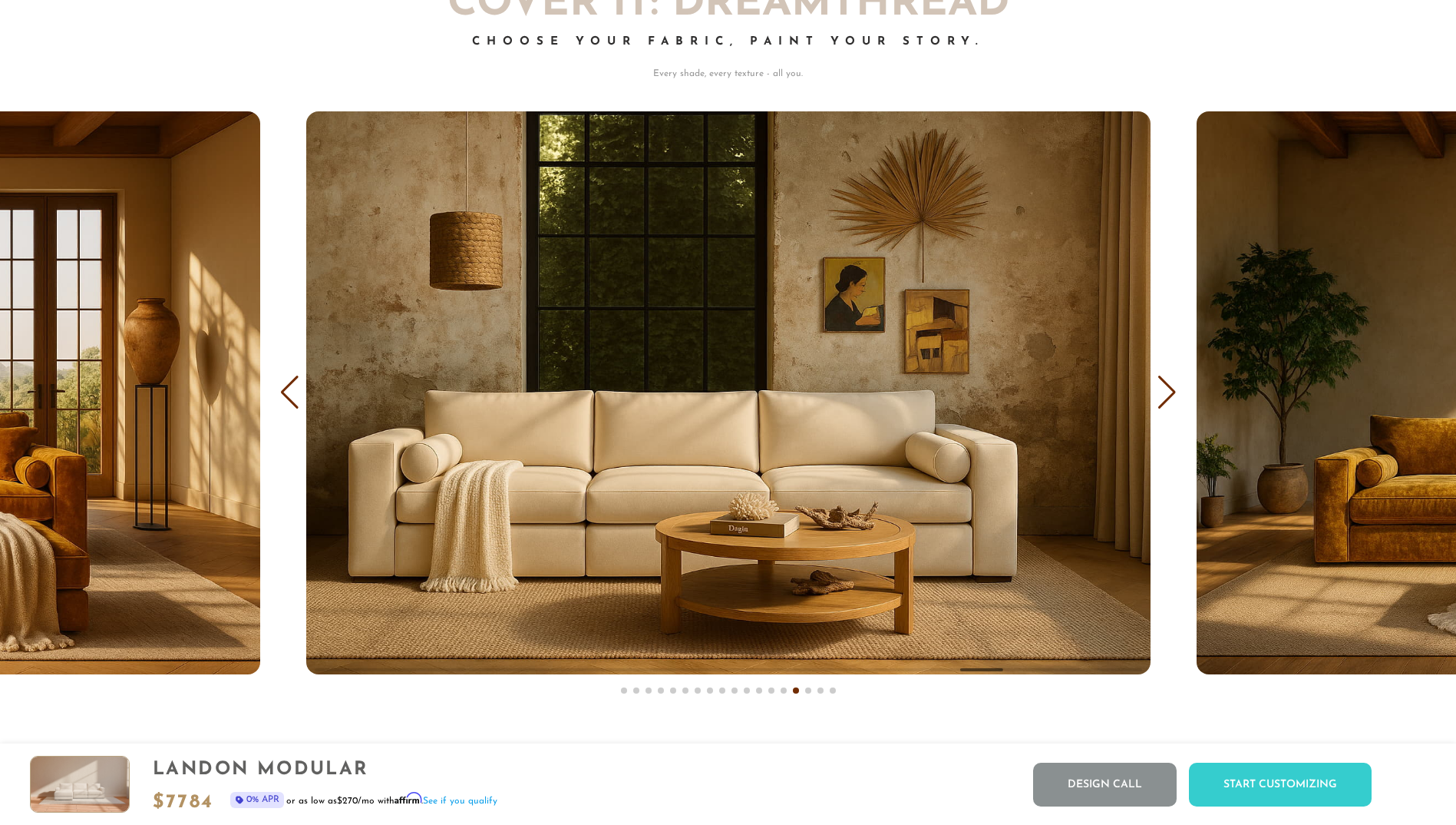
click at [291, 392] on div "Previous slide" at bounding box center [290, 393] width 21 height 34
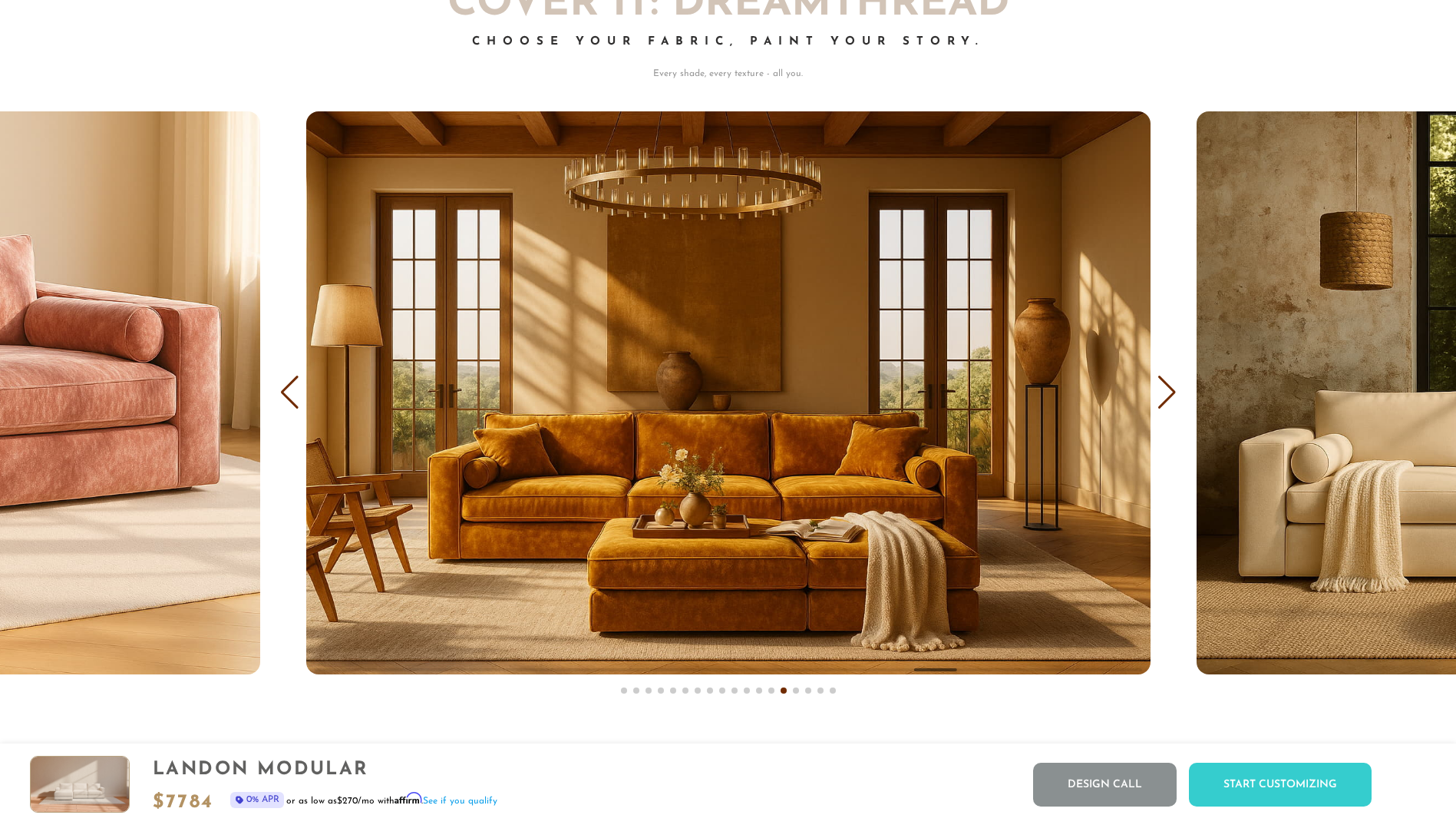
click at [290, 392] on div "Previous slide" at bounding box center [290, 393] width 21 height 34
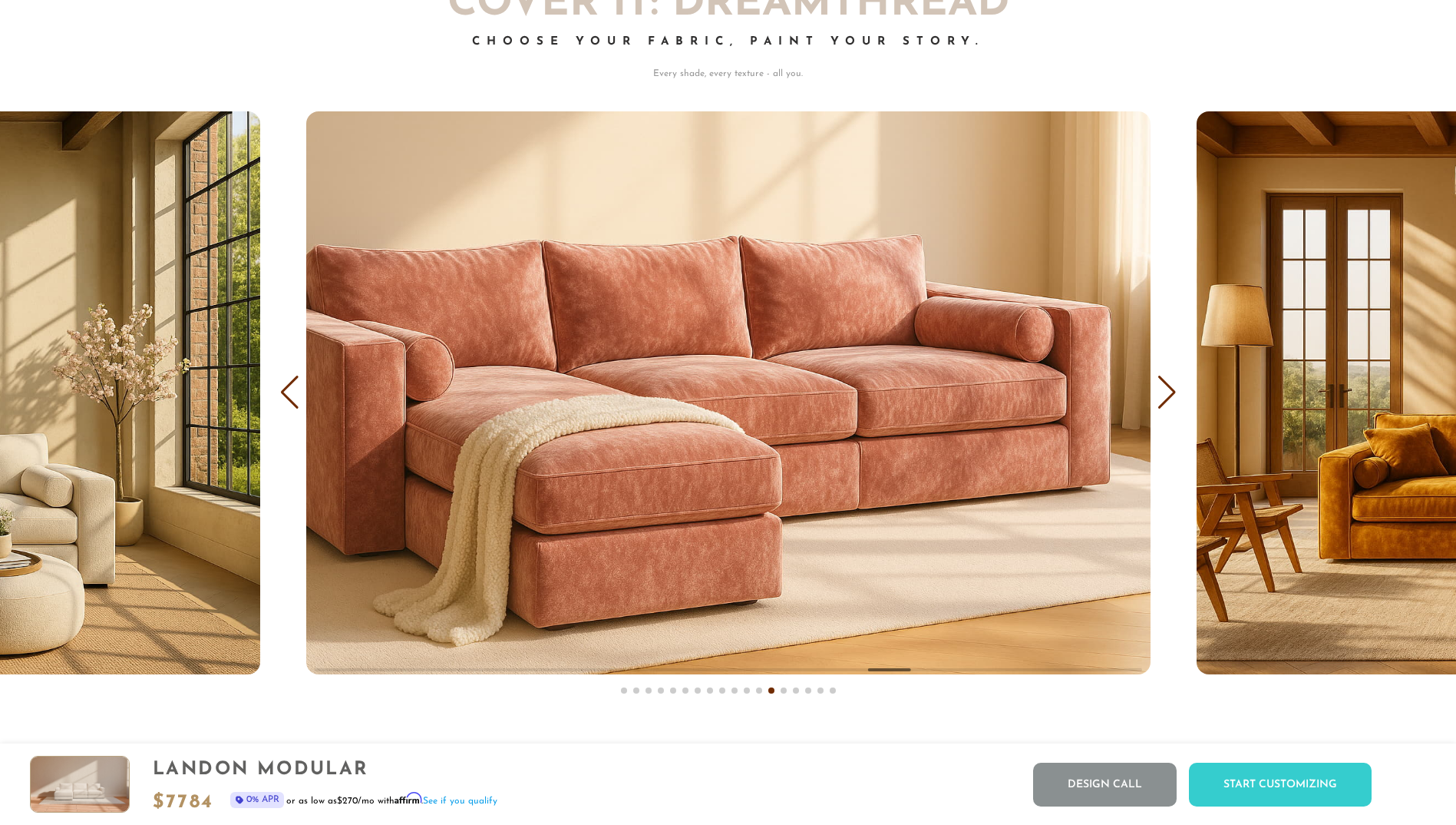
click at [290, 392] on div "Previous slide" at bounding box center [290, 393] width 21 height 34
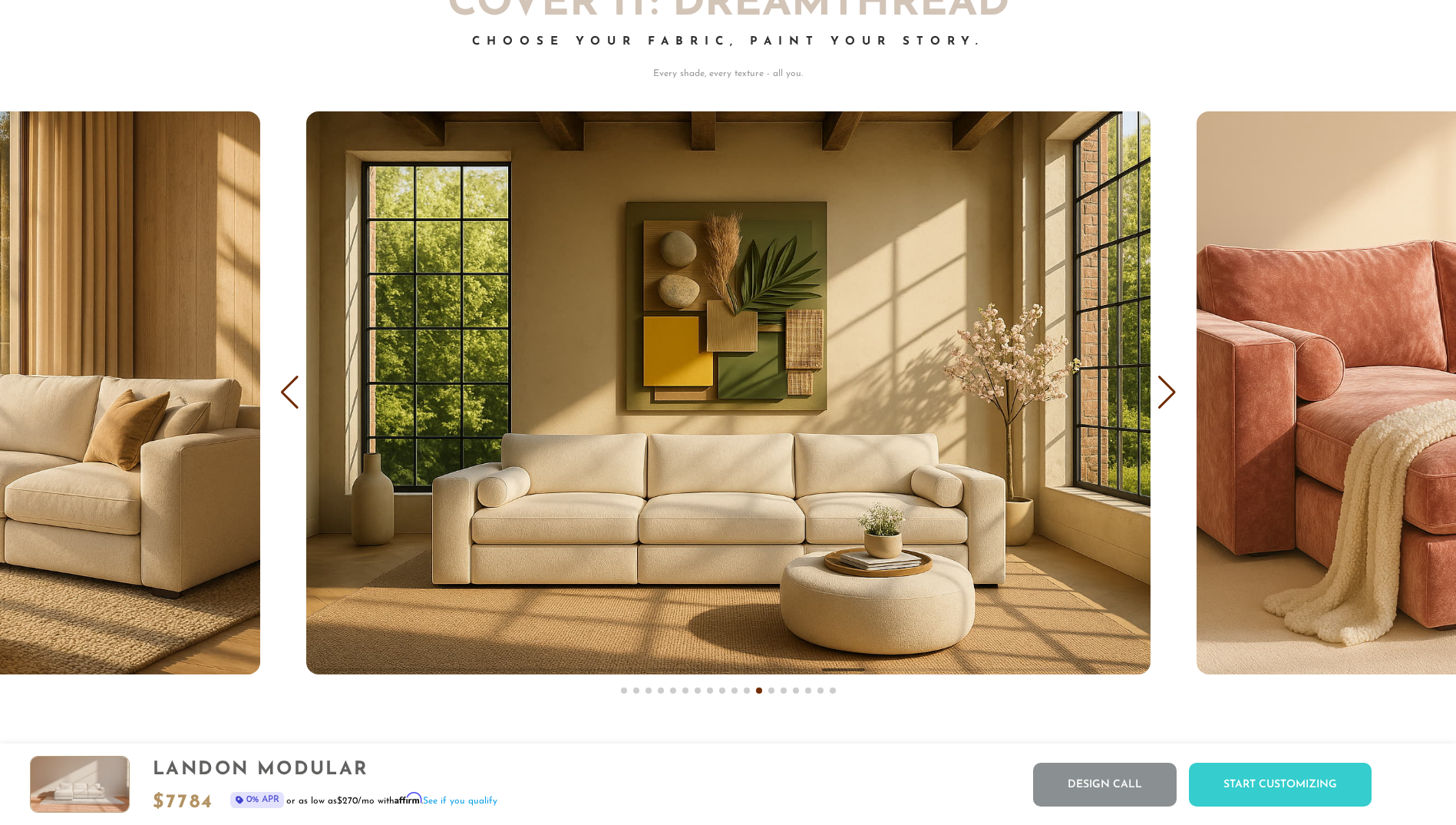
click at [290, 392] on div "Previous slide" at bounding box center [290, 393] width 21 height 34
